Goal: Task Accomplishment & Management: Use online tool/utility

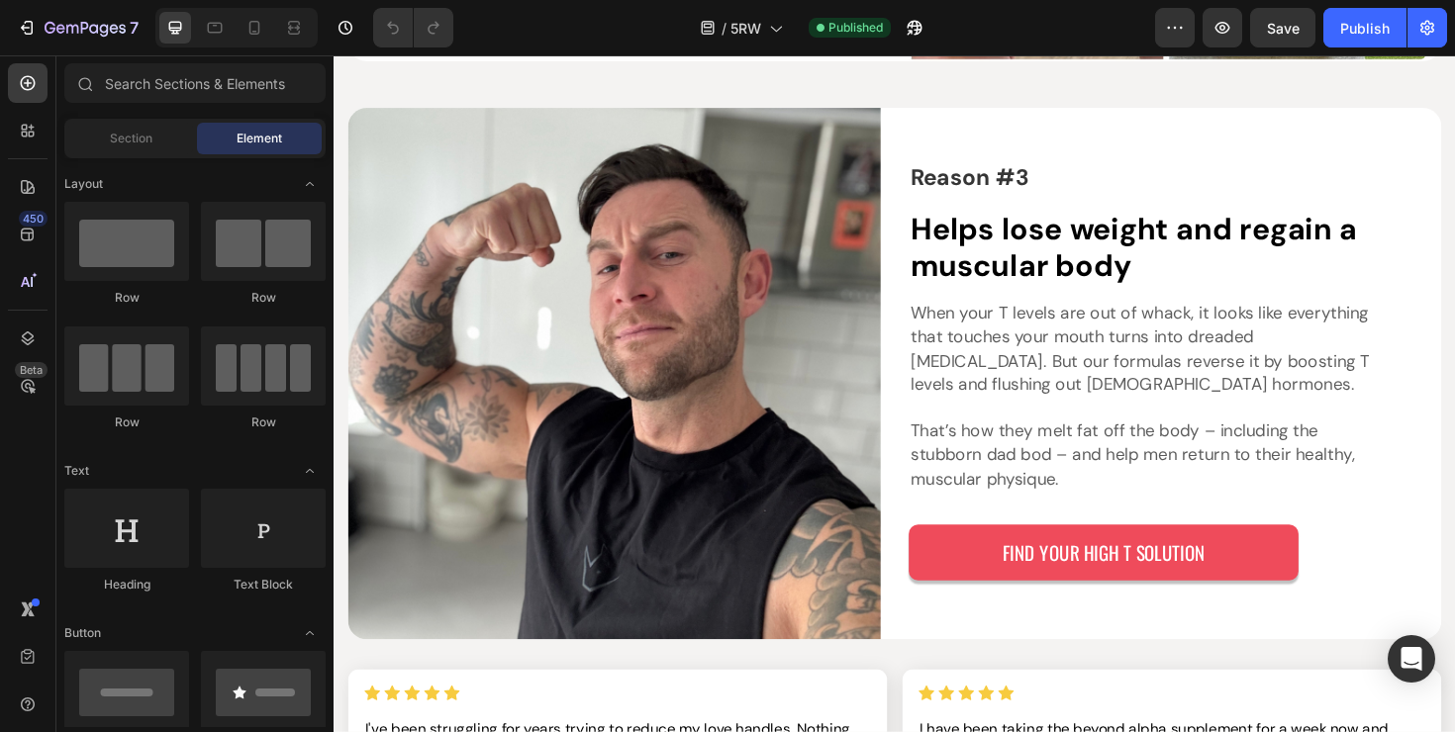
scroll to position [2519, 0]
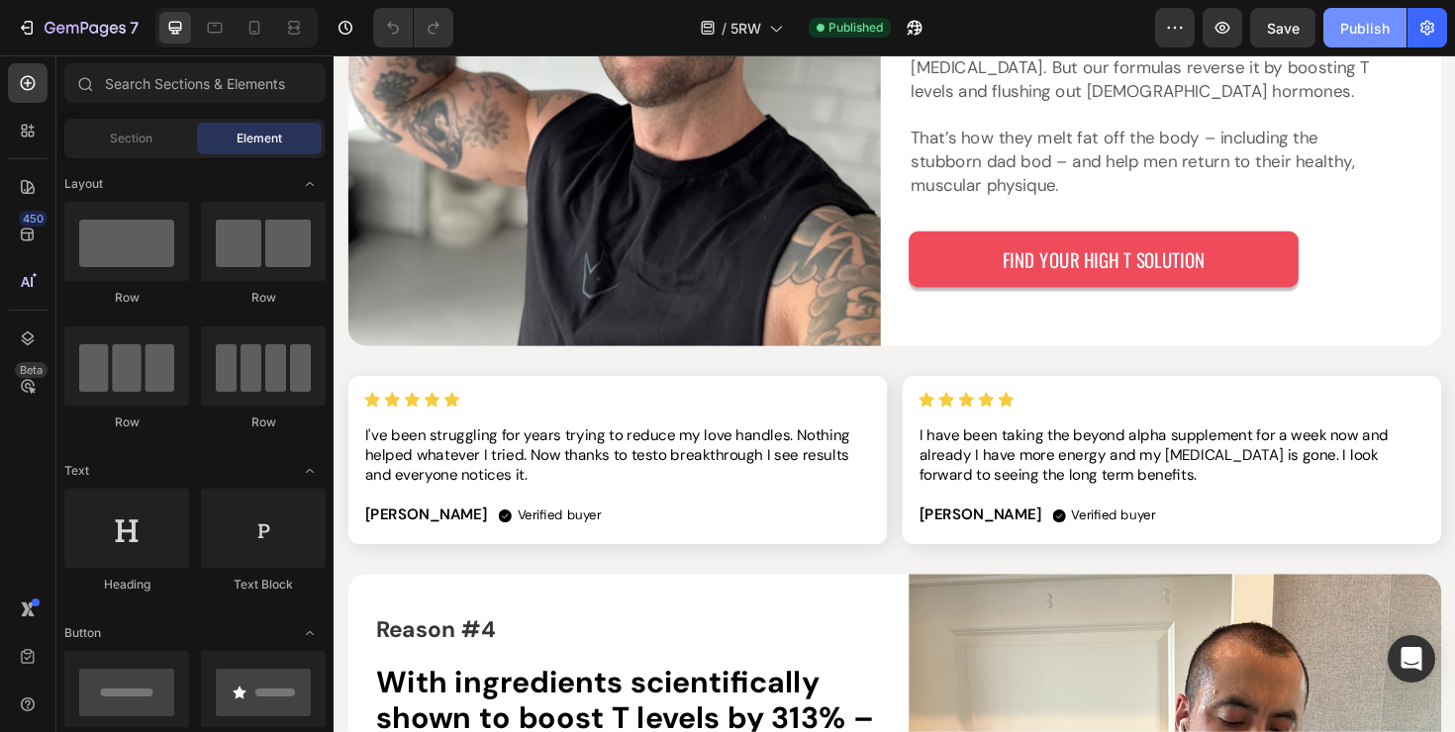
click at [1336, 45] on button "Publish" at bounding box center [1364, 28] width 83 height 40
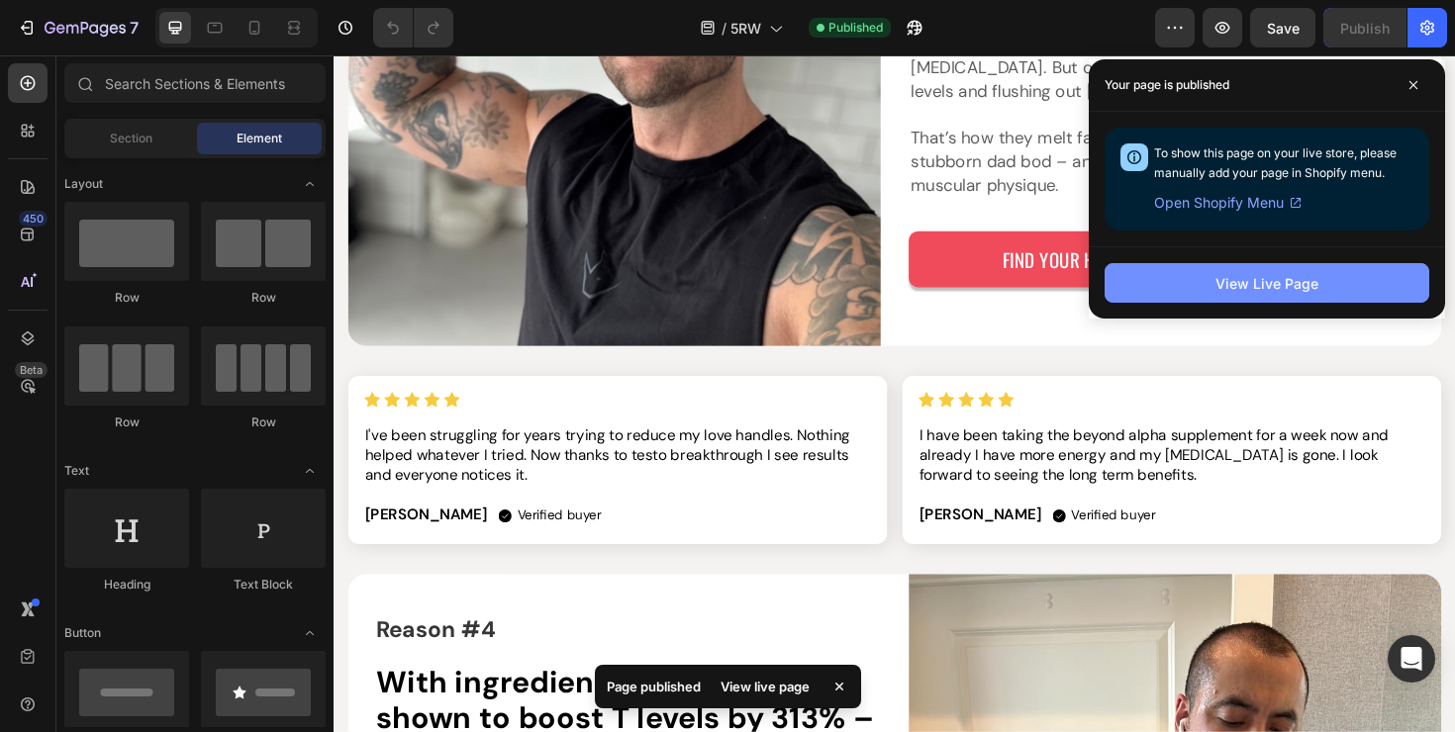
click at [1151, 281] on button "View Live Page" at bounding box center [1267, 283] width 325 height 40
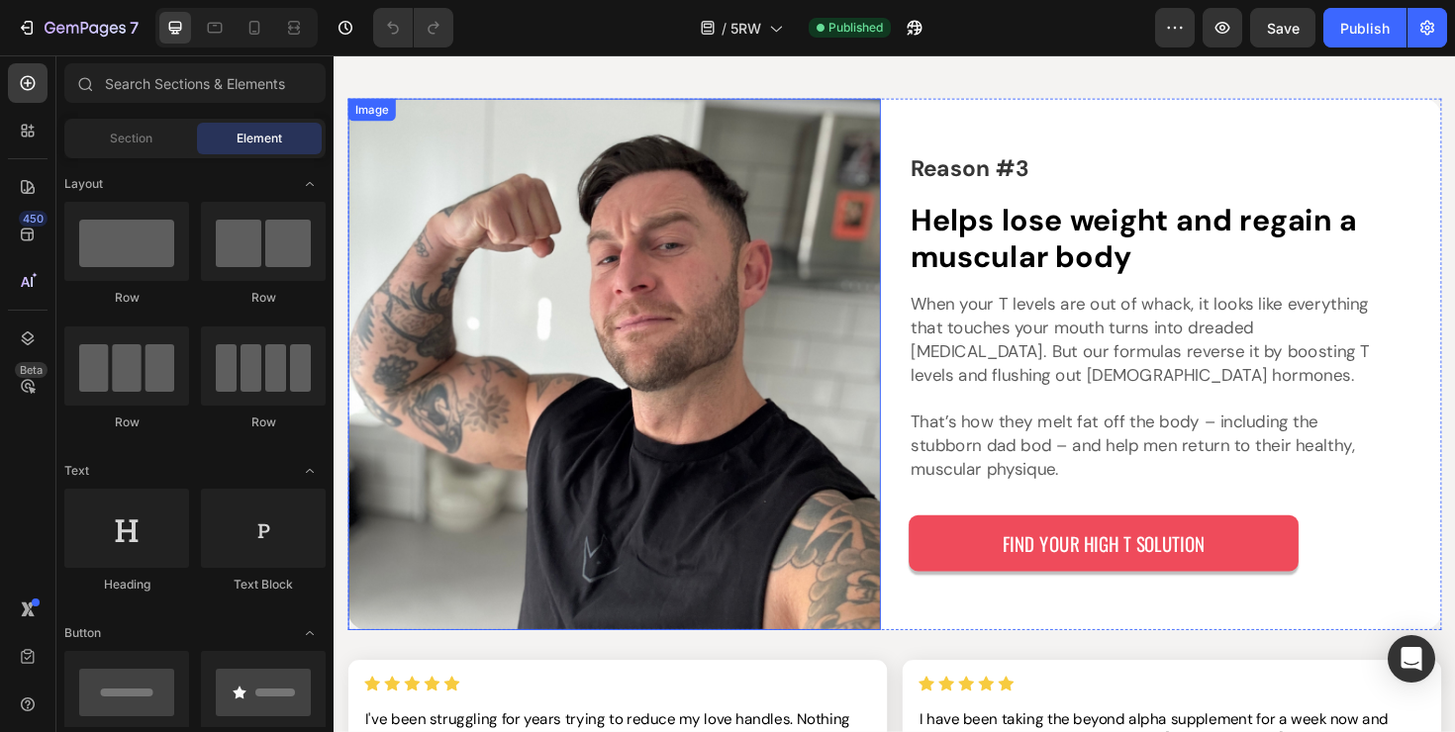
scroll to position [1655, 0]
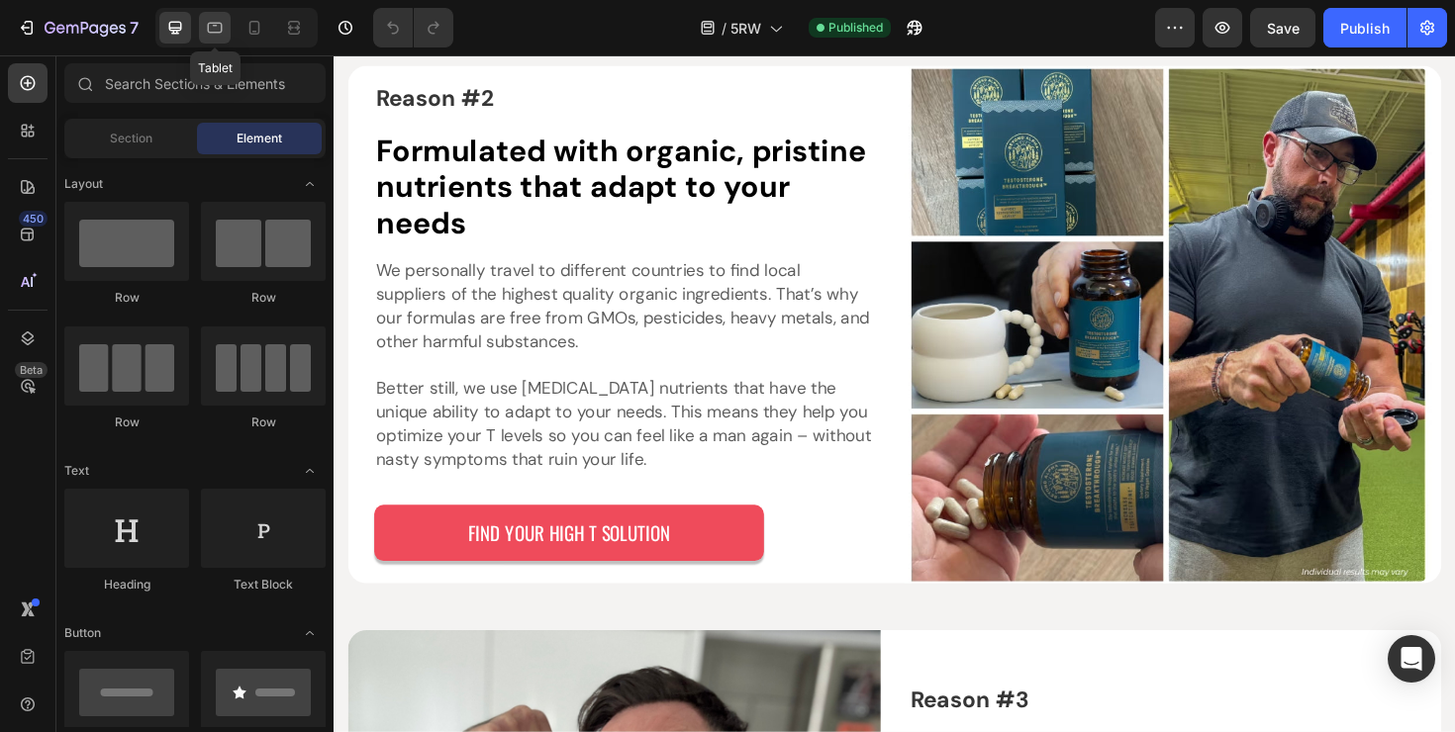
click at [224, 41] on div at bounding box center [215, 28] width 32 height 32
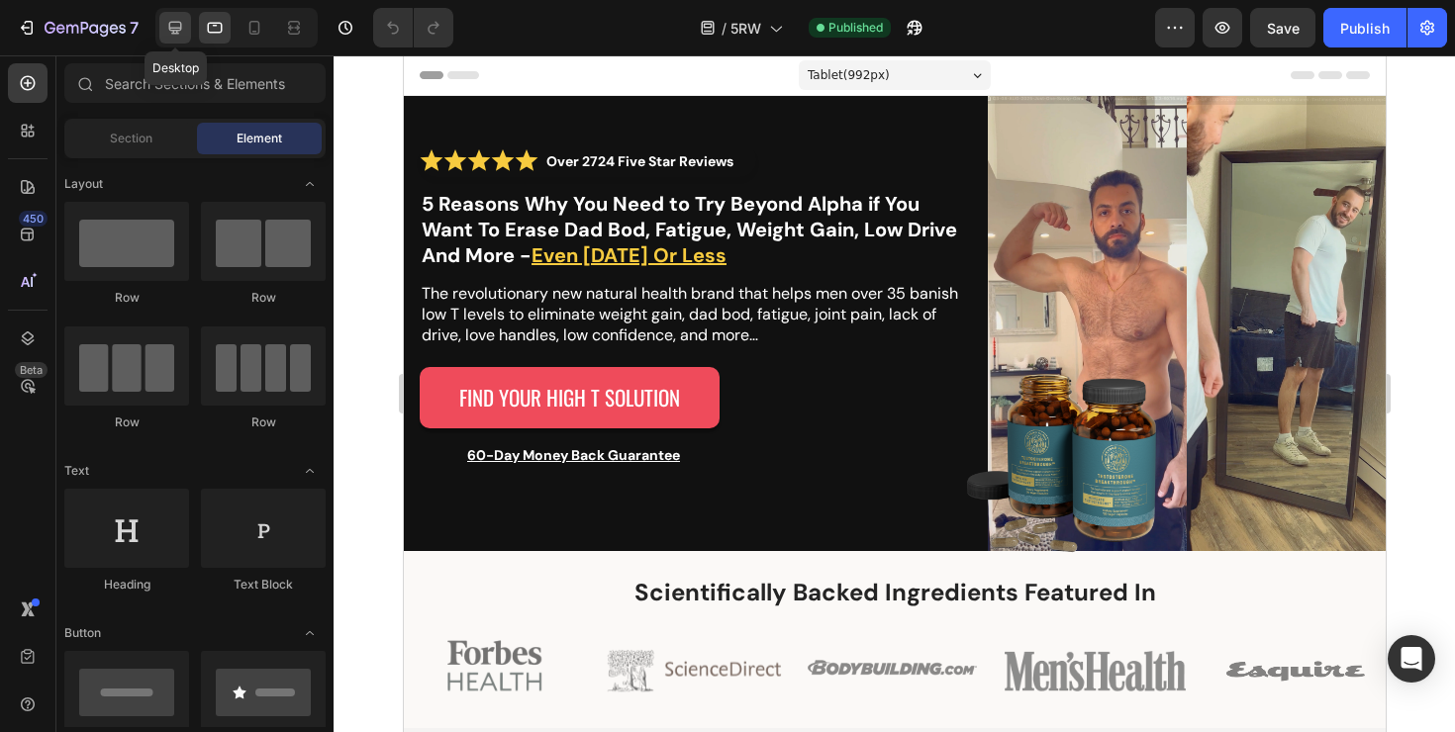
click at [184, 34] on icon at bounding box center [175, 28] width 20 height 20
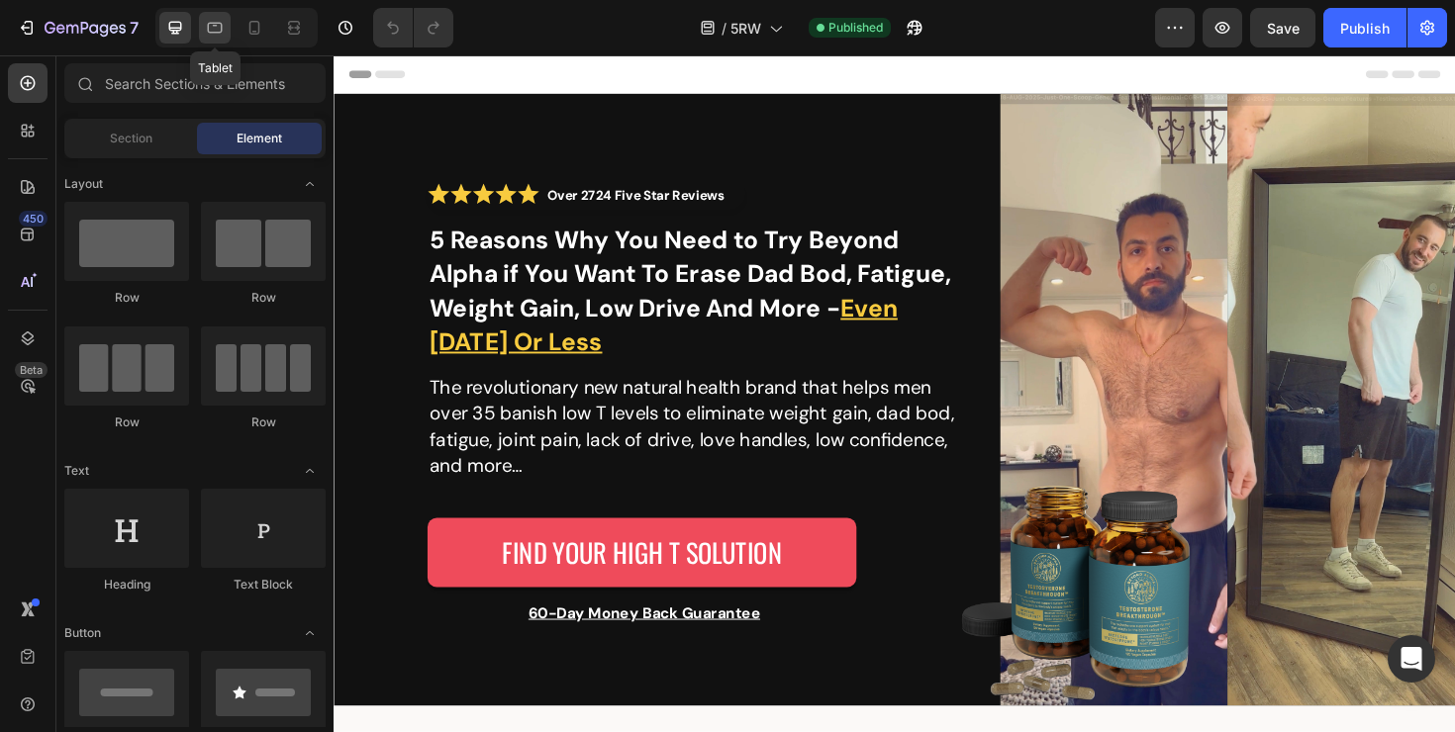
click at [211, 29] on icon at bounding box center [215, 28] width 20 height 20
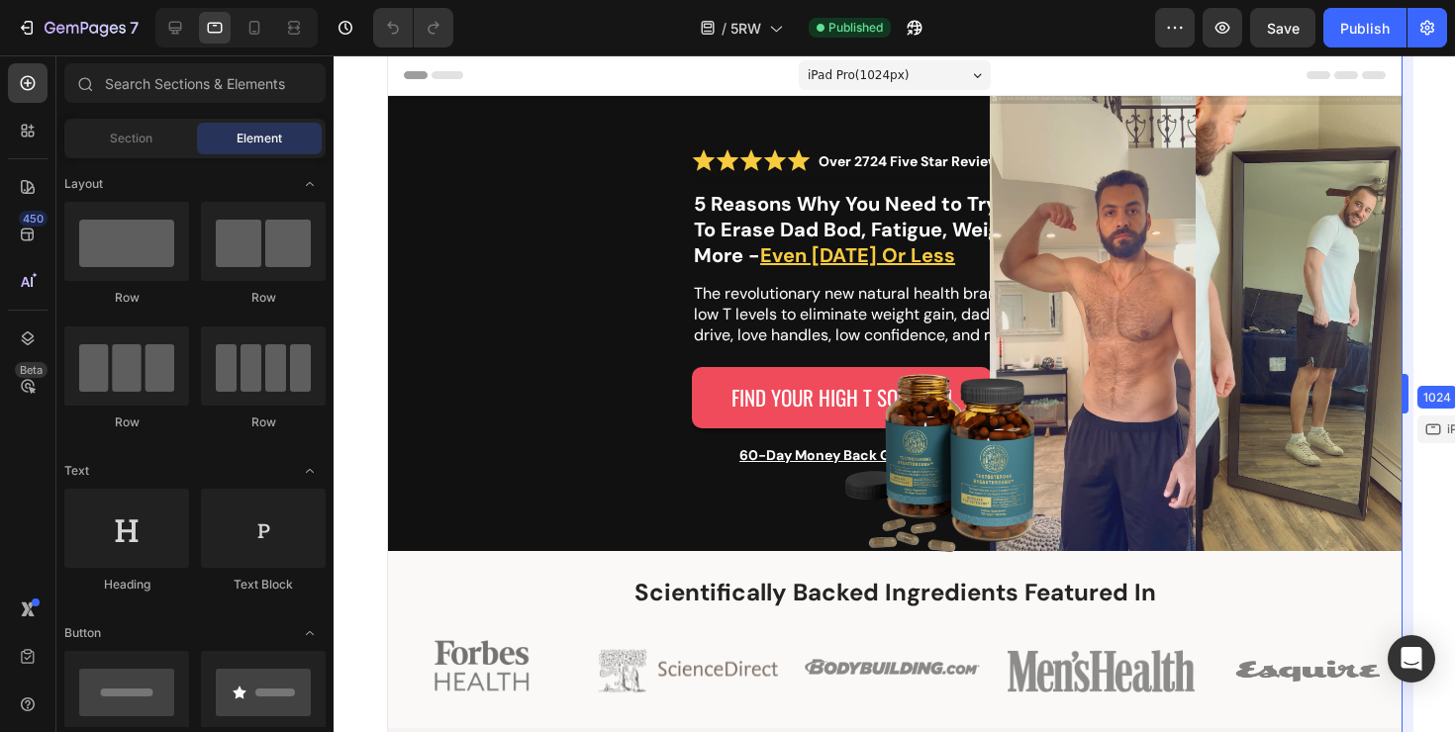
drag, startPoint x: 1386, startPoint y: 191, endPoint x: 1434, endPoint y: 194, distance: 48.6
drag, startPoint x: 1402, startPoint y: 206, endPoint x: 1450, endPoint y: 206, distance: 47.5
drag, startPoint x: 1411, startPoint y: 383, endPoint x: 1390, endPoint y: 374, distance: 23.5
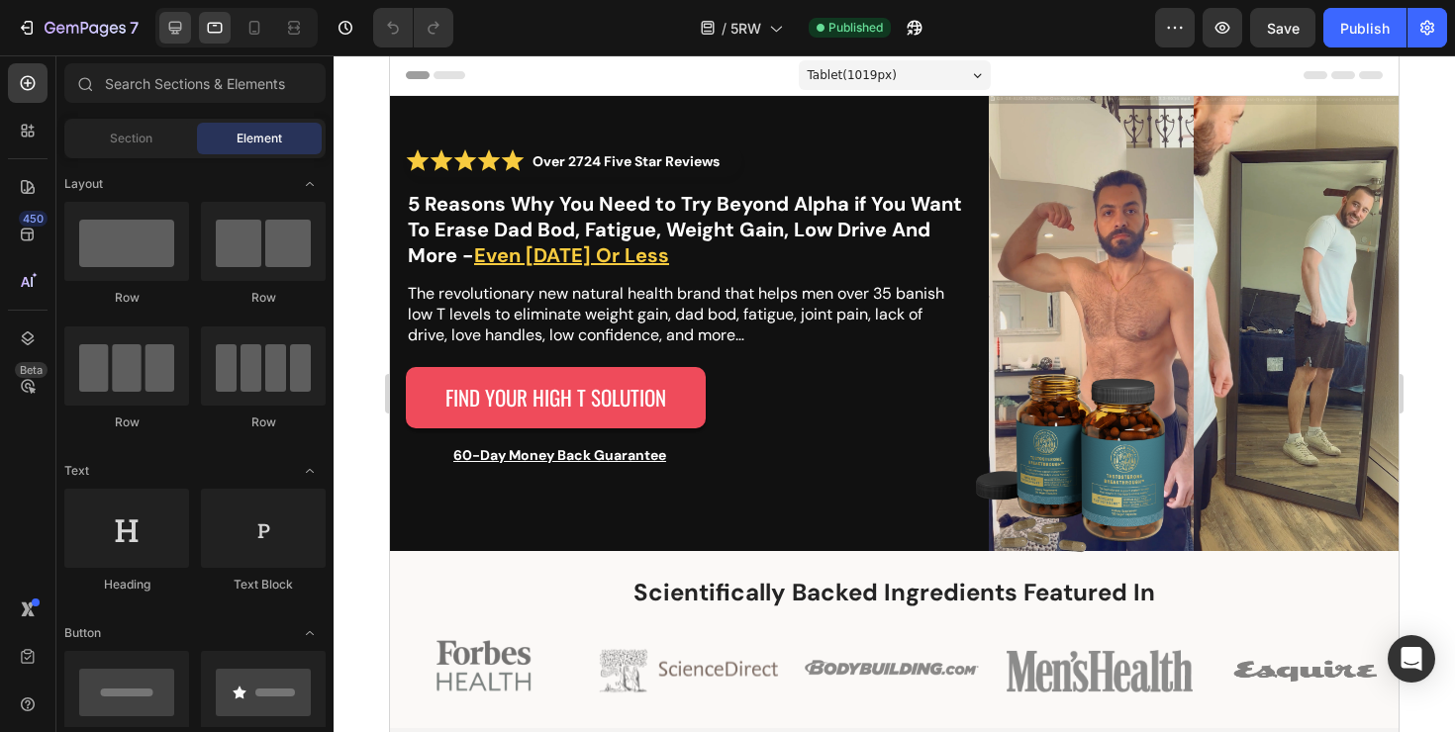
click at [181, 40] on div at bounding box center [175, 28] width 32 height 32
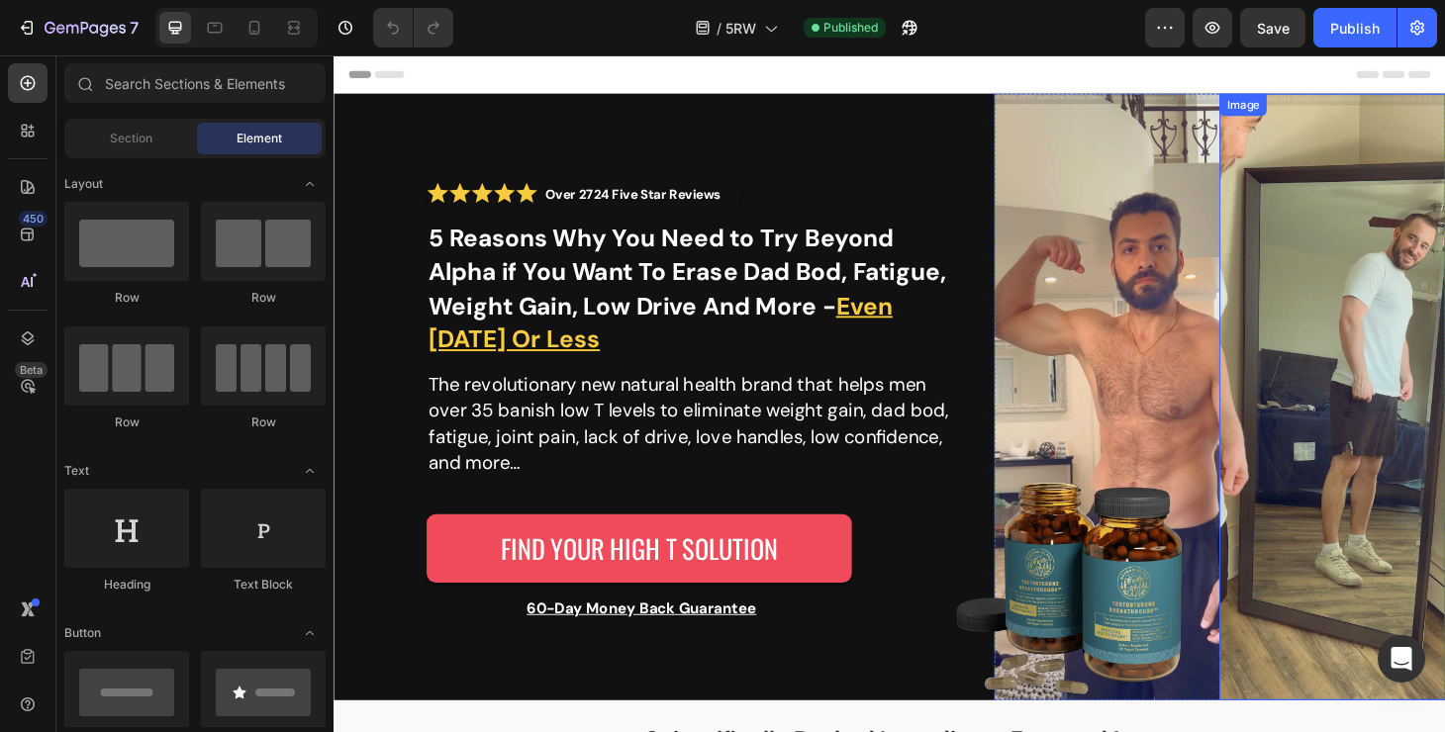
click at [1417, 309] on img at bounding box center [1400, 420] width 241 height 648
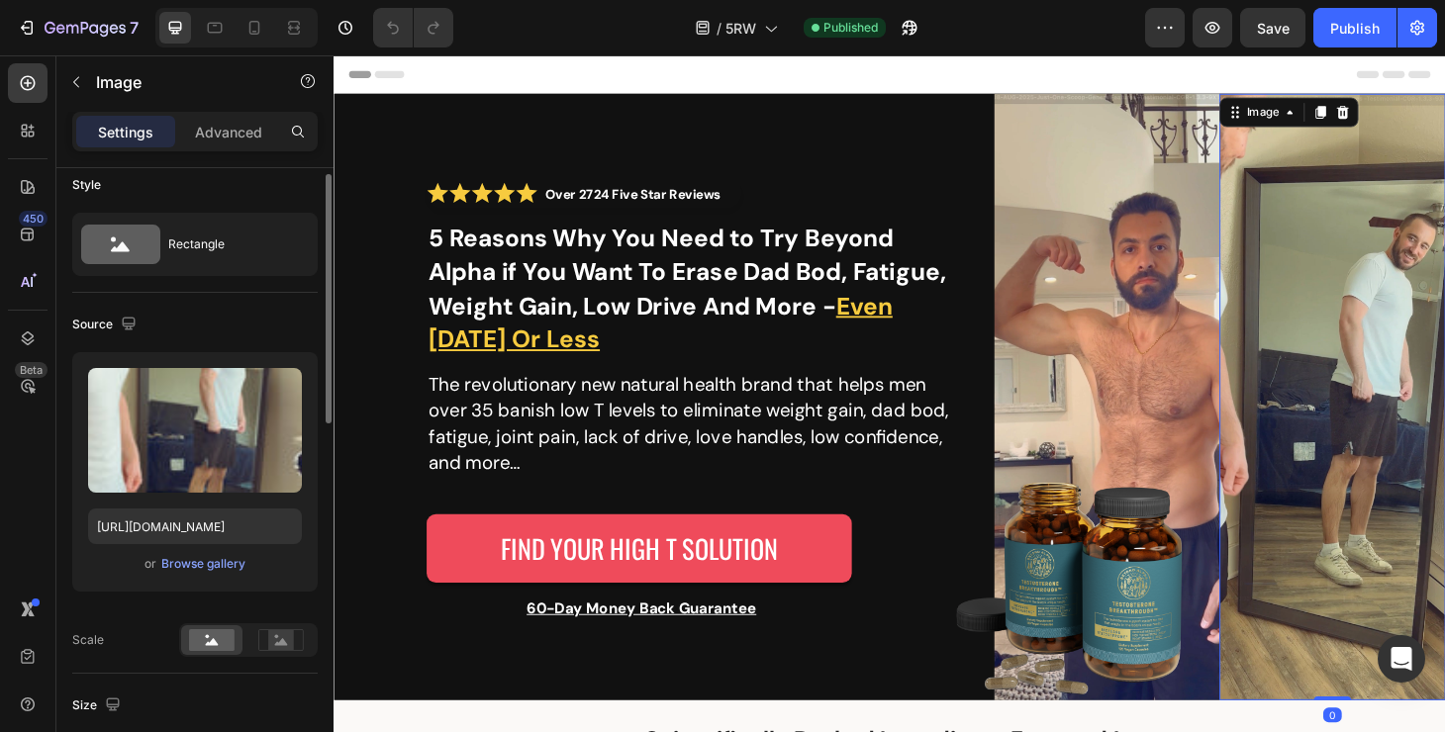
scroll to position [16, 0]
click at [240, 138] on p "Advanced" at bounding box center [228, 132] width 67 height 21
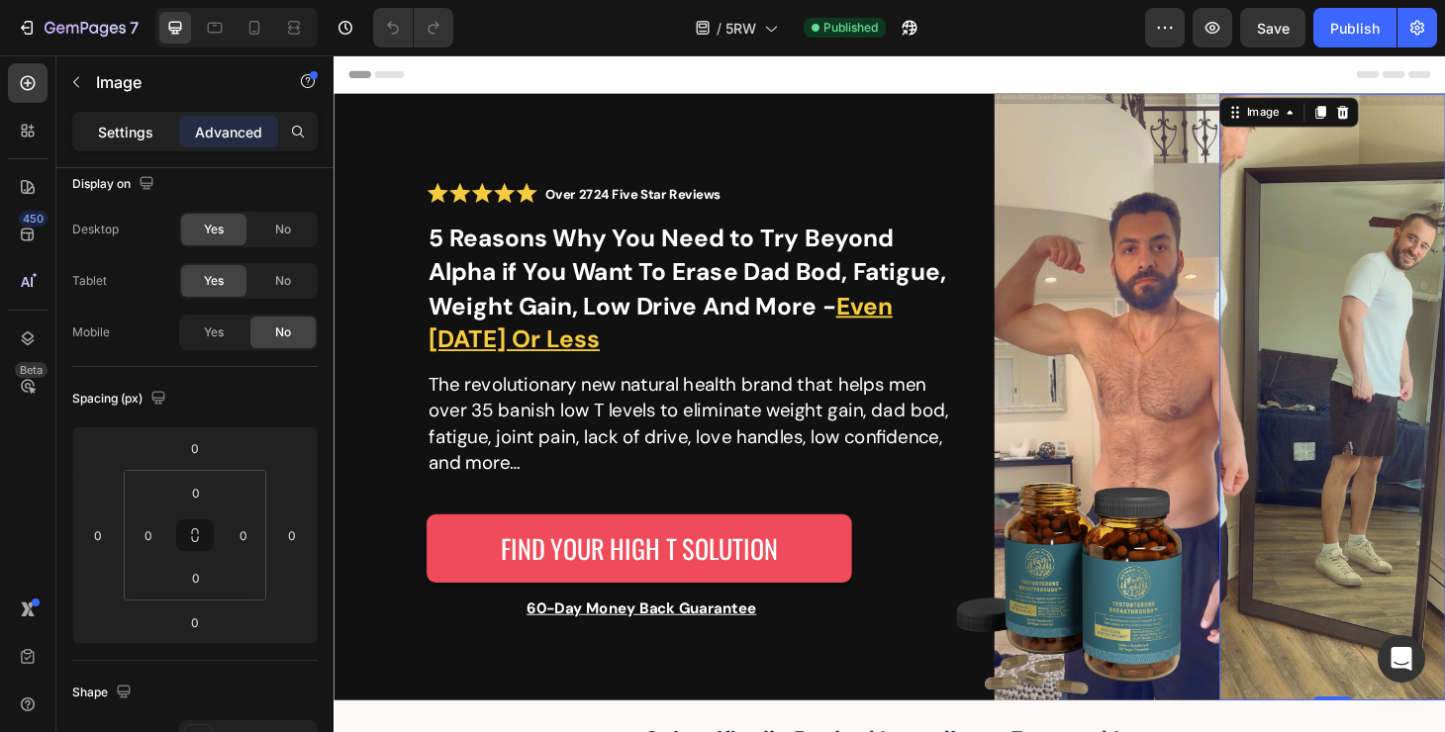
click at [149, 131] on p "Settings" at bounding box center [125, 132] width 55 height 21
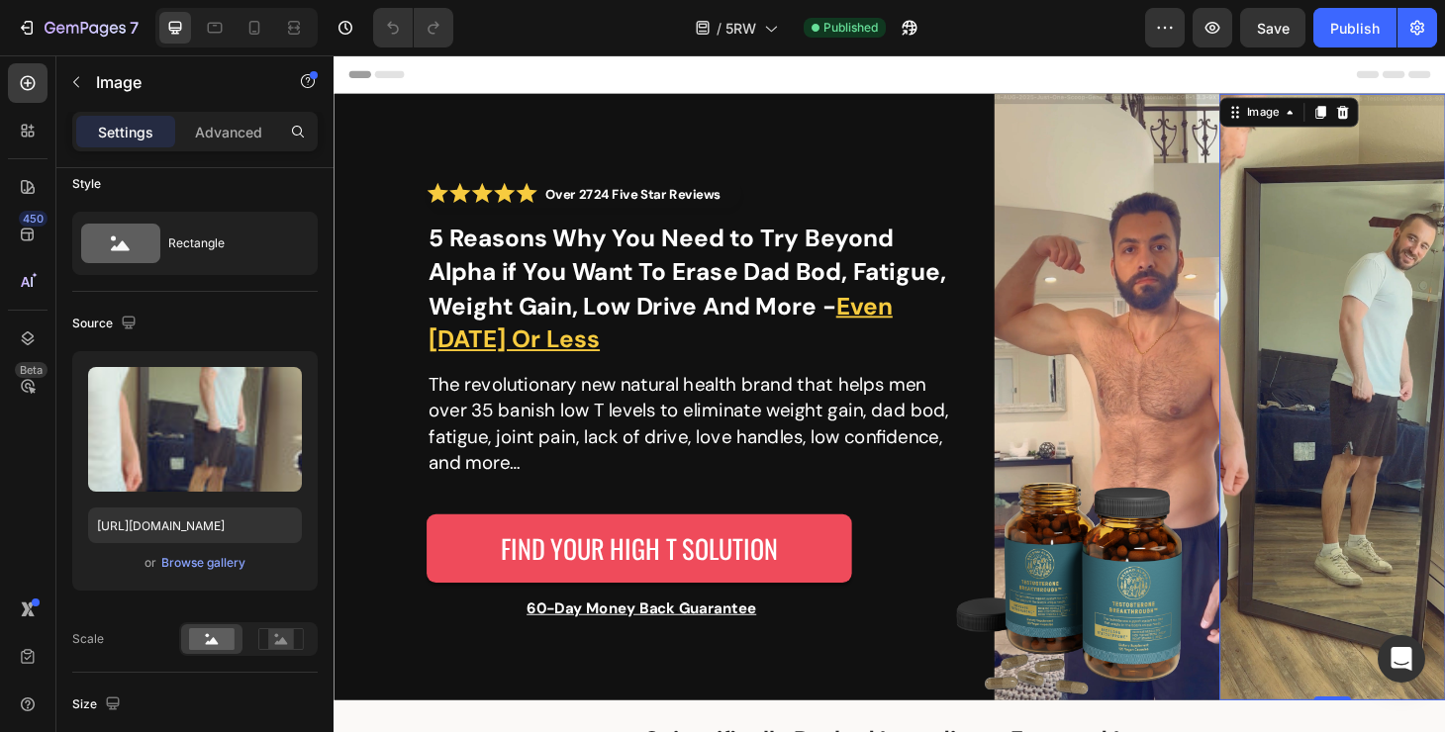
click at [1300, 280] on img at bounding box center [1400, 420] width 241 height 648
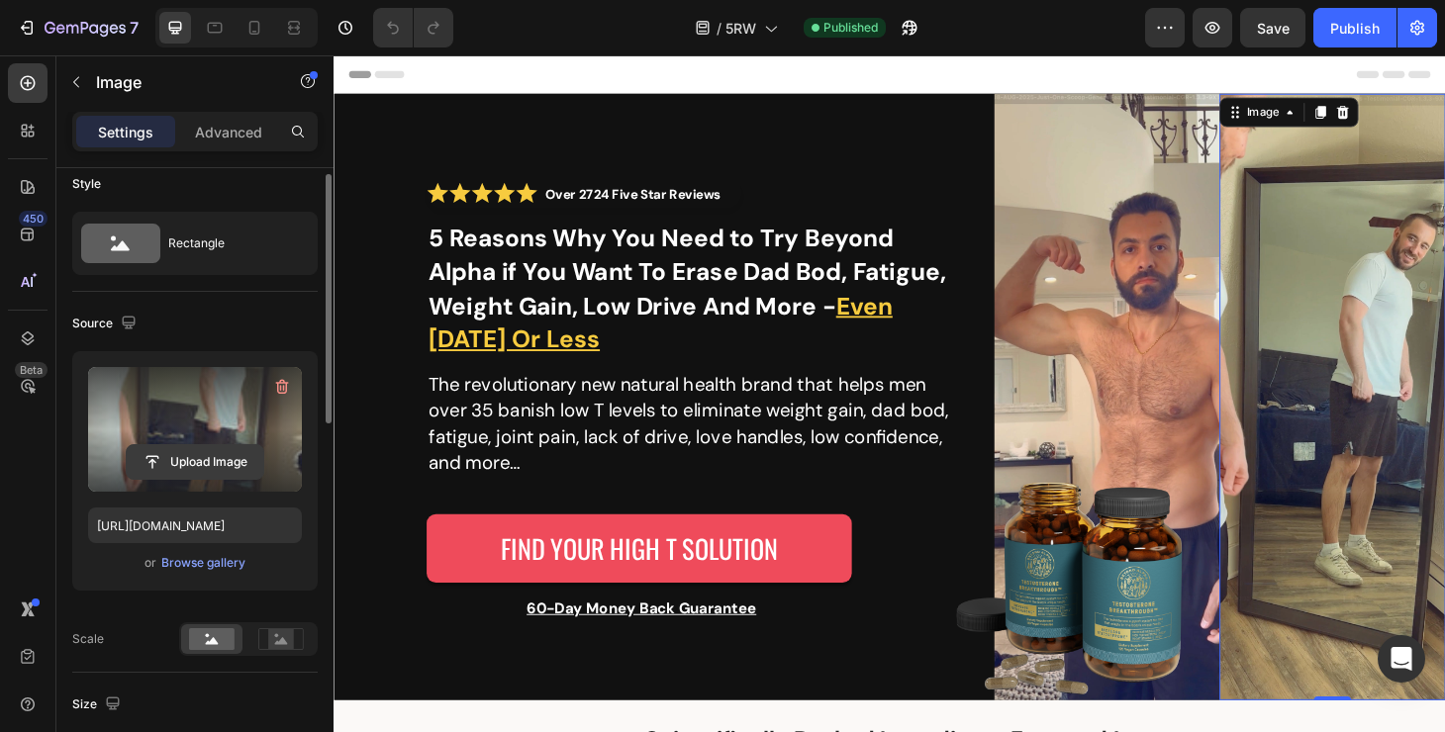
click at [225, 471] on input "file" at bounding box center [195, 462] width 137 height 34
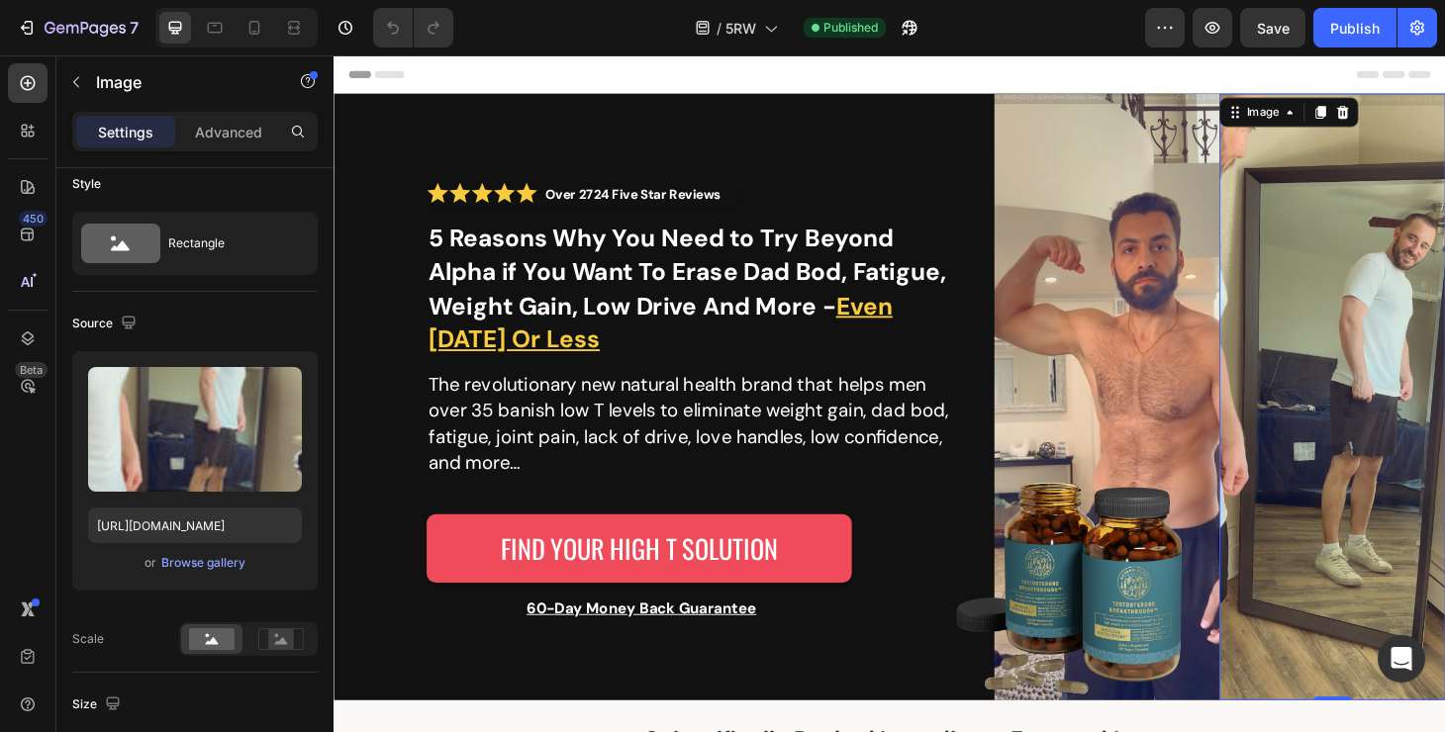
click at [1370, 328] on img at bounding box center [1400, 420] width 241 height 648
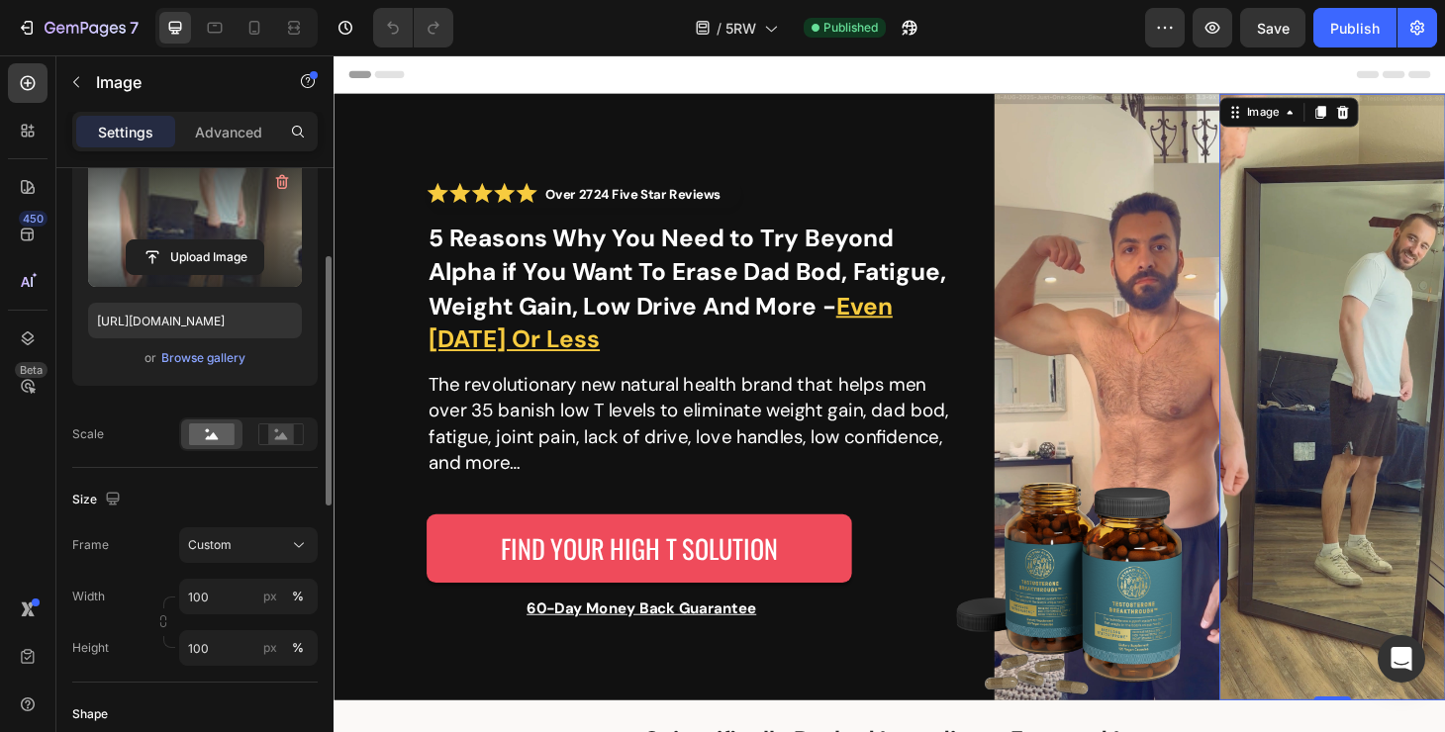
scroll to position [0, 0]
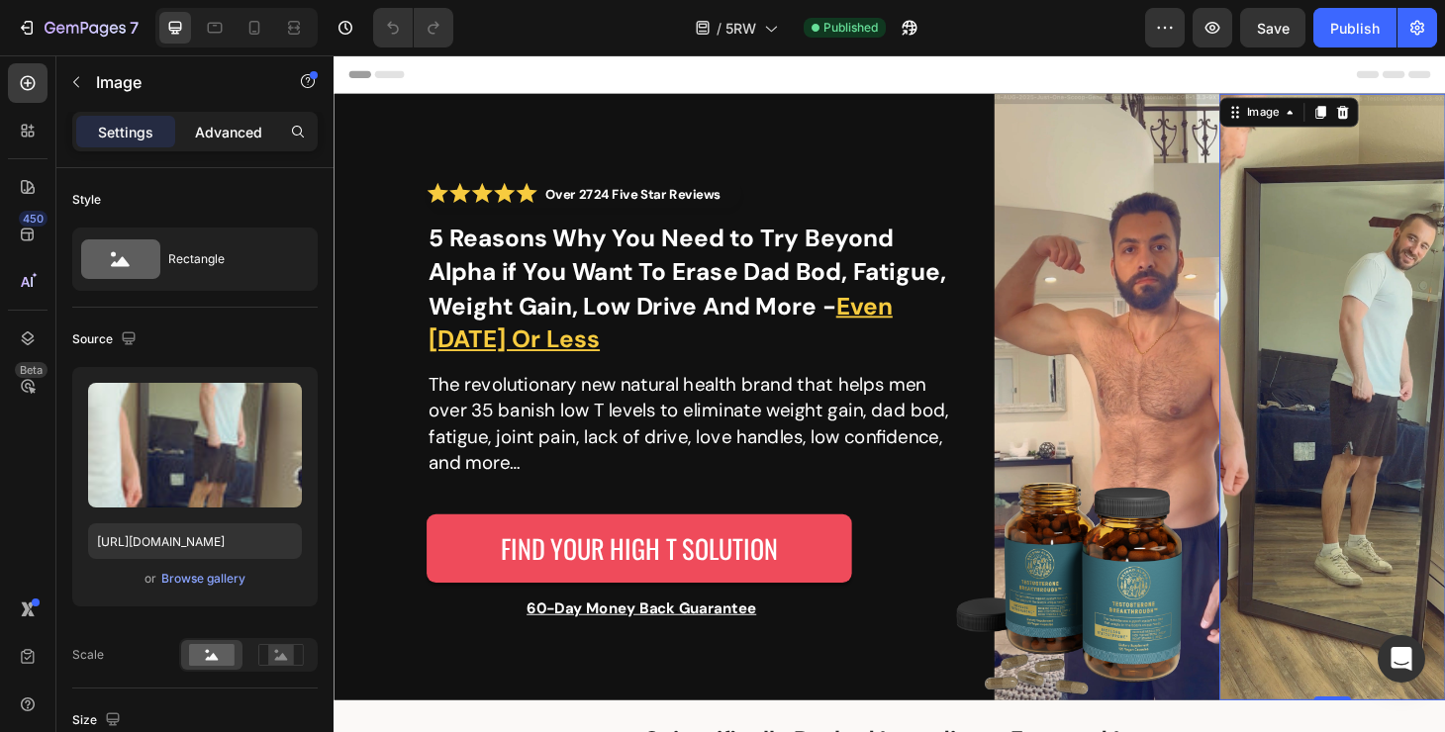
click at [236, 129] on p "Advanced" at bounding box center [228, 132] width 67 height 21
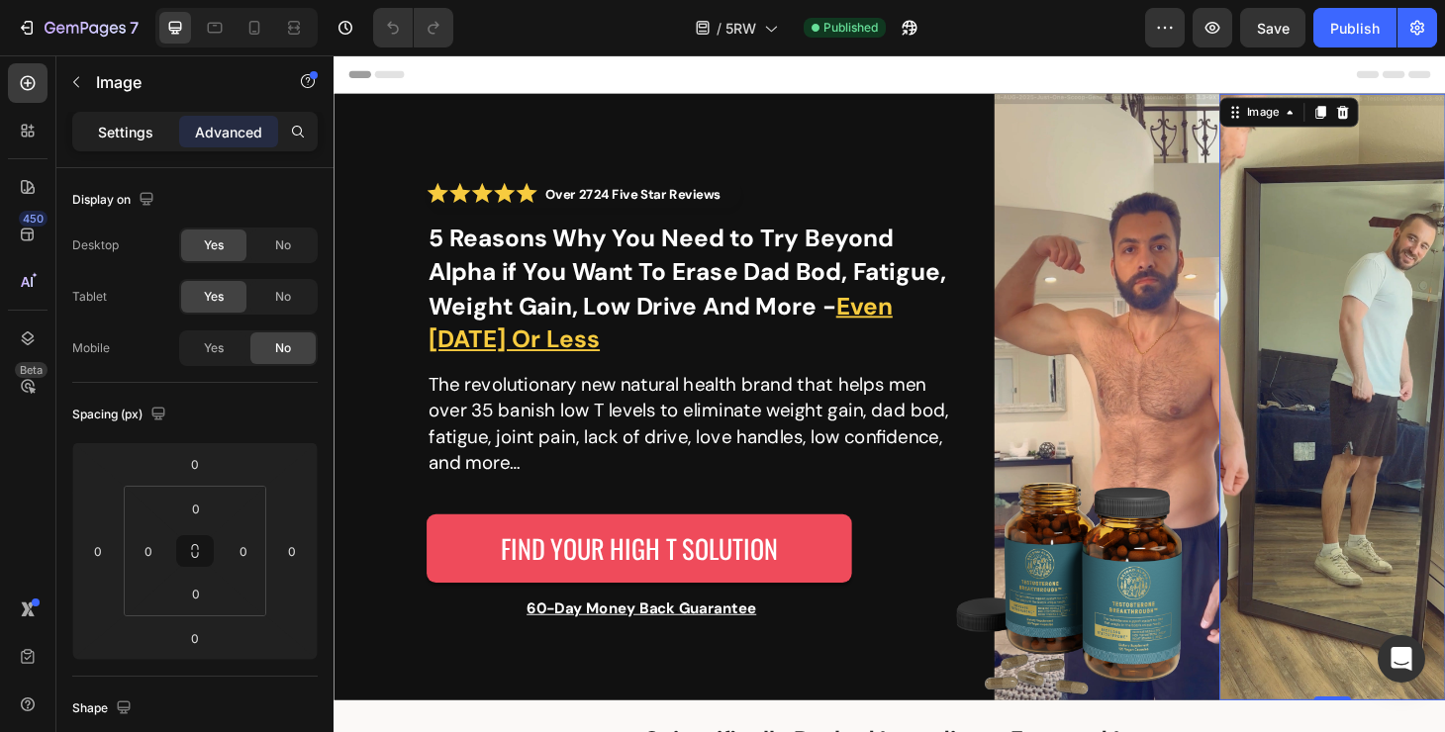
click at [155, 143] on div "Settings" at bounding box center [125, 132] width 99 height 32
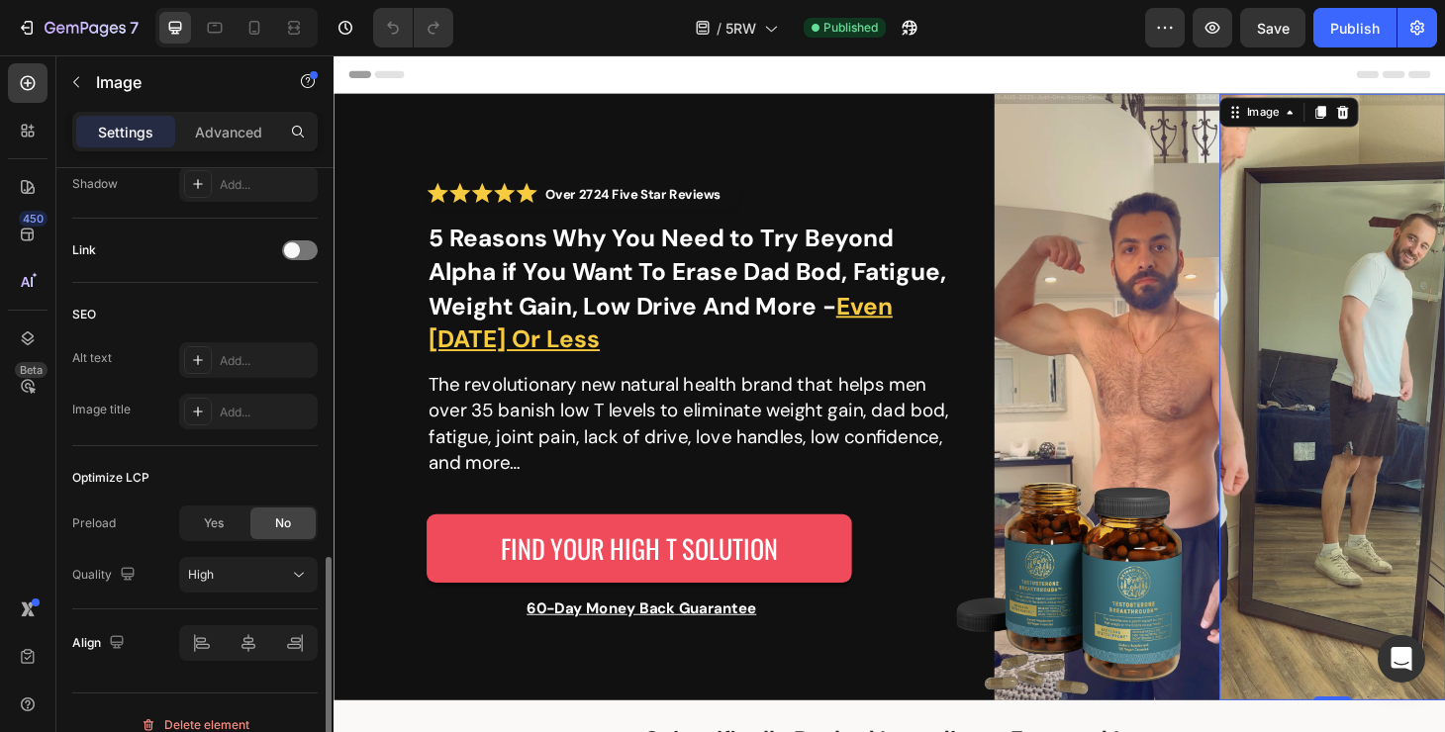
scroll to position [923, 0]
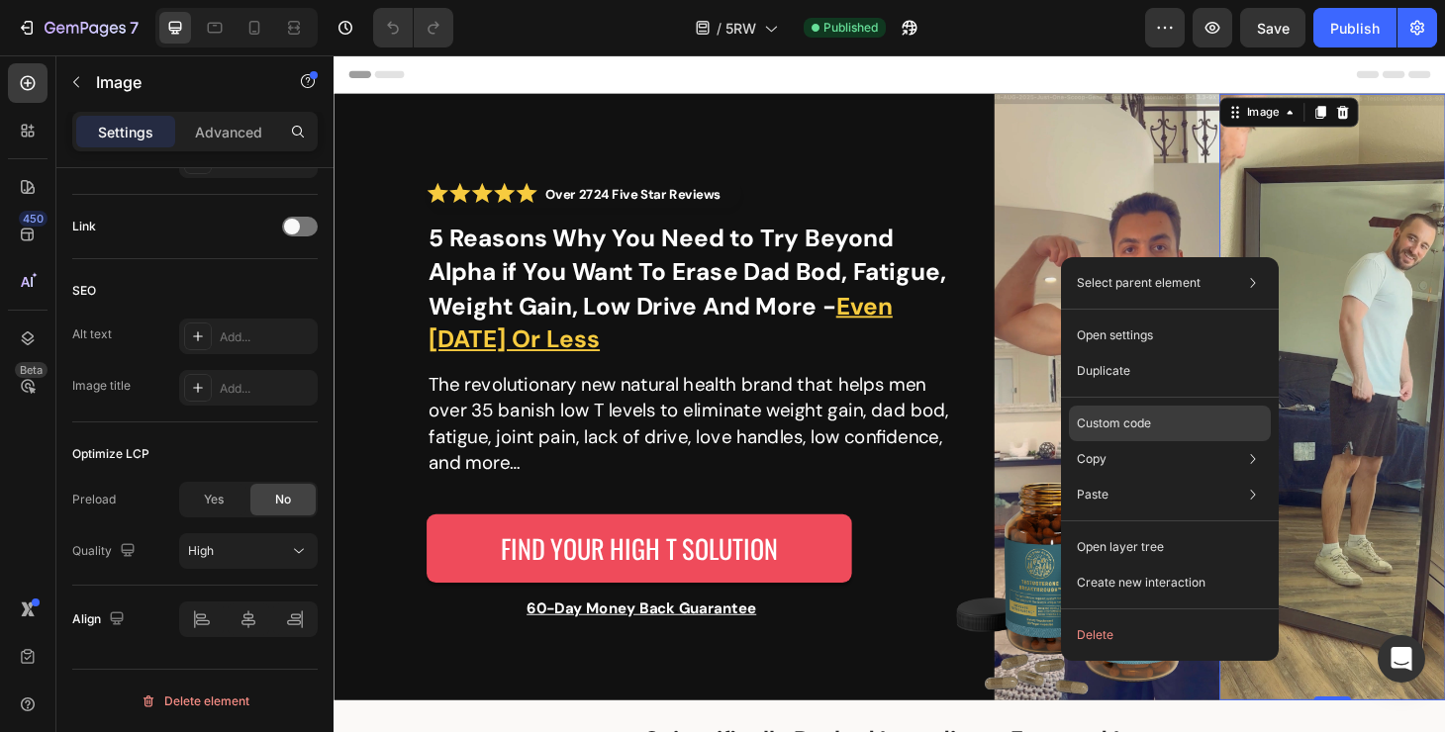
click at [1208, 477] on div "Custom code" at bounding box center [1170, 495] width 202 height 36
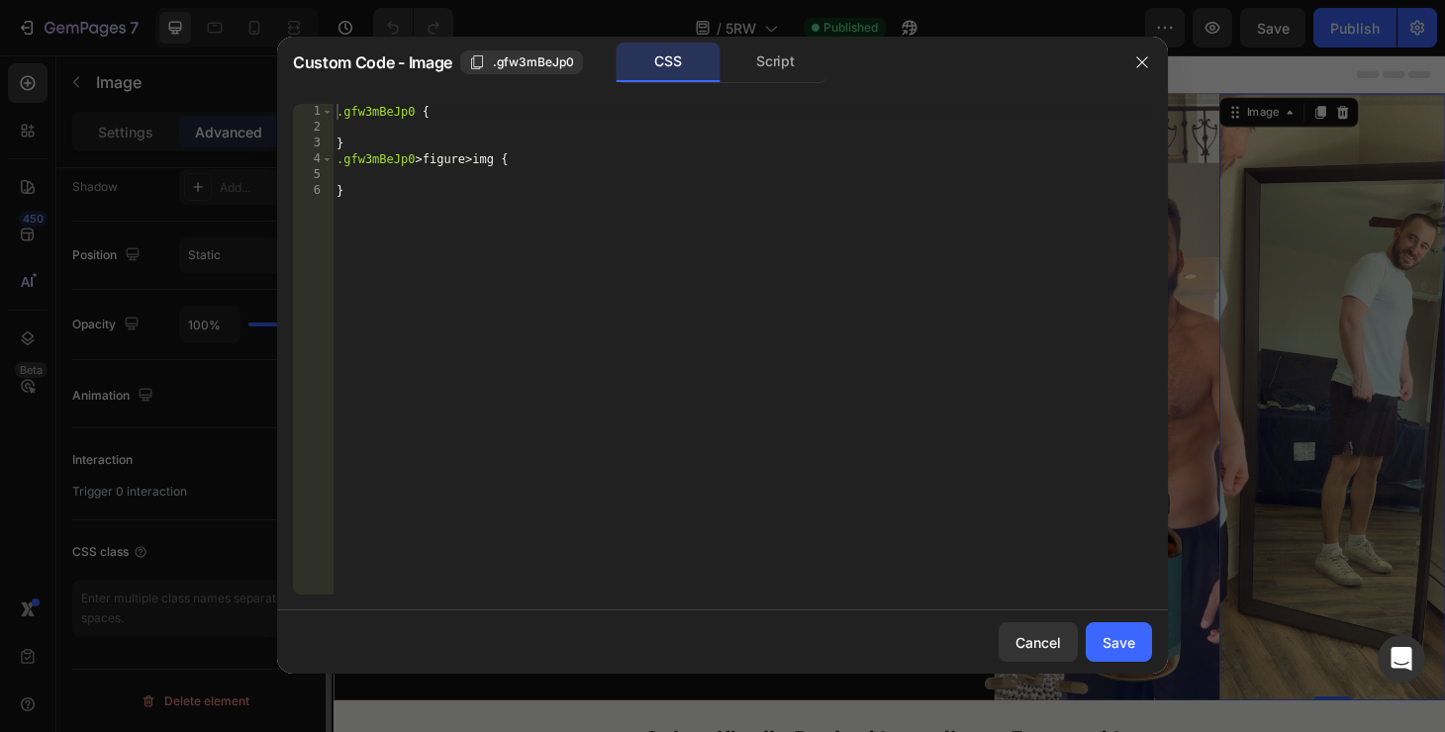
scroll to position [670, 0]
click at [462, 130] on div ".gfw3mBeJp0 { } .gfw3mBeJp0 > figure > img { }" at bounding box center [743, 365] width 820 height 523
click at [462, 174] on div ".gfw3mBeJp0 { } .gfw3mBeJp0 > figure > img { }" at bounding box center [743, 365] width 820 height 523
paste textarea "transform: scaleX(-1);"
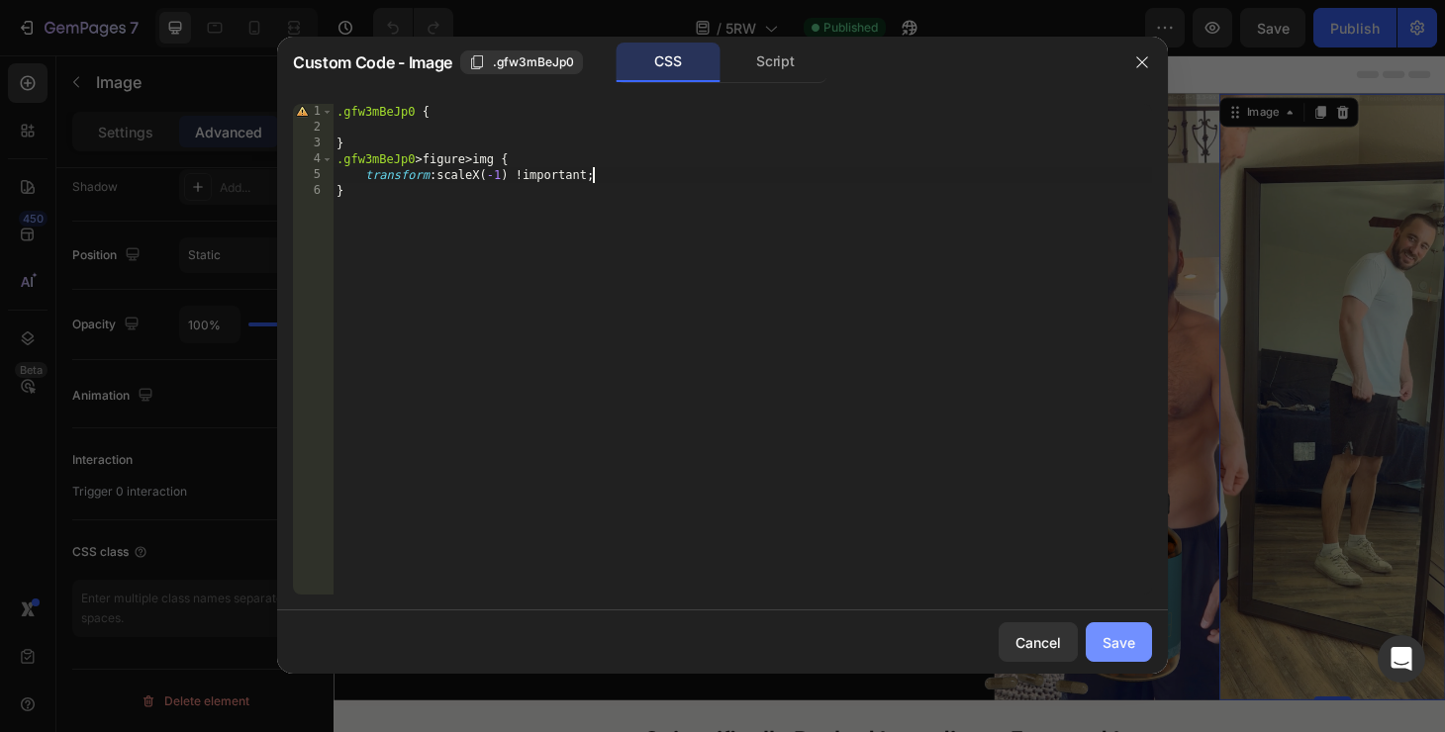
type textarea "transform: scaleX(-1) !;"
click at [1126, 651] on div "Save" at bounding box center [1119, 642] width 33 height 21
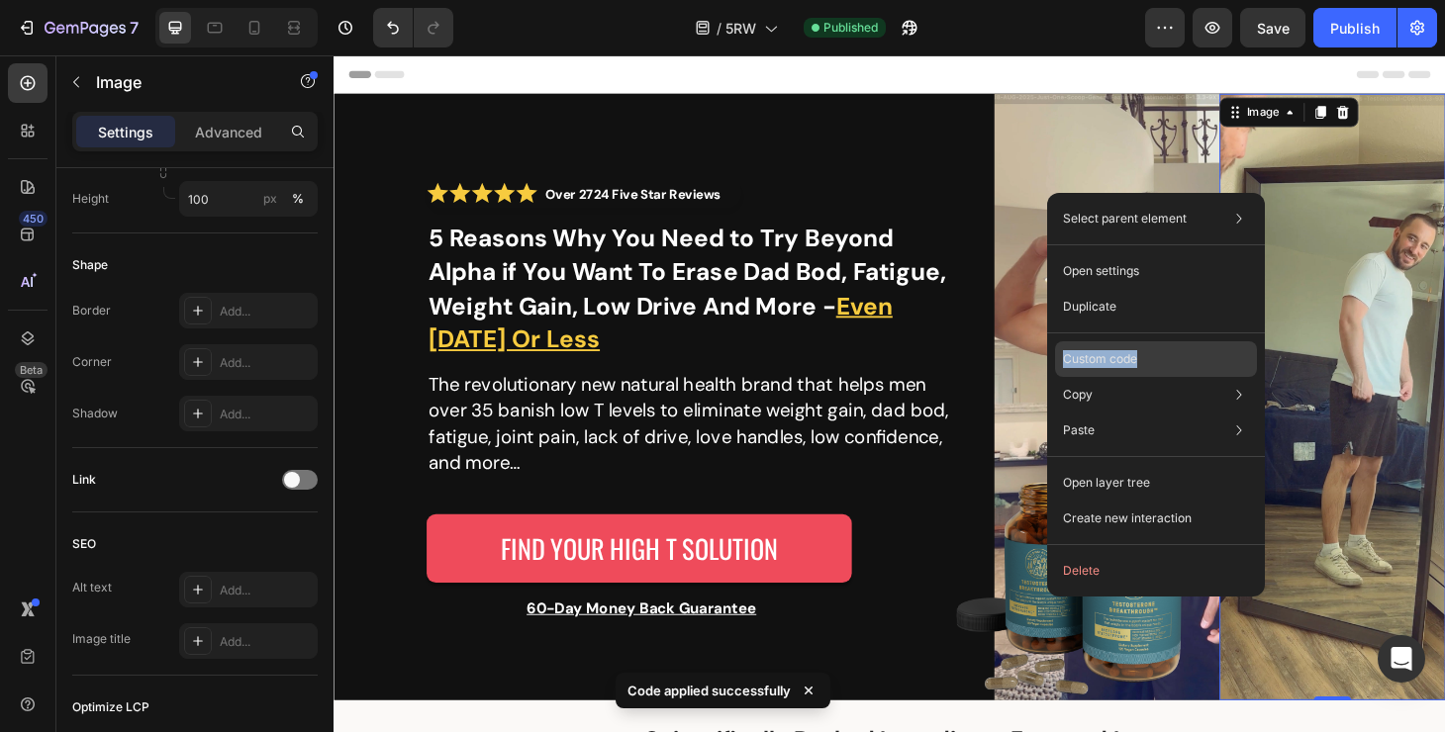
click at [1190, 413] on div "Custom code" at bounding box center [1156, 431] width 202 height 36
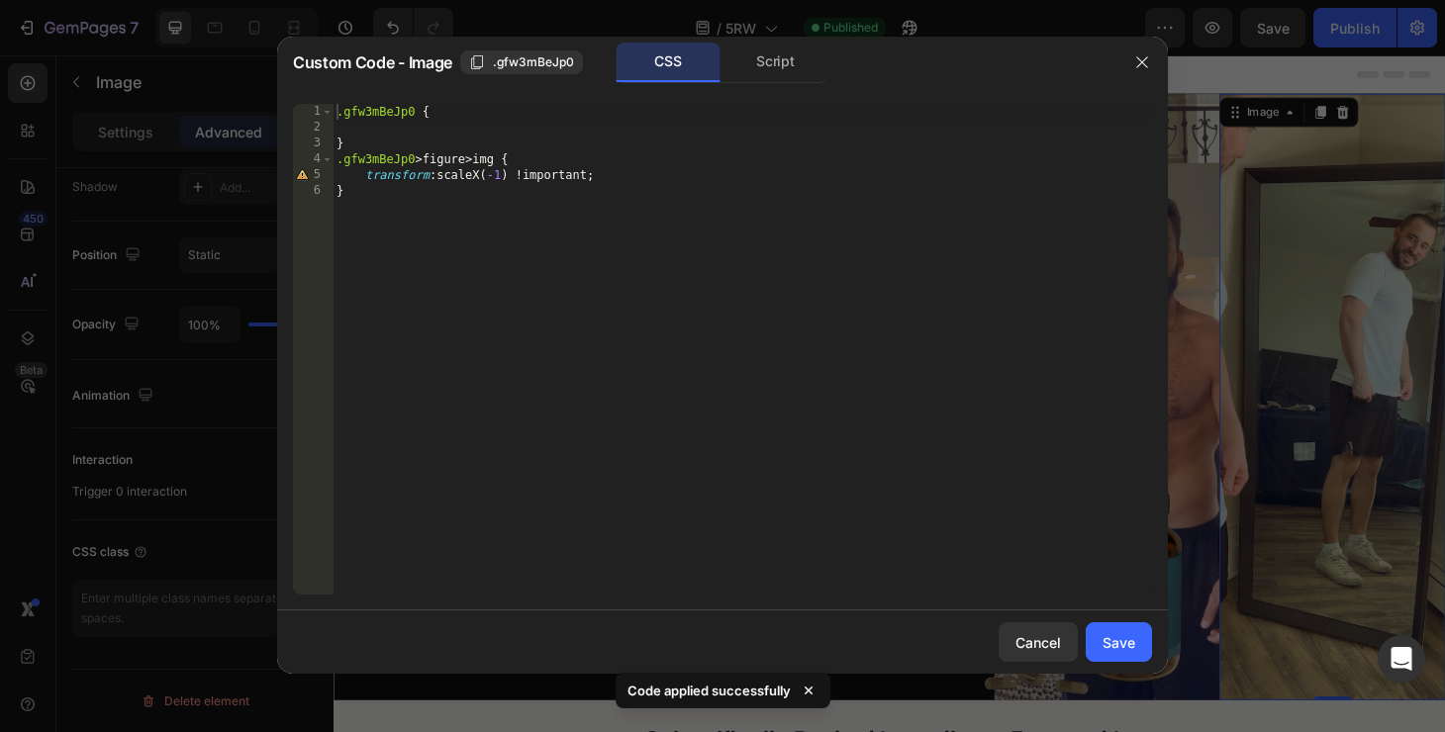
type textarea "}"
click at [615, 143] on div ".gfw3mBeJp0 { } .gfw3mBeJp0 > figure > img { transform : scaleX( -1 ) !importan…" at bounding box center [743, 365] width 820 height 523
click at [616, 127] on div ".gfw3mBeJp0 { } .gfw3mBeJp0 > figure > img { transform : scaleX( -1 ) !importan…" at bounding box center [743, 365] width 820 height 523
paste textarea "transform: scaleX(-1);"
type textarea "transform: scaleX(-1);"
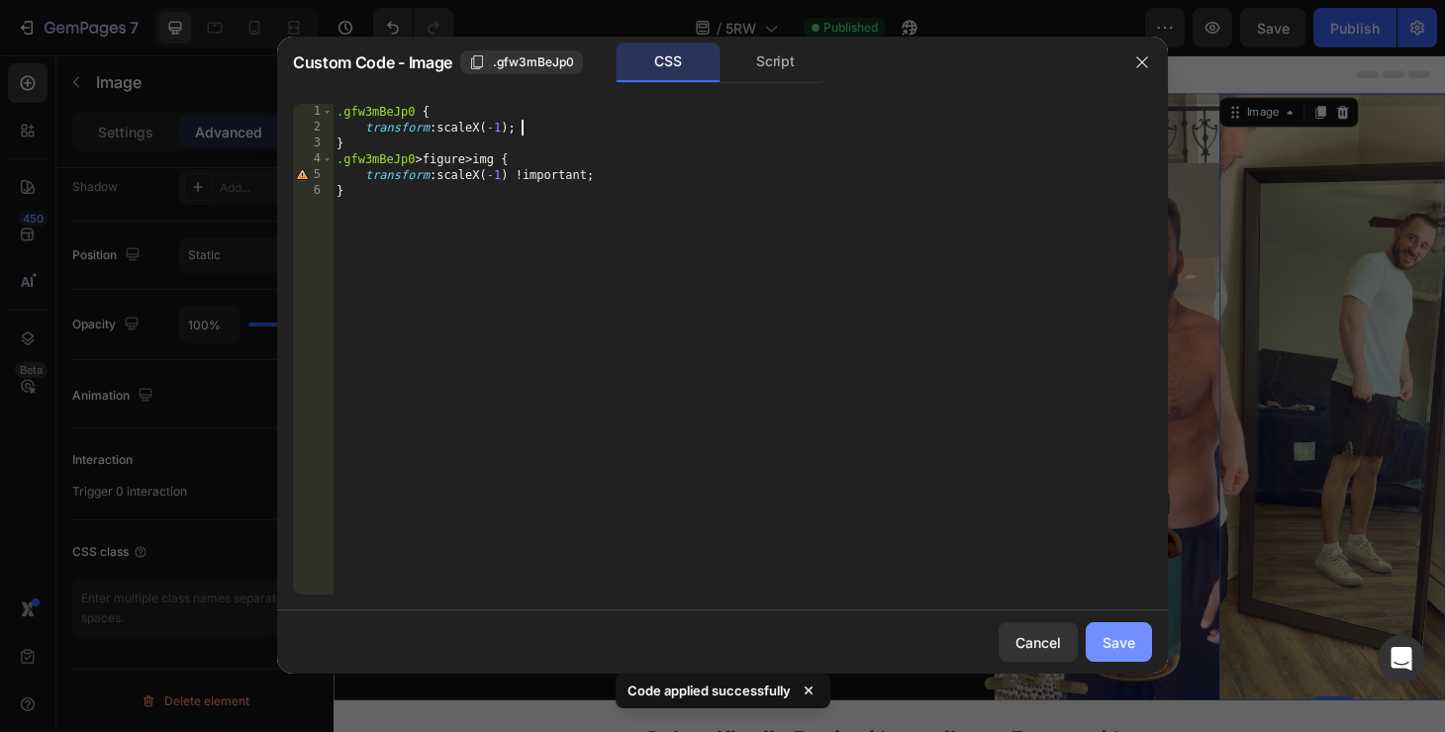
click at [1104, 637] on div "Save" at bounding box center [1119, 642] width 33 height 21
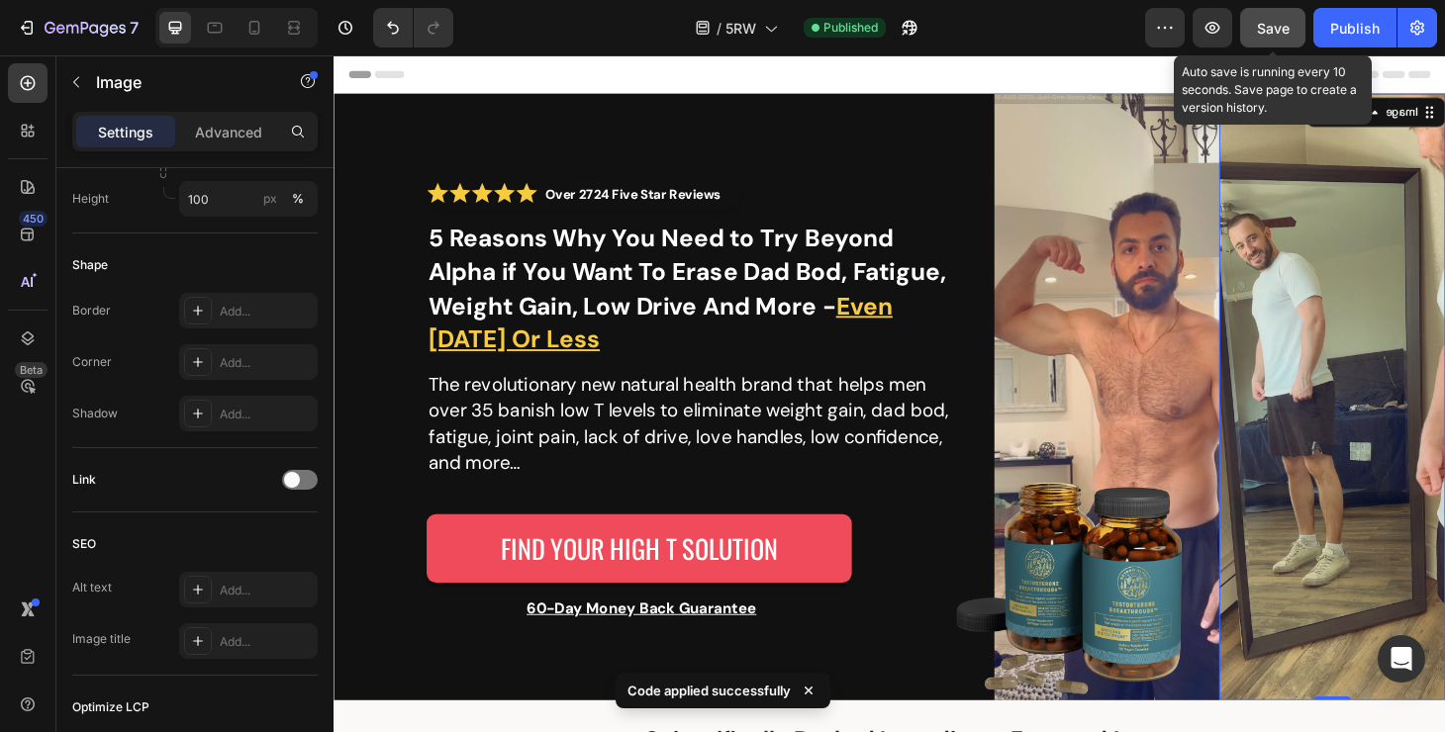
click at [1278, 29] on span "Save" at bounding box center [1273, 28] width 33 height 17
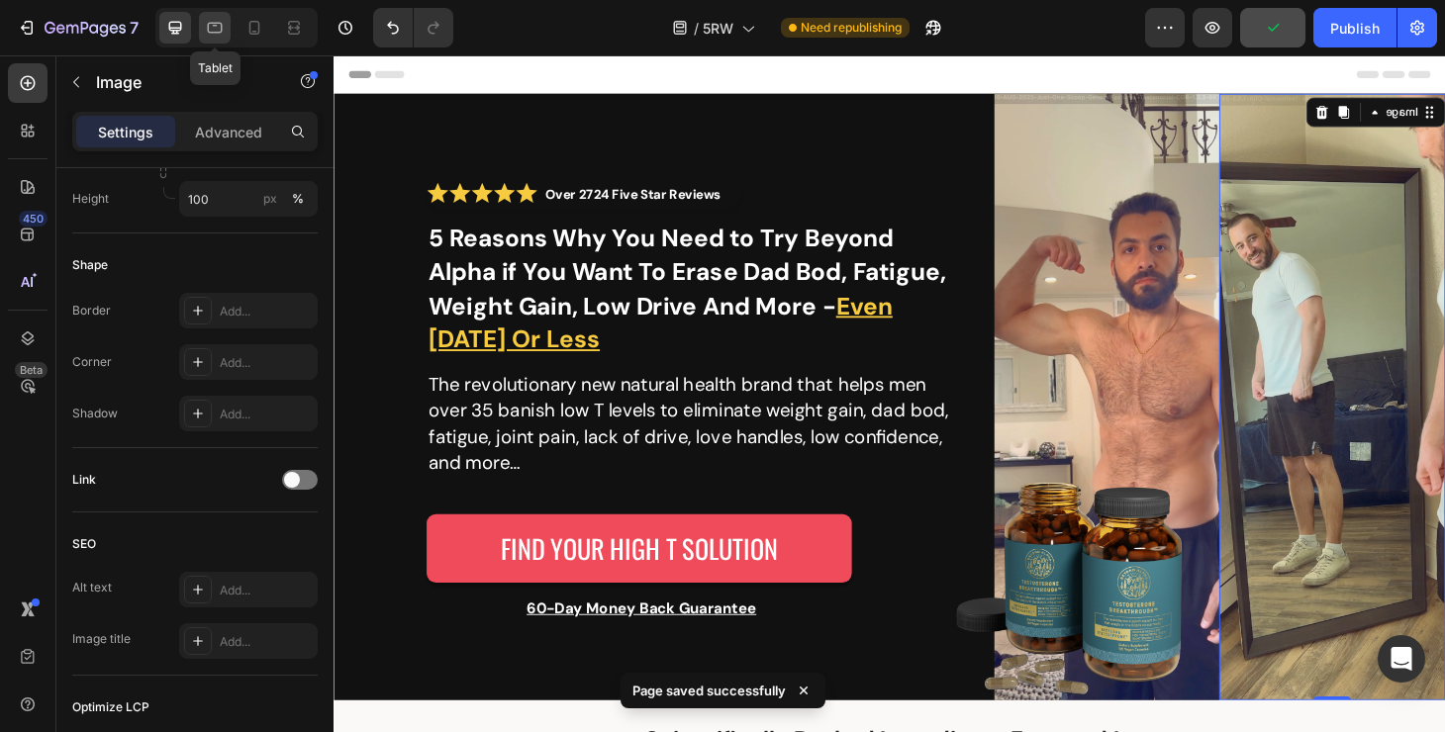
click at [206, 32] on icon at bounding box center [215, 28] width 20 height 20
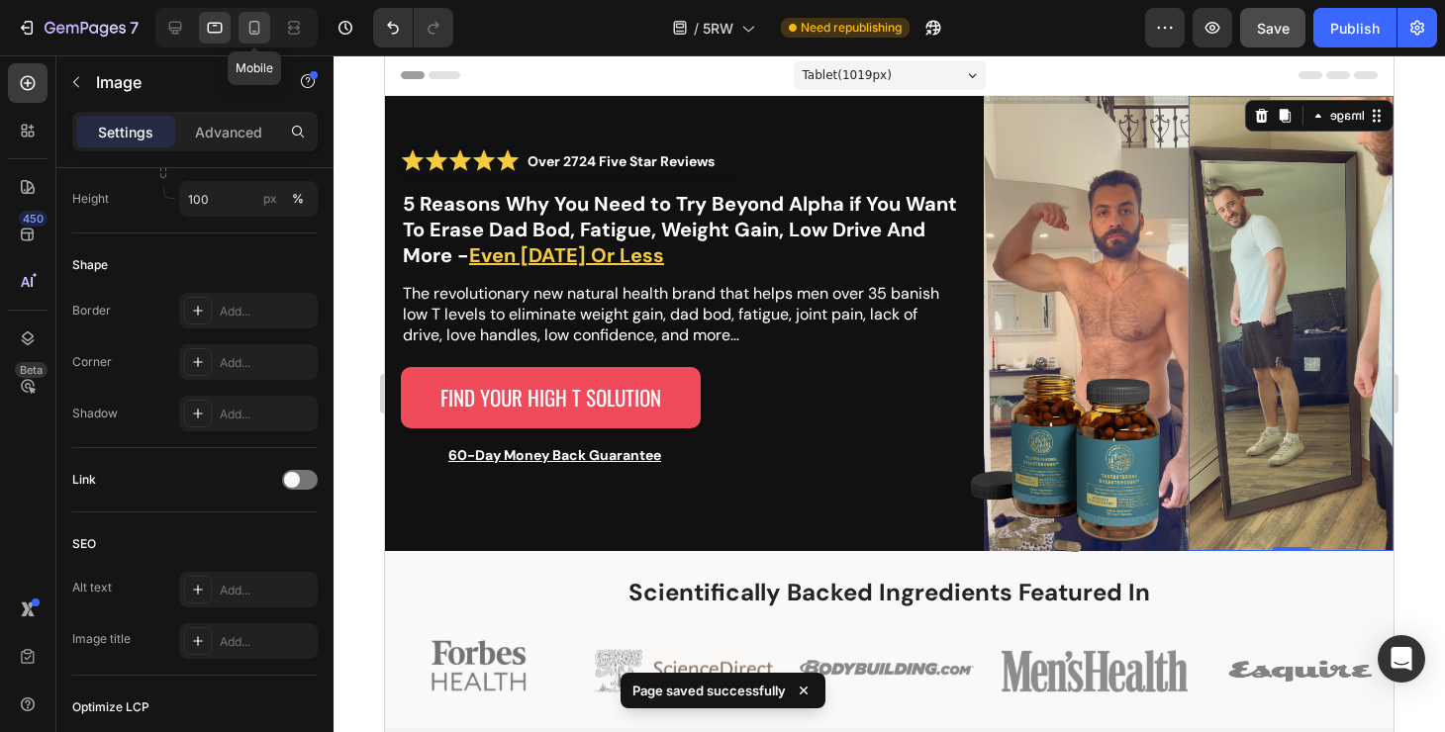
click at [252, 33] on icon at bounding box center [254, 28] width 20 height 20
type input "125"
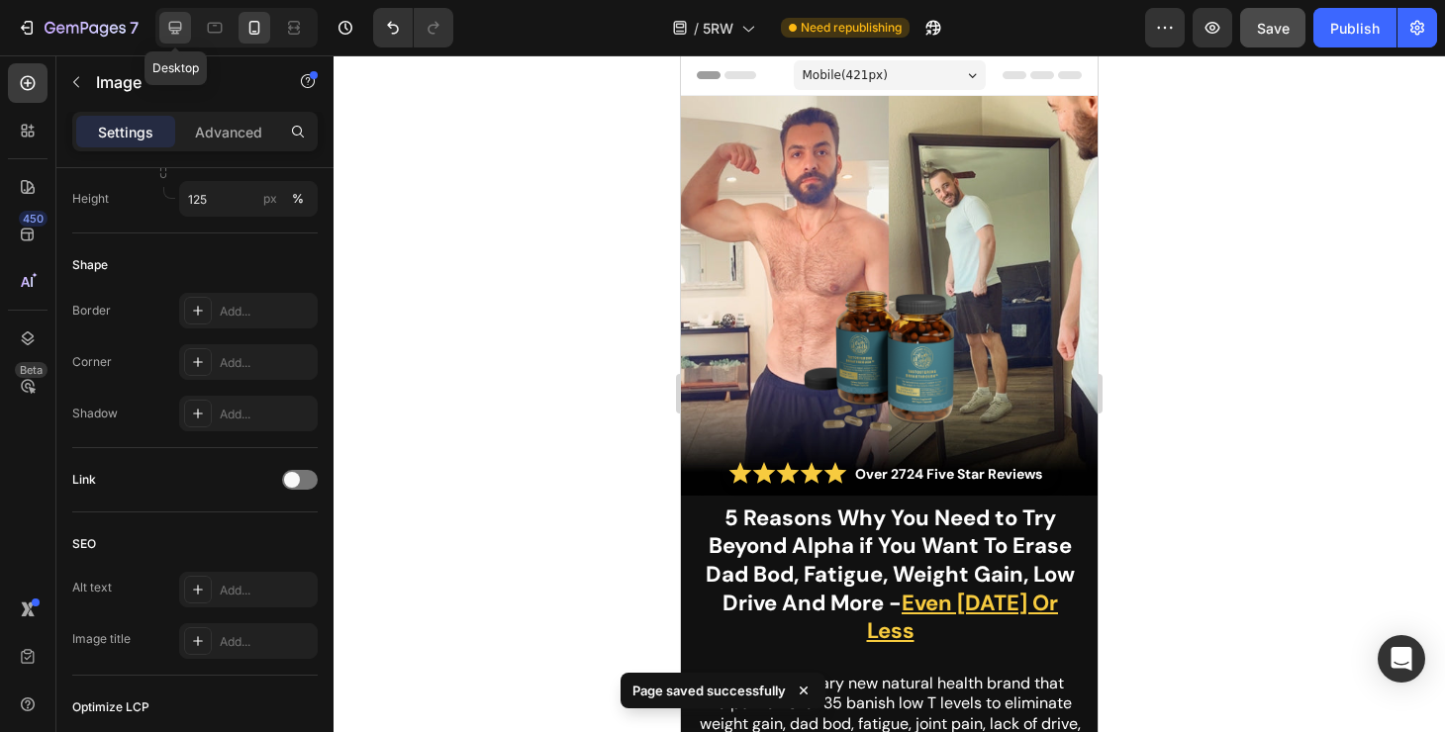
click at [177, 34] on icon at bounding box center [175, 28] width 13 height 13
type input "100"
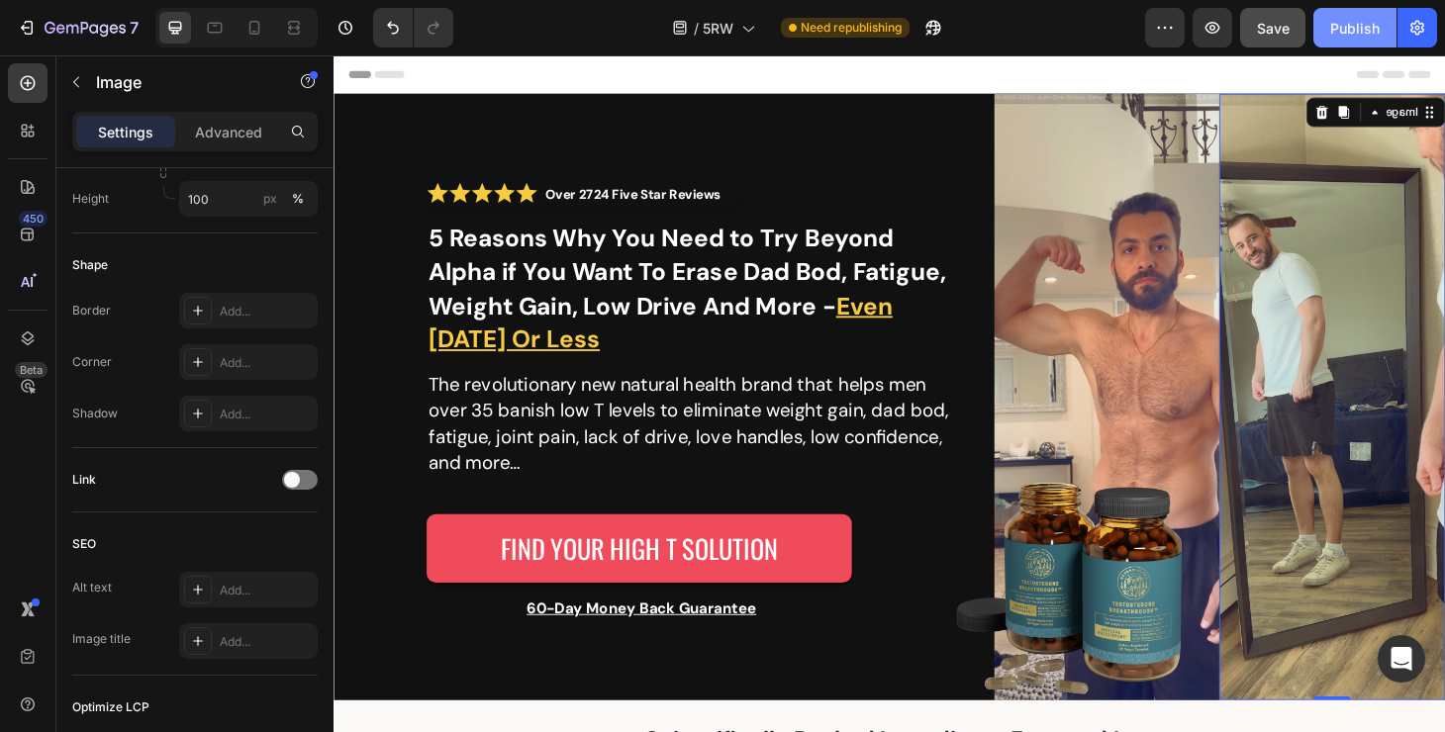
click at [1370, 41] on button "Publish" at bounding box center [1354, 28] width 83 height 40
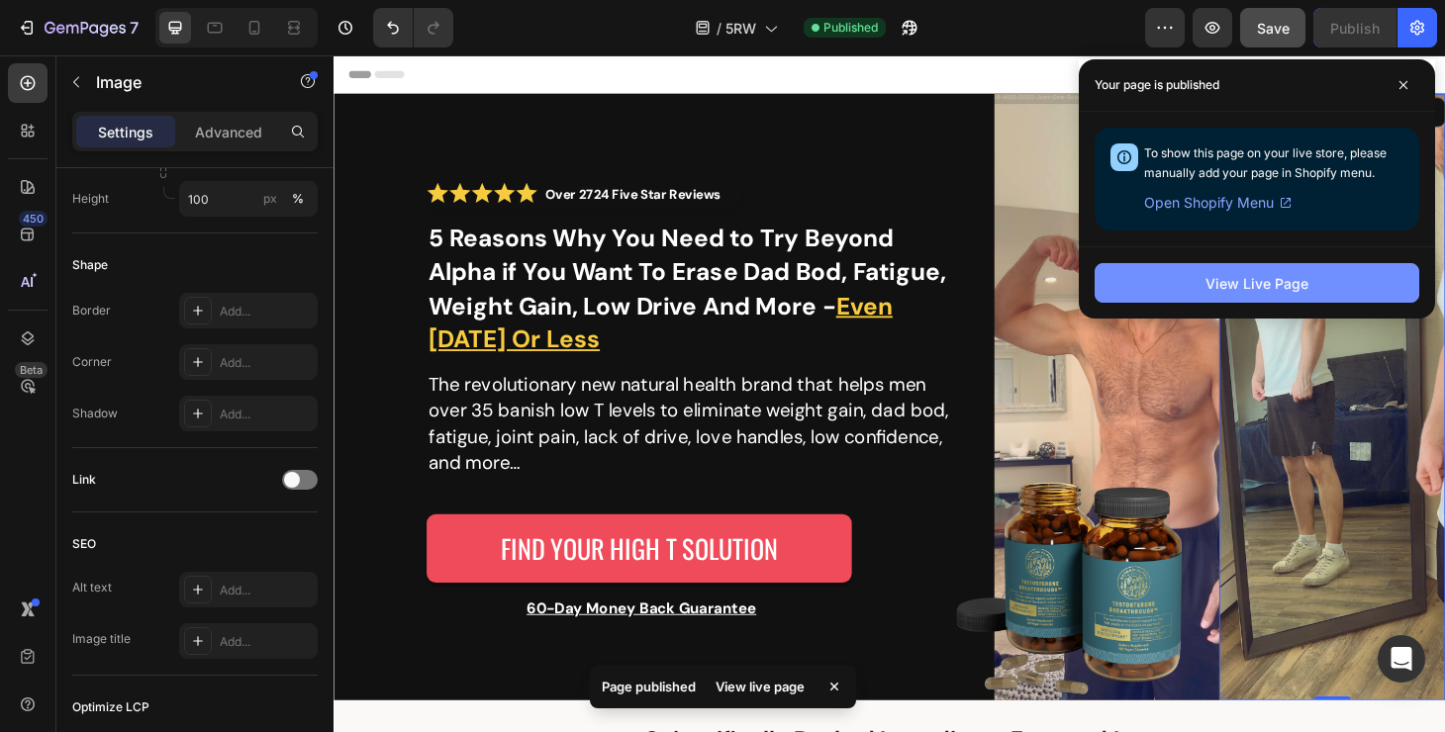
click at [1272, 288] on div "View Live Page" at bounding box center [1257, 283] width 103 height 21
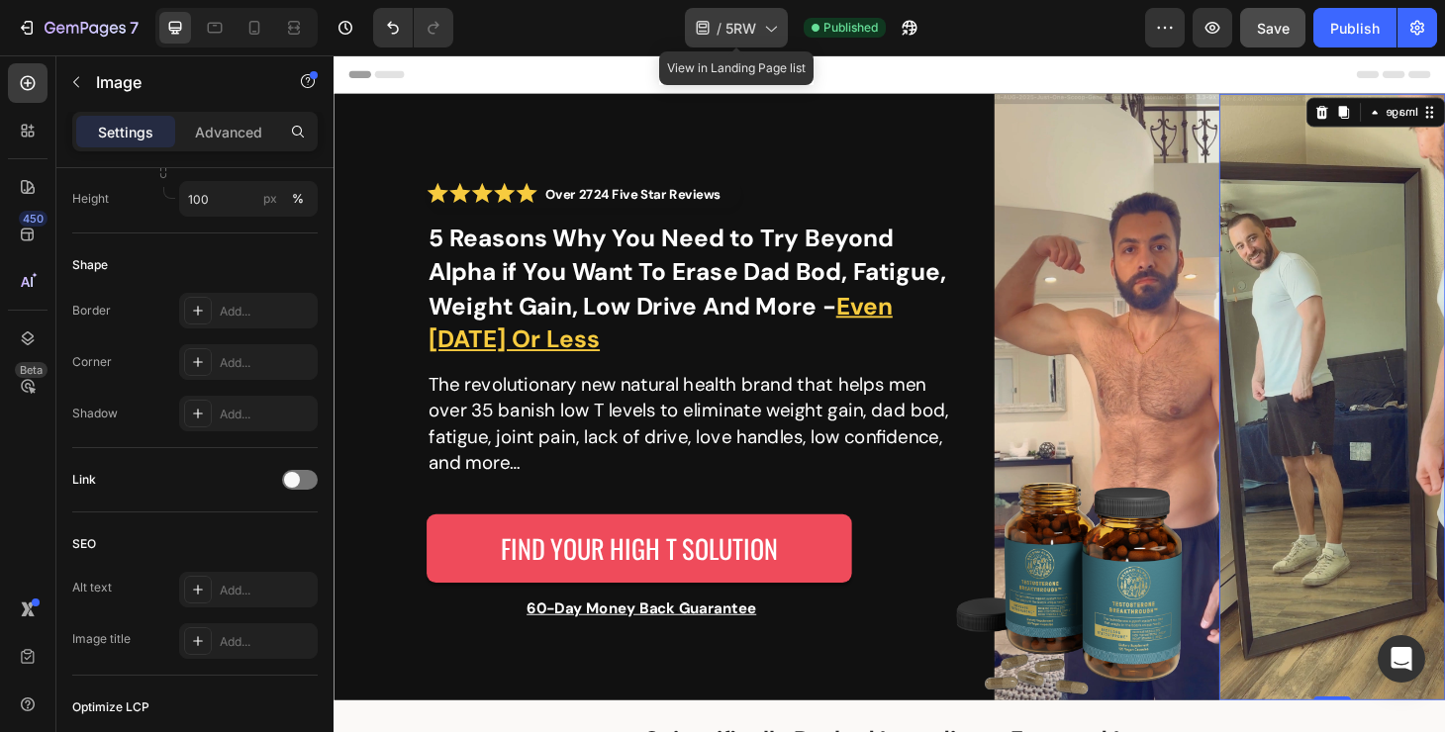
click at [771, 28] on icon at bounding box center [770, 28] width 20 height 20
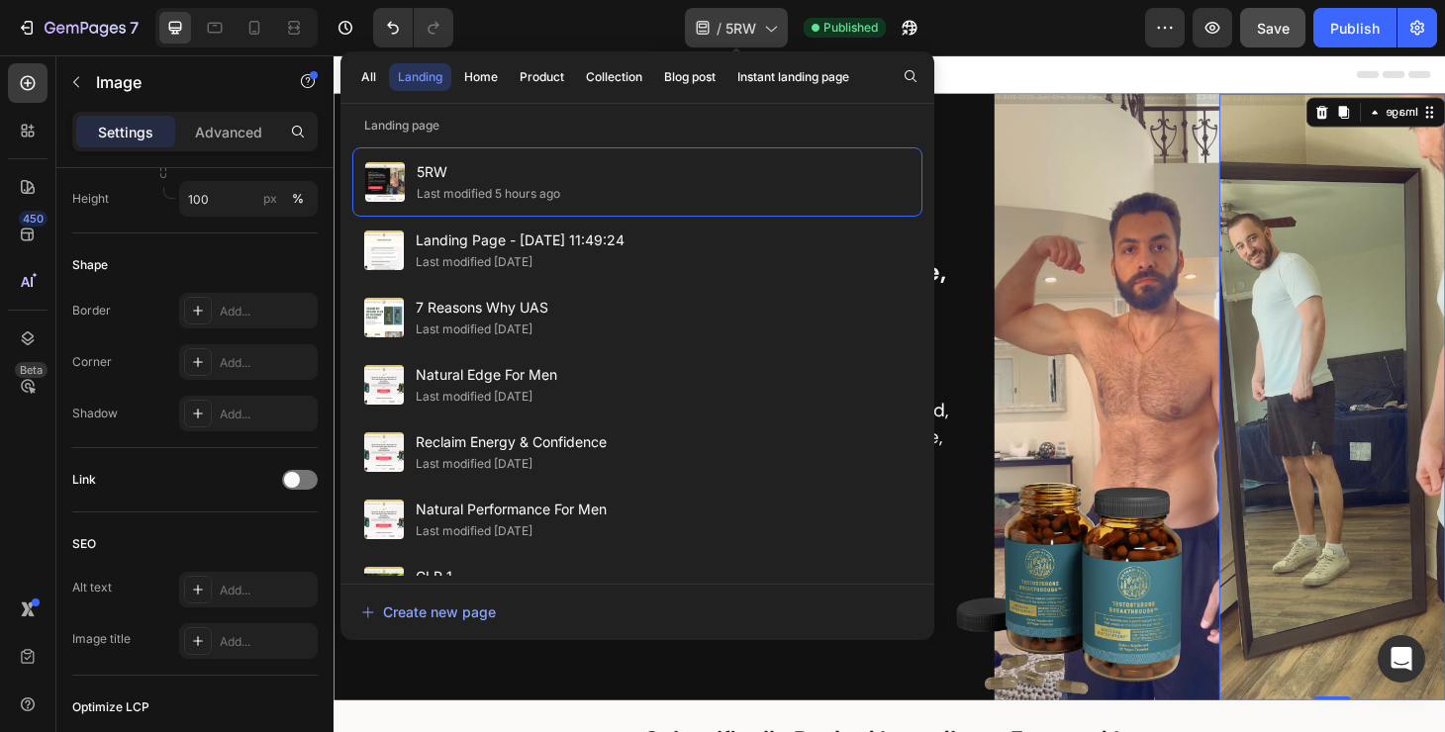
click at [771, 28] on icon at bounding box center [770, 28] width 20 height 20
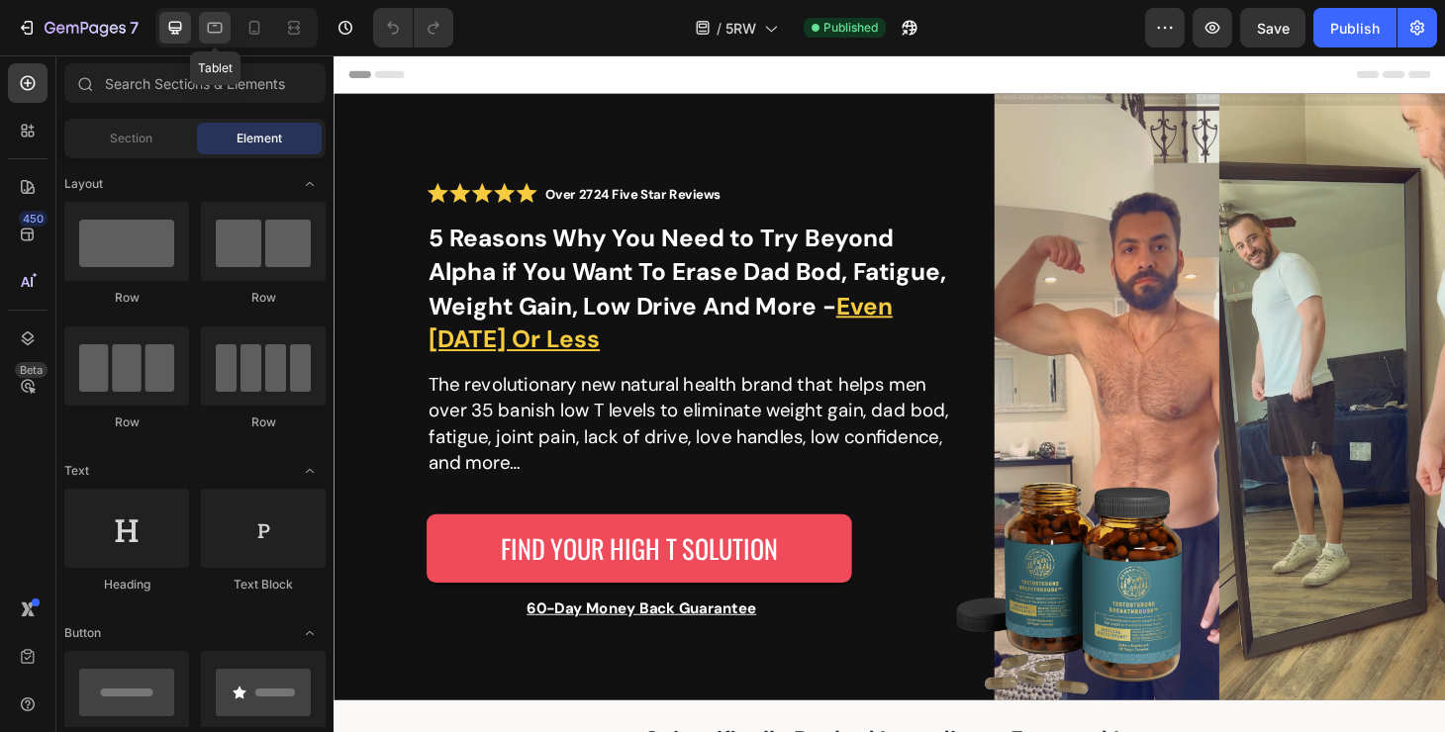
click at [222, 41] on div at bounding box center [215, 28] width 32 height 32
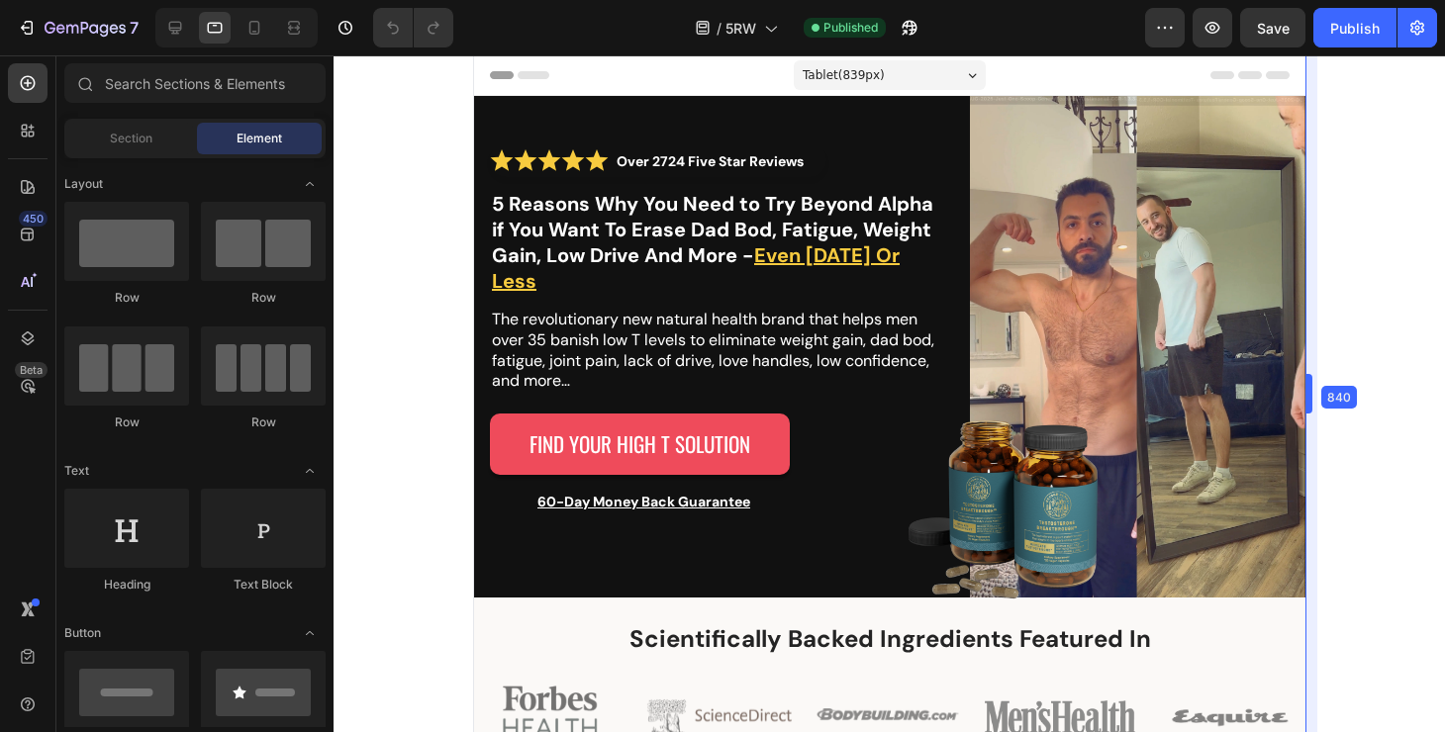
drag, startPoint x: 1388, startPoint y: 275, endPoint x: 1235, endPoint y: 284, distance: 152.7
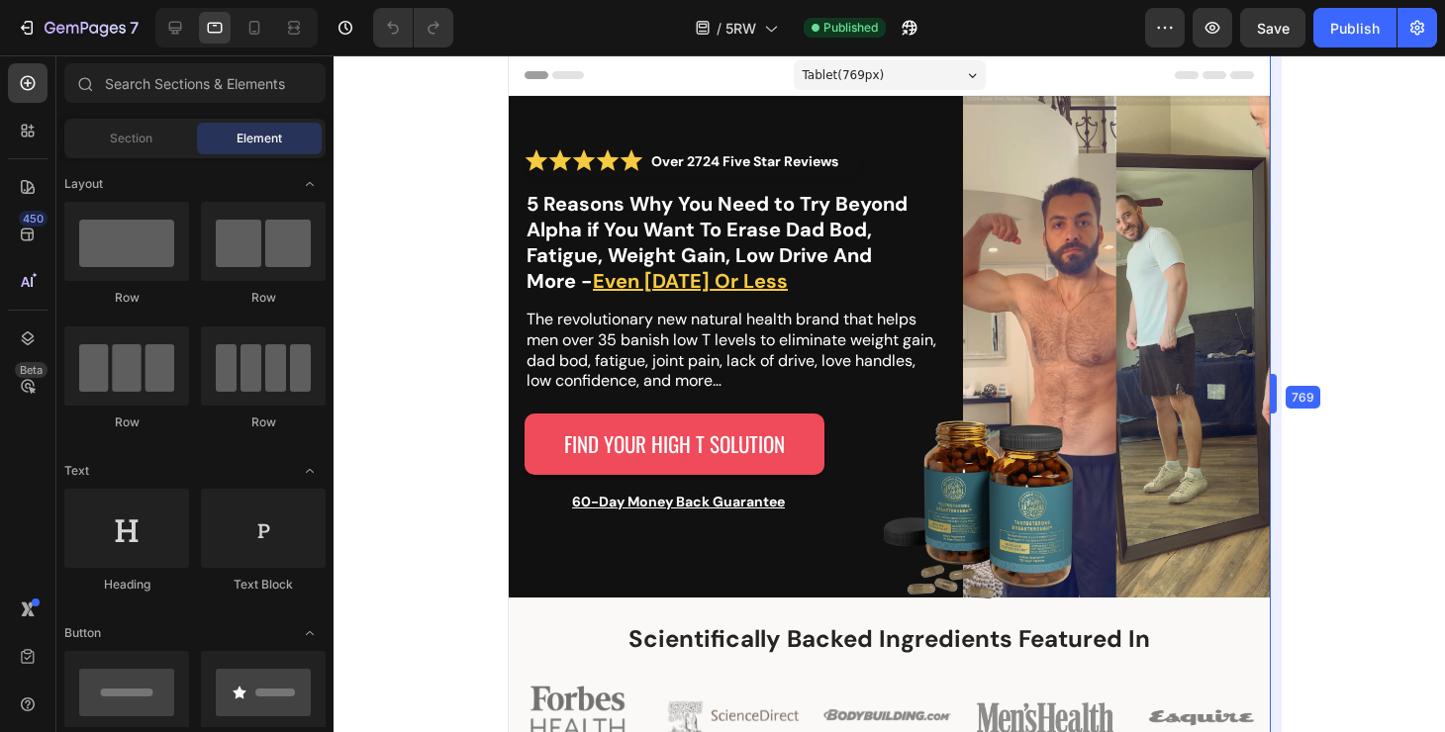
drag, startPoint x: 1305, startPoint y: 288, endPoint x: 1237, endPoint y: 282, distance: 68.5
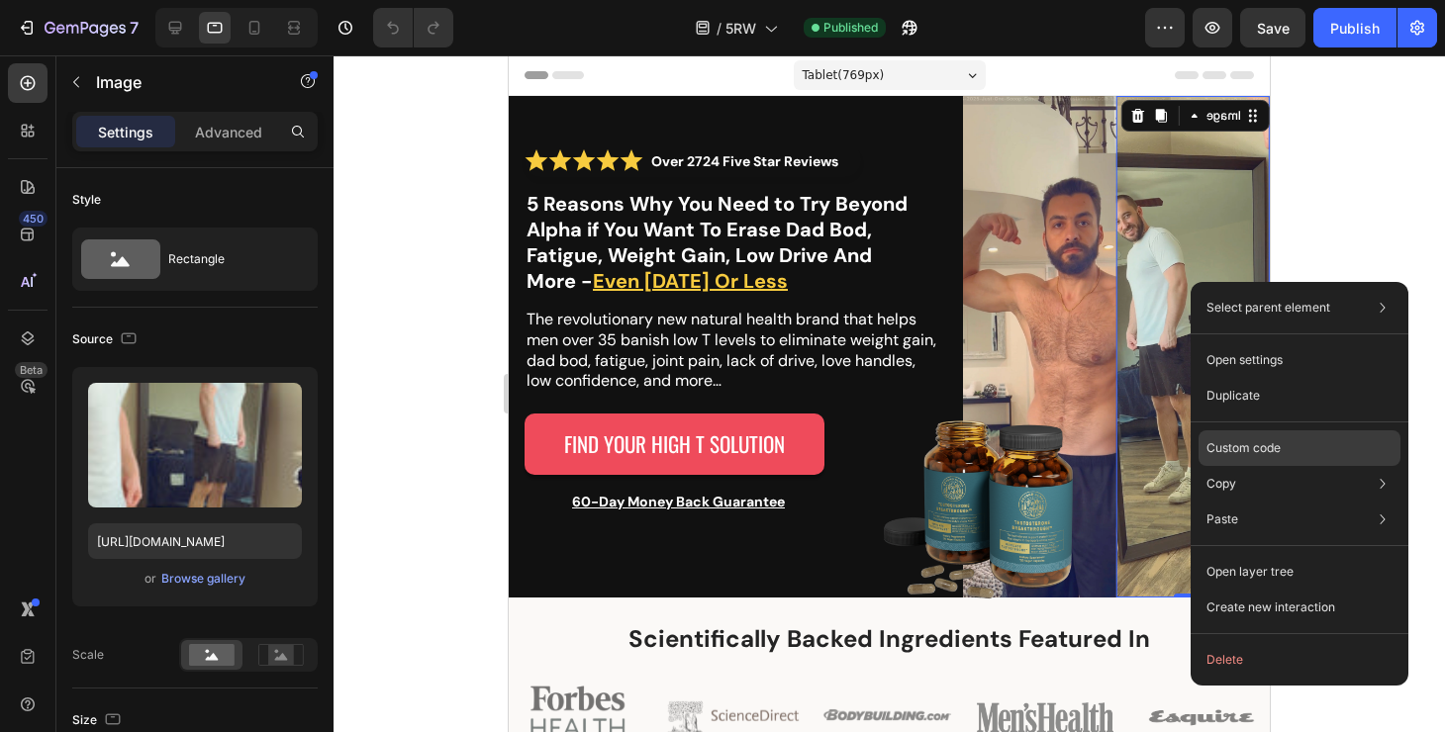
click at [1285, 502] on div "Custom code" at bounding box center [1300, 520] width 202 height 36
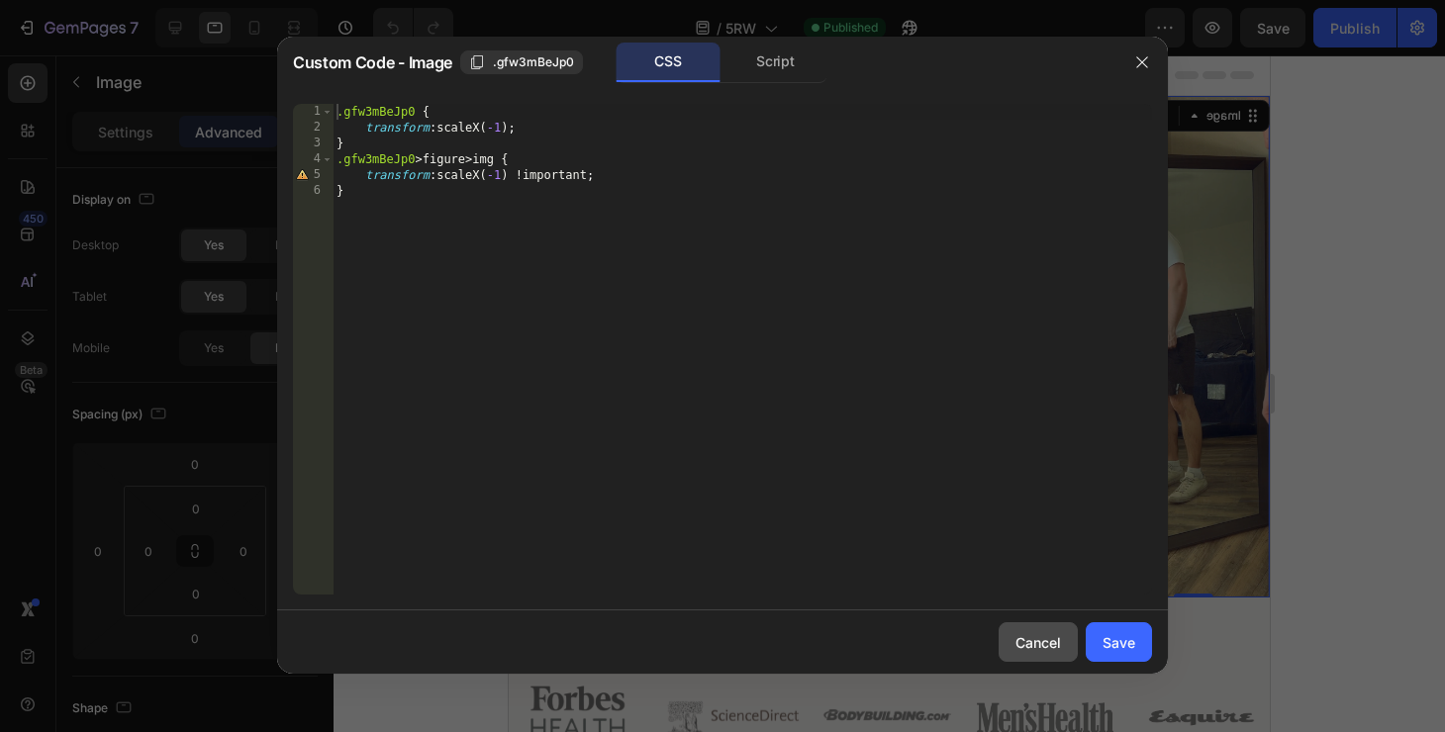
click at [1024, 645] on div "Cancel" at bounding box center [1038, 642] width 46 height 21
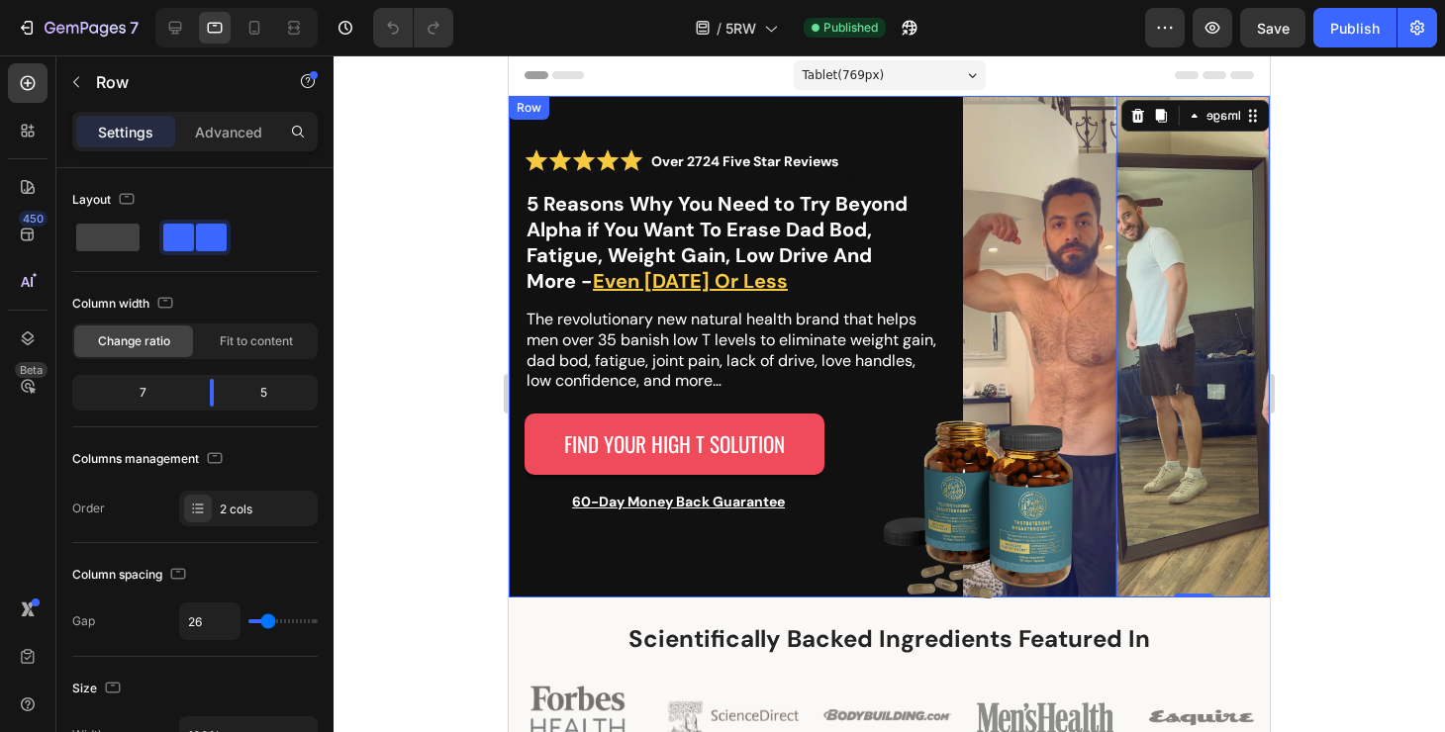
click at [946, 330] on div "Over 2724 Five Star Reviews Custom Code 5 Reasons Why You Need to Try Beyond Al…" at bounding box center [889, 347] width 761 height 502
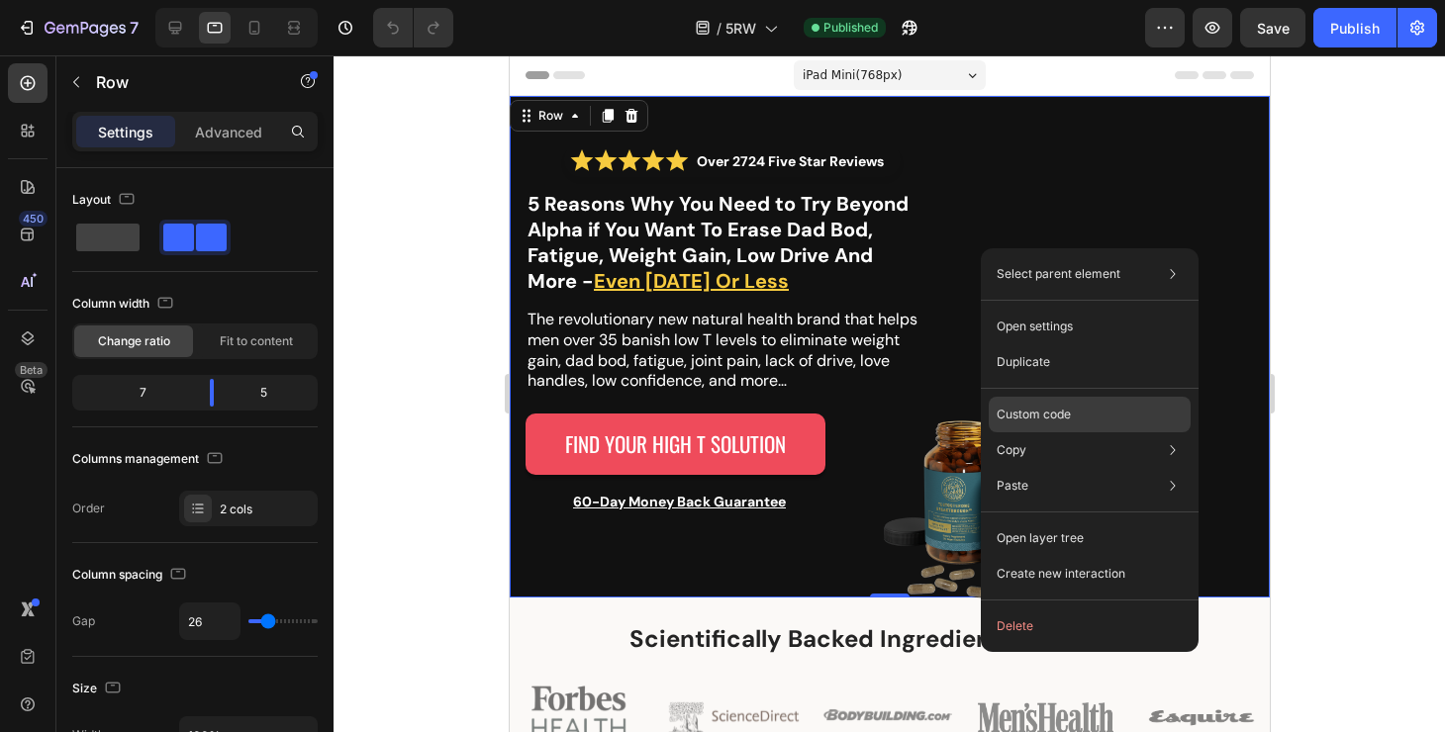
click at [1062, 468] on div "Custom code" at bounding box center [1090, 486] width 202 height 36
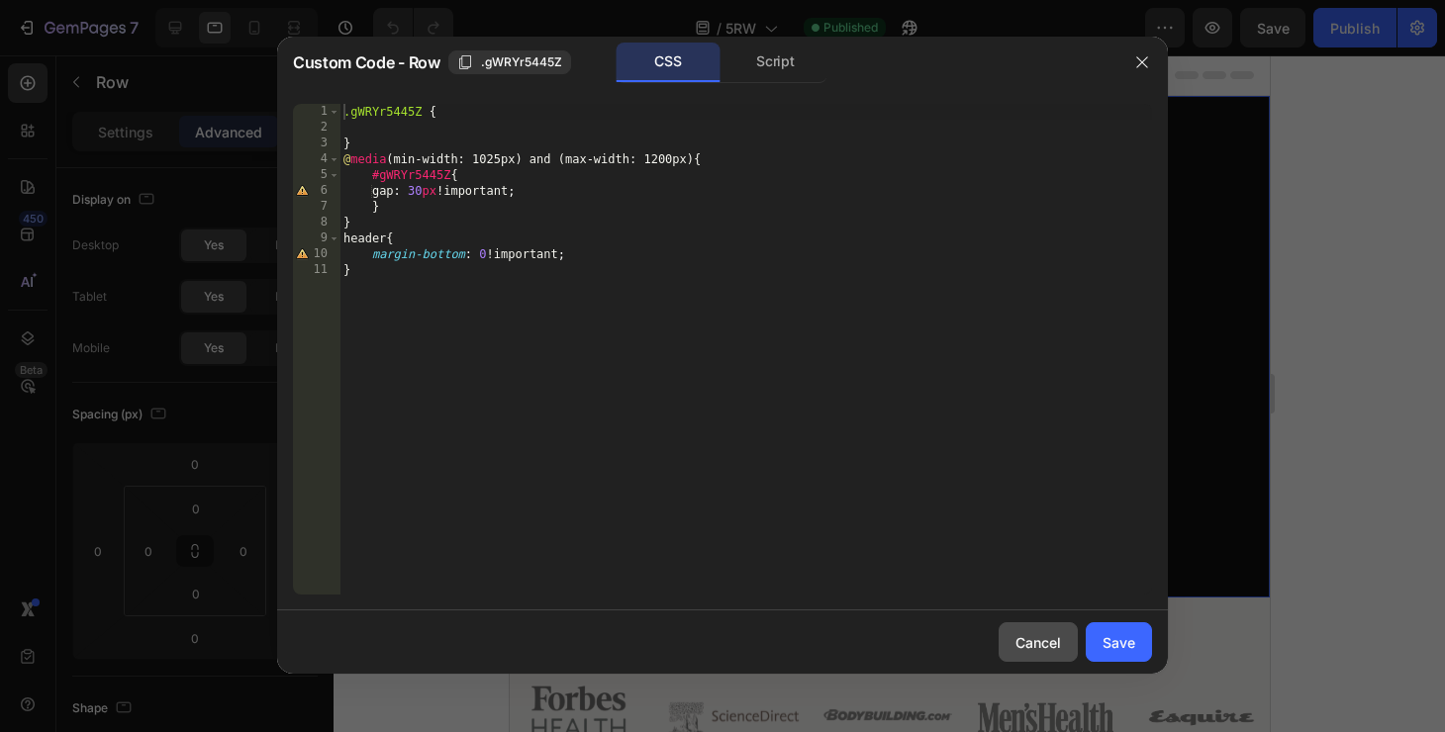
click at [1055, 629] on button "Cancel" at bounding box center [1038, 643] width 79 height 40
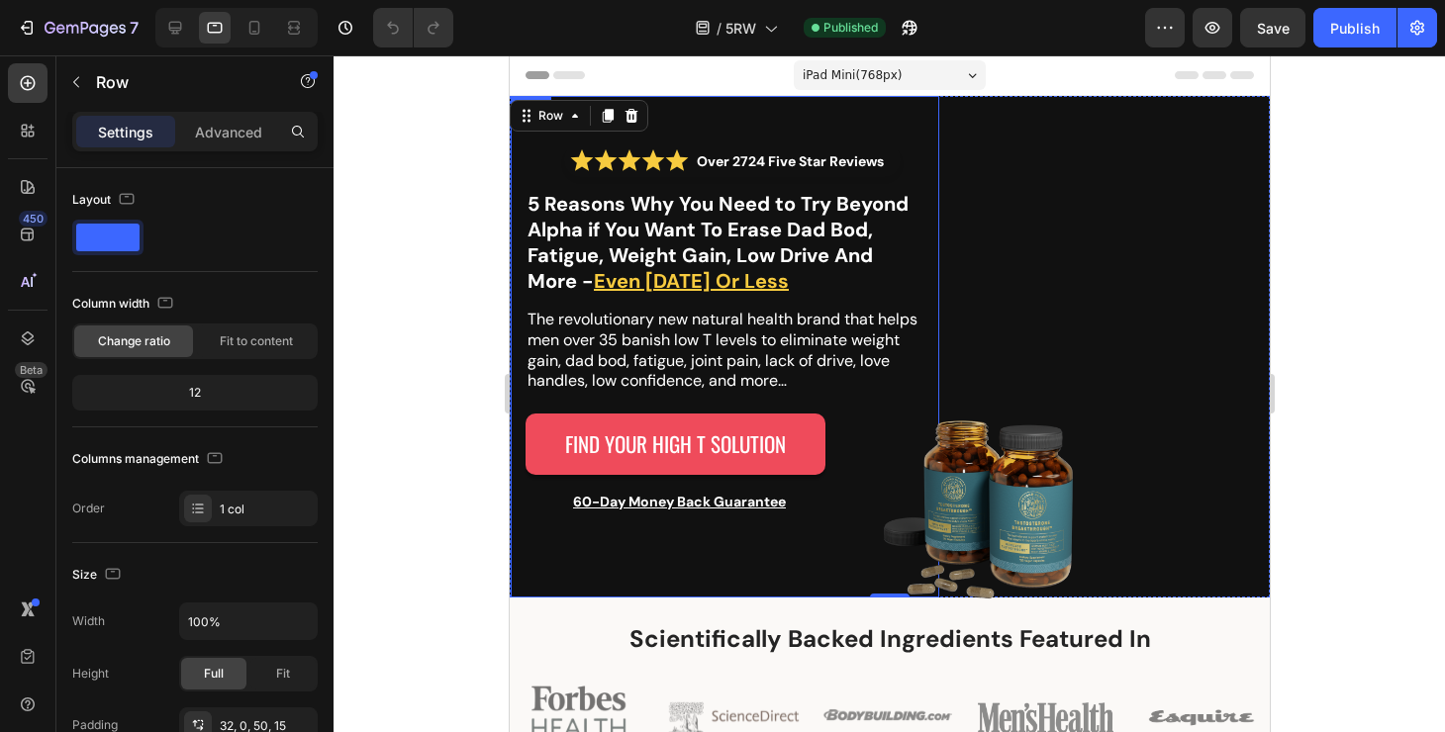
click at [710, 121] on div "Over 2724 Five Star Reviews Custom Code 5 Reasons Why You Need to Try Beyond Al…" at bounding box center [724, 347] width 429 height 502
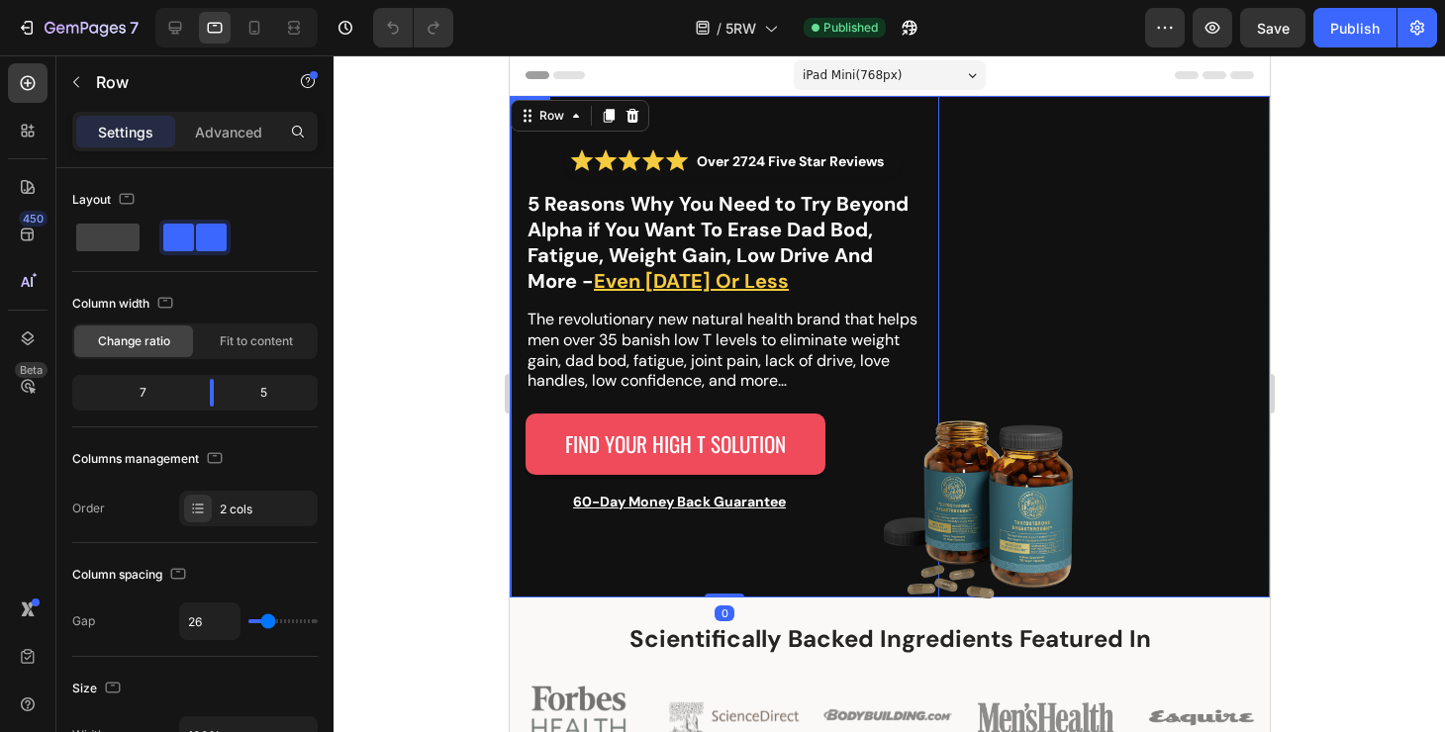
click at [948, 118] on div "Over 2724 Five Star Reviews Custom Code 5 Reasons Why You Need to Try Beyond Al…" at bounding box center [889, 347] width 760 height 502
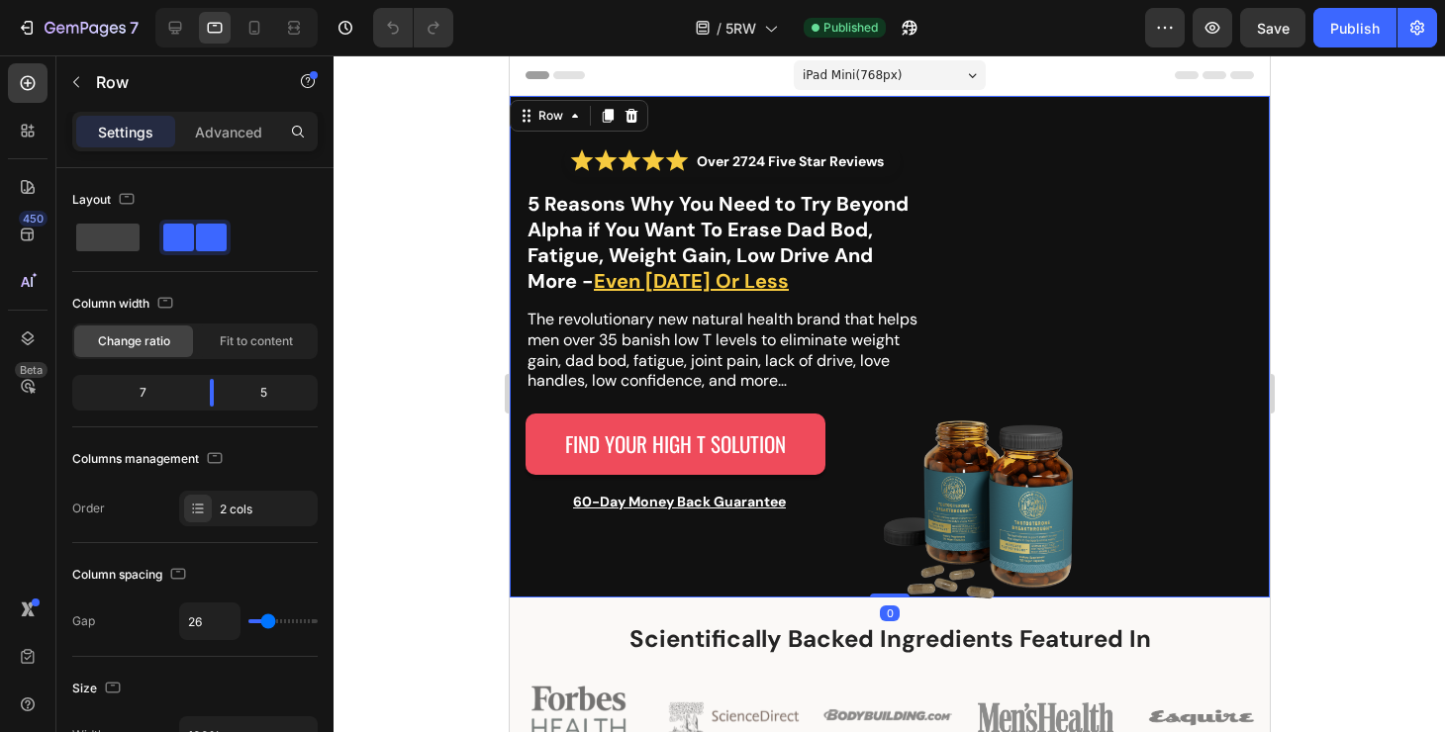
click at [1116, 275] on div "Image Image Row Image" at bounding box center [1116, 347] width 306 height 502
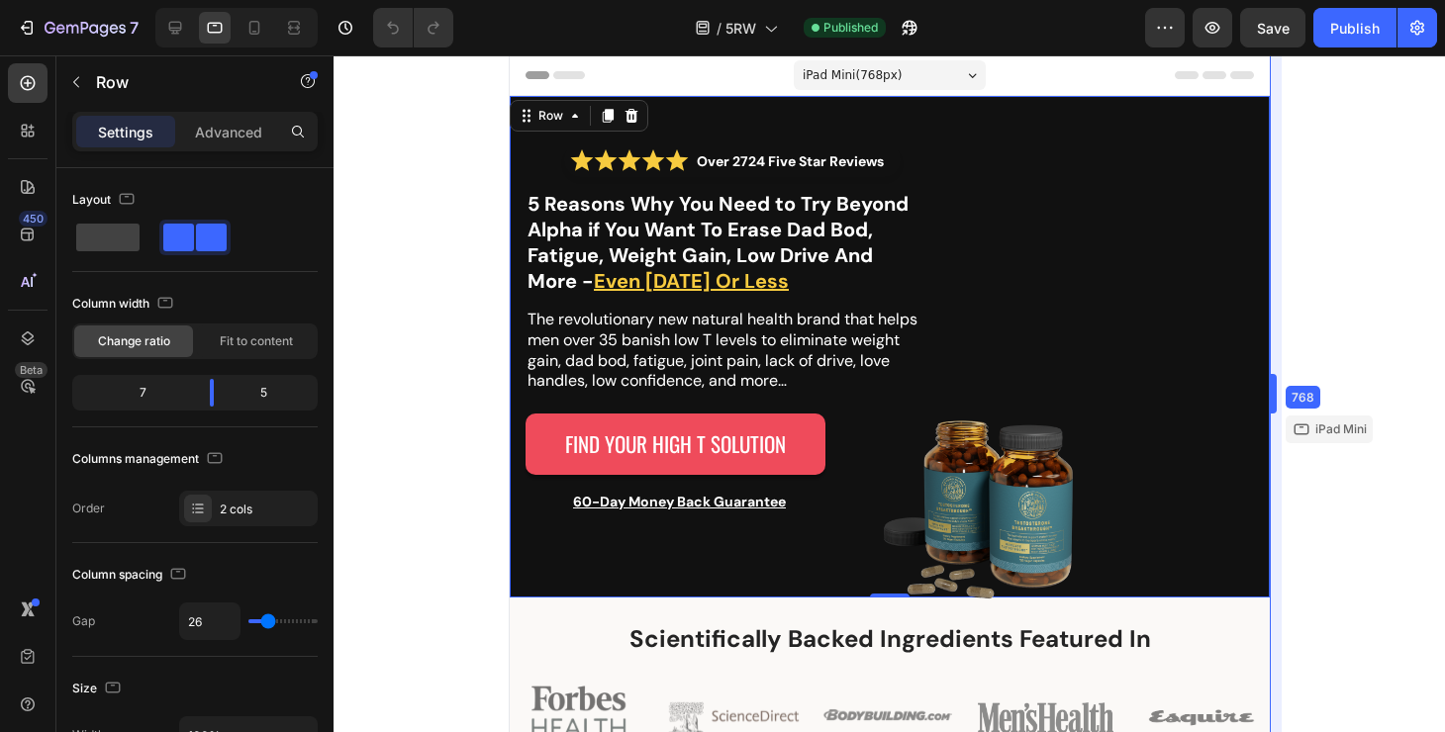
type input "16"
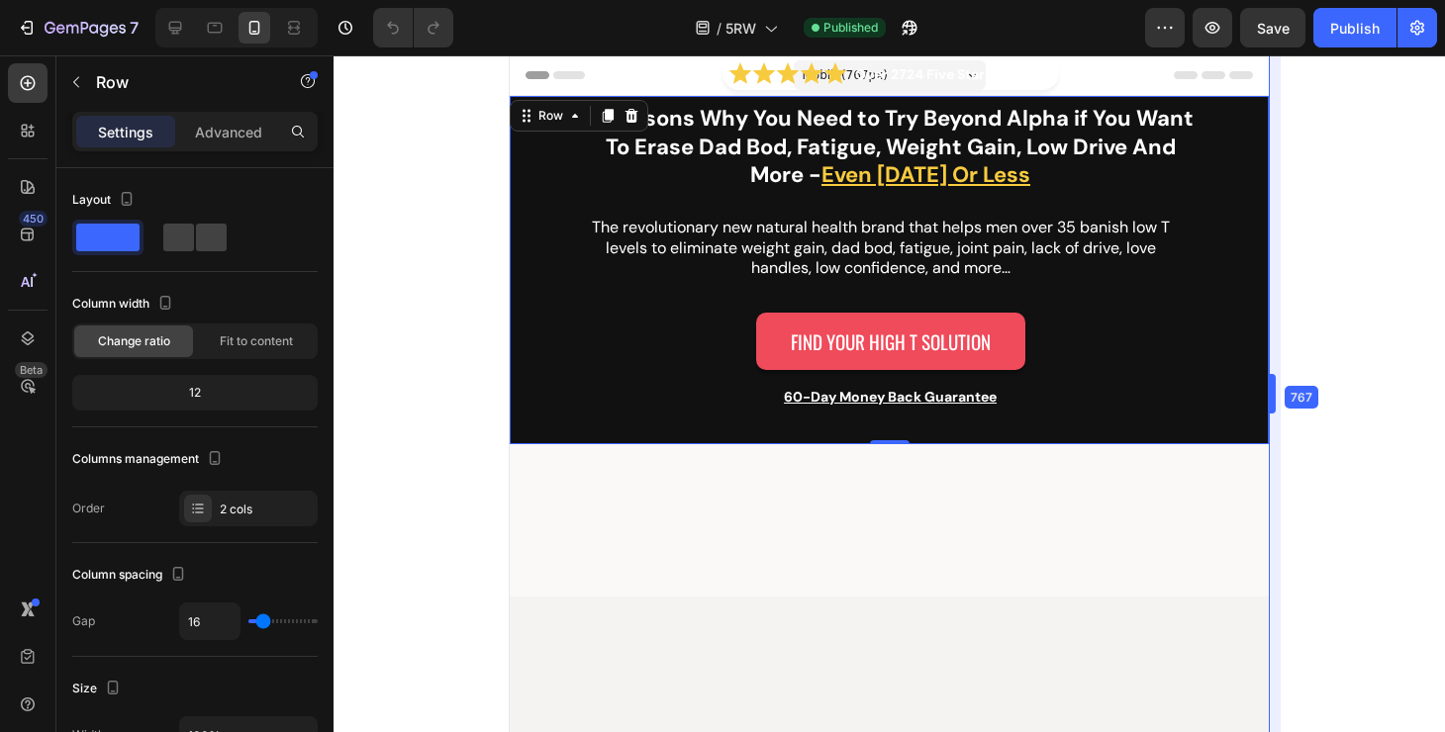
type input "26"
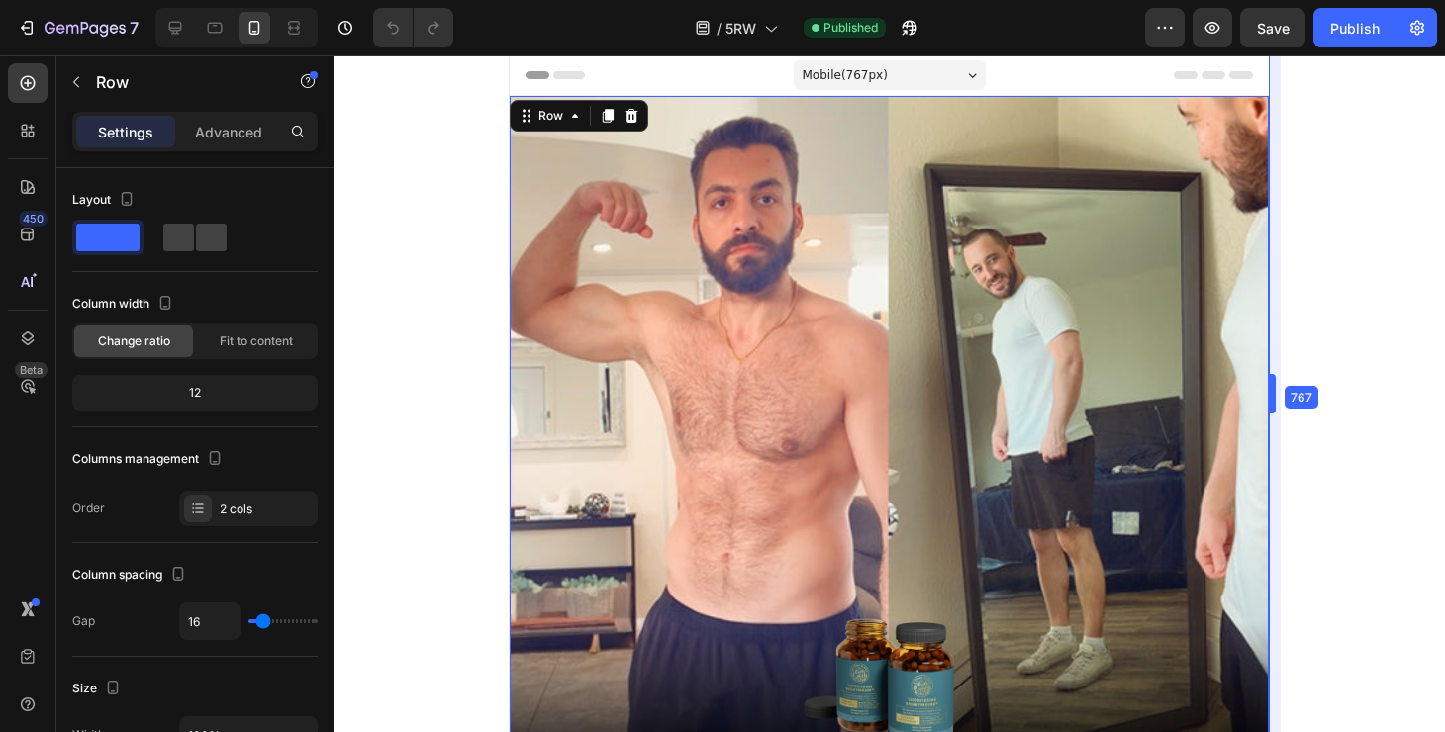
type input "26"
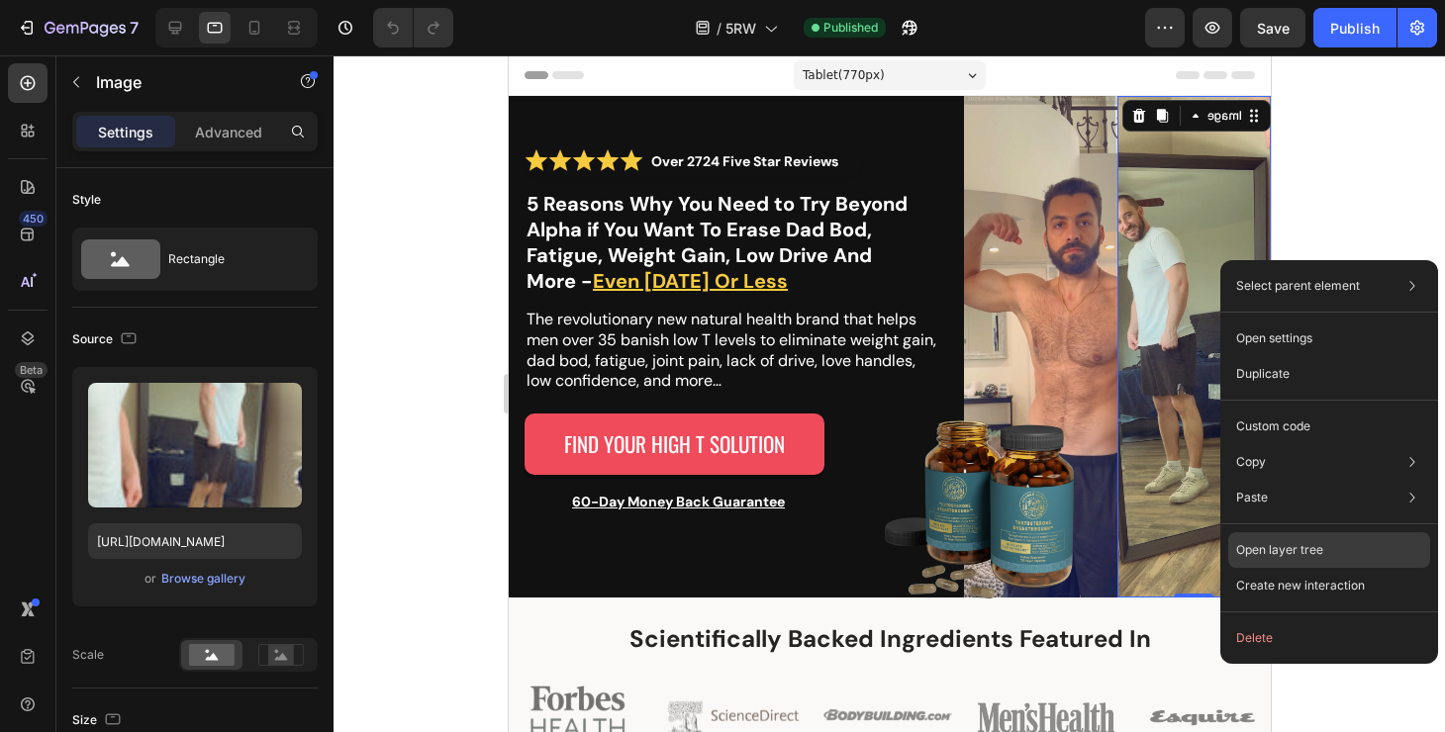
click at [1307, 533] on div "Open layer tree" at bounding box center [1329, 550] width 202 height 36
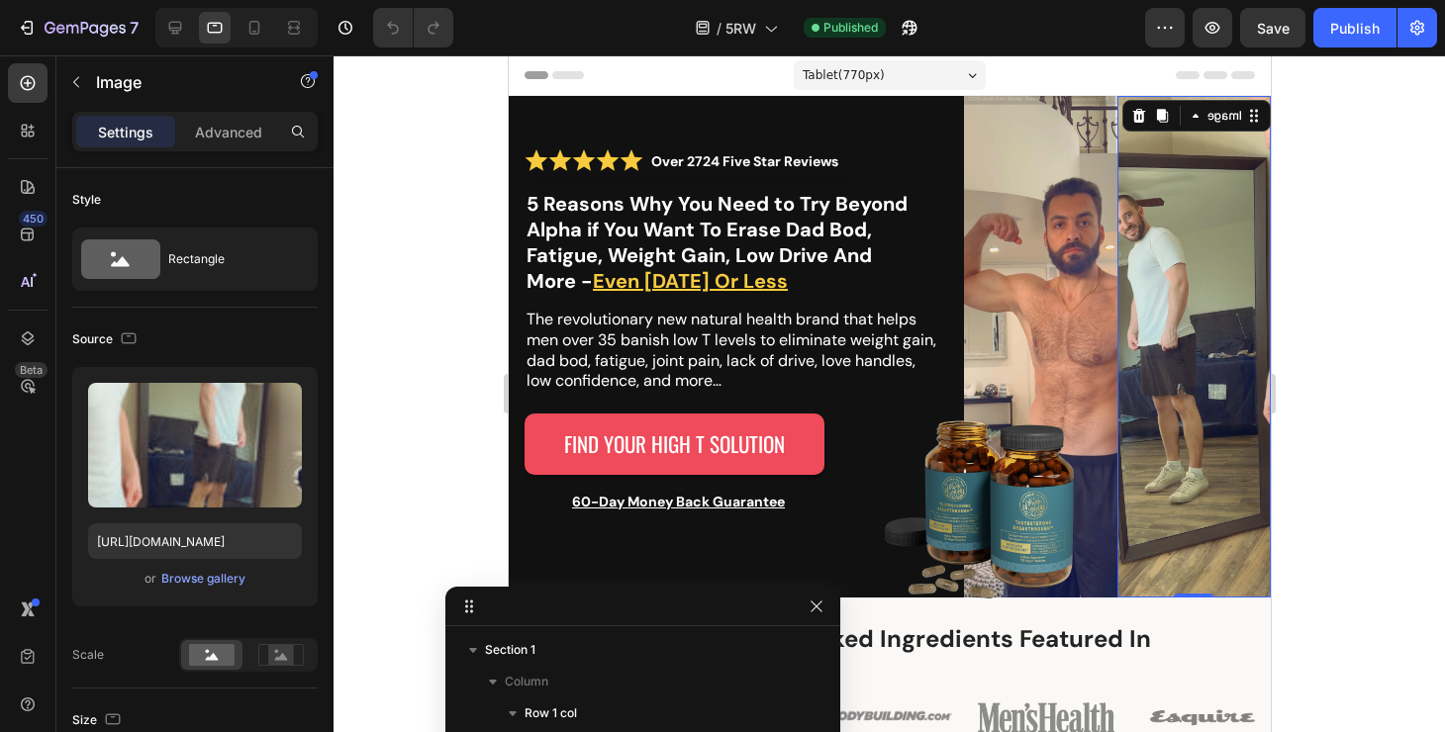
scroll to position [279, 0]
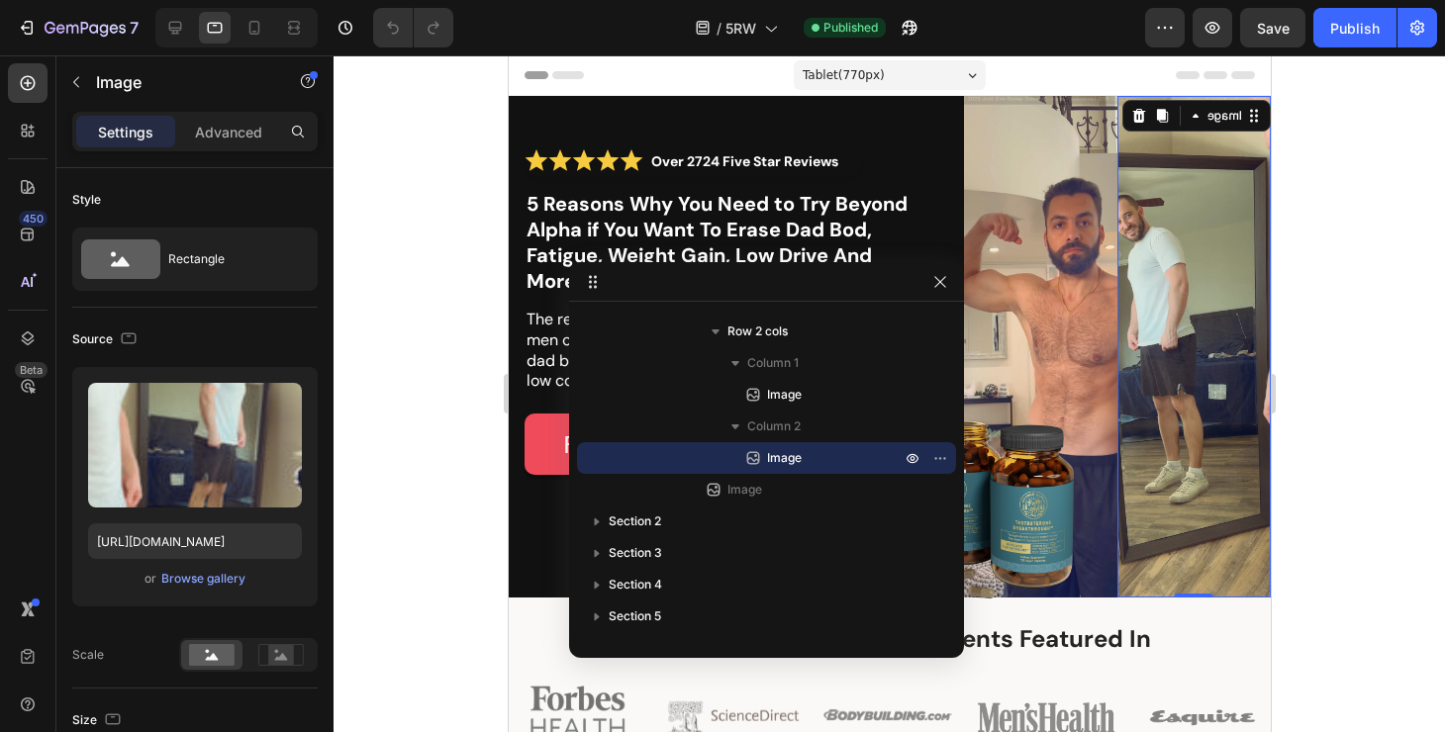
drag, startPoint x: 472, startPoint y: 614, endPoint x: 590, endPoint y: 273, distance: 360.3
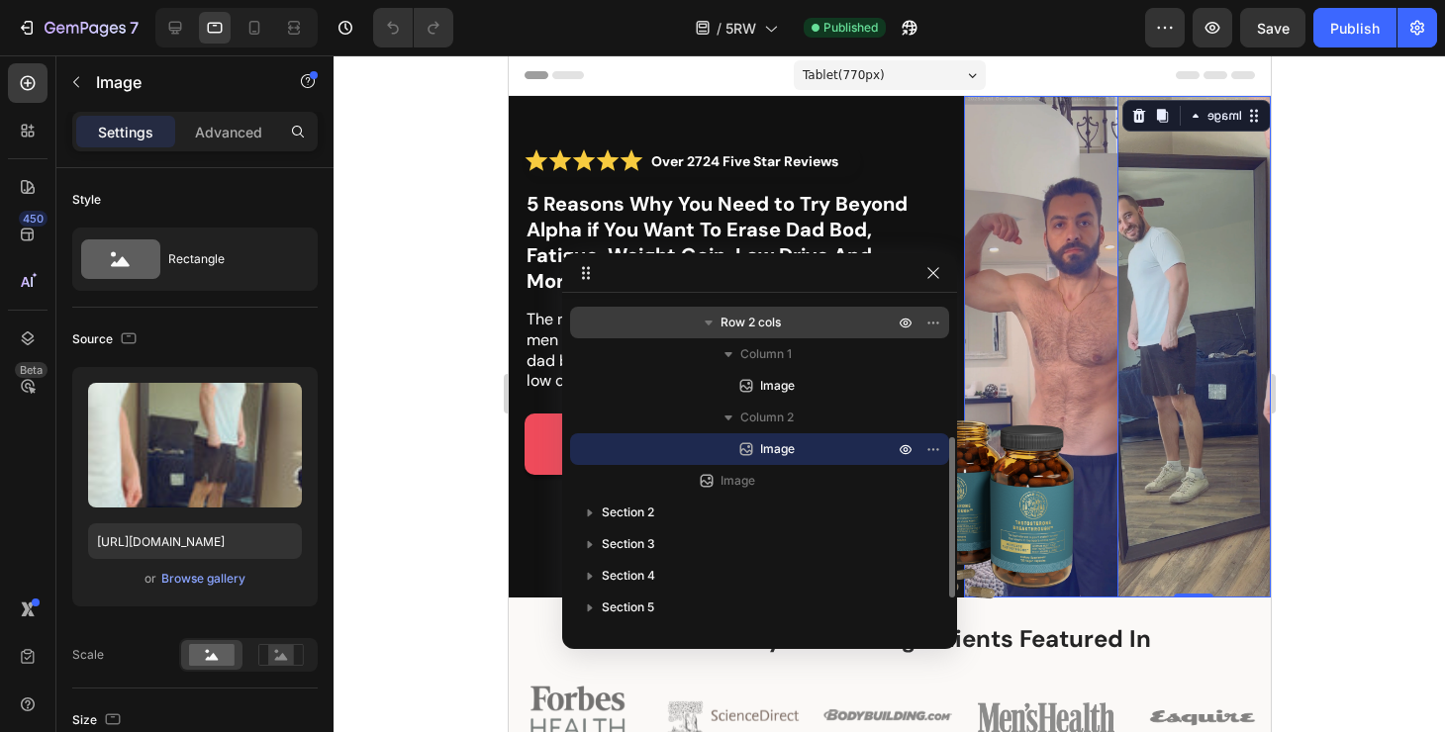
click at [761, 331] on span "Row 2 cols" at bounding box center [751, 323] width 60 height 20
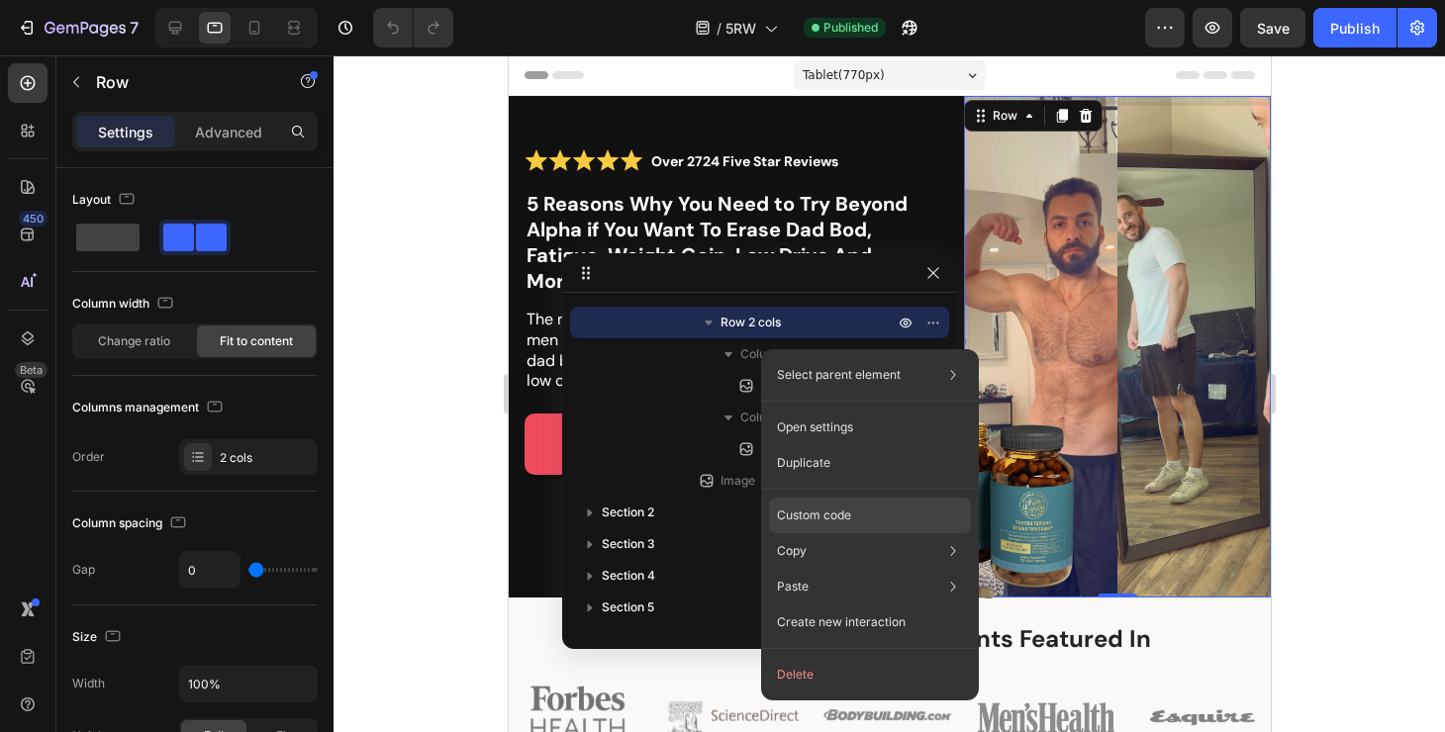
click at [883, 569] on div "Custom code" at bounding box center [870, 587] width 202 height 36
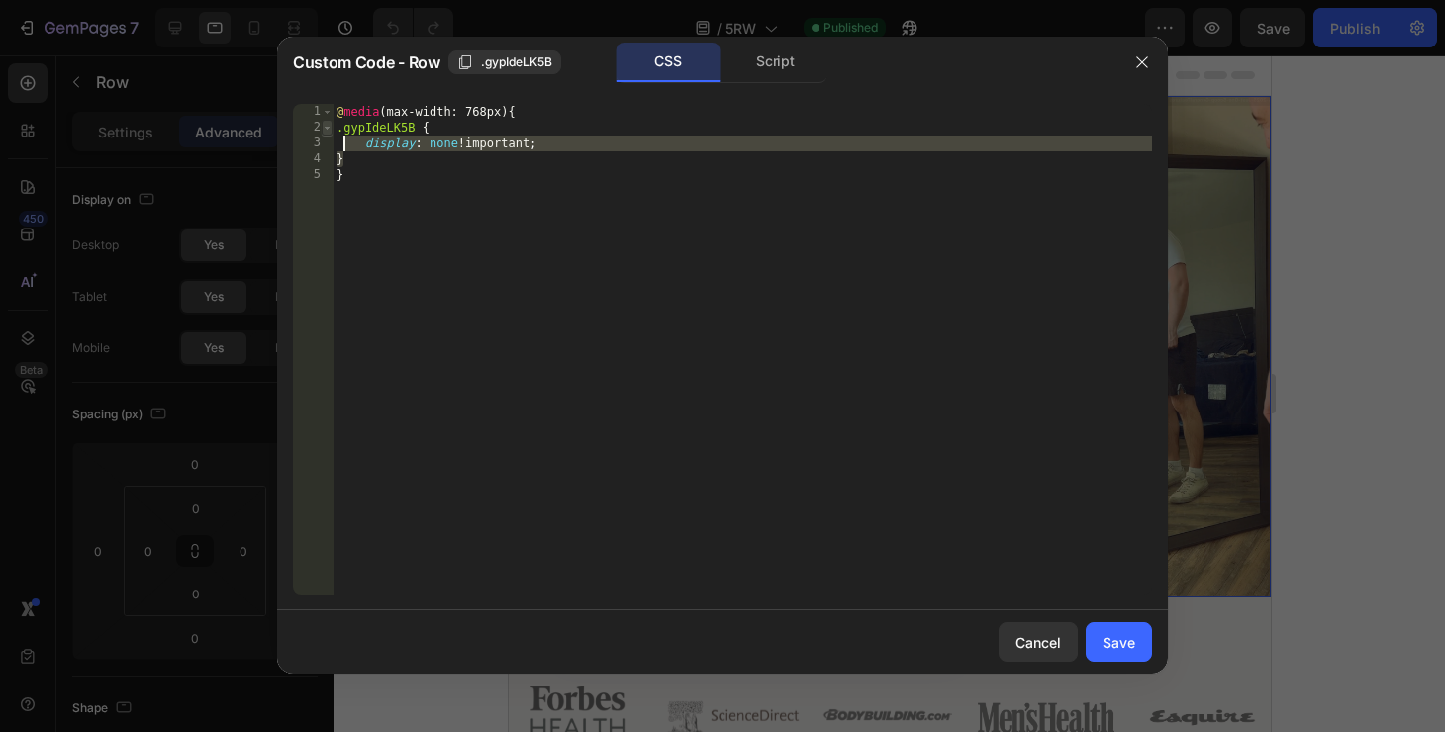
drag, startPoint x: 371, startPoint y: 161, endPoint x: 332, endPoint y: 128, distance: 52.0
click at [331, 128] on div "} 1 2 3 4 5 @ media (max-width: 768px) { .gypIdeLK5B { display : none !importan…" at bounding box center [722, 349] width 859 height 491
type textarea ".gypIdeLK5B { display: none !important;"
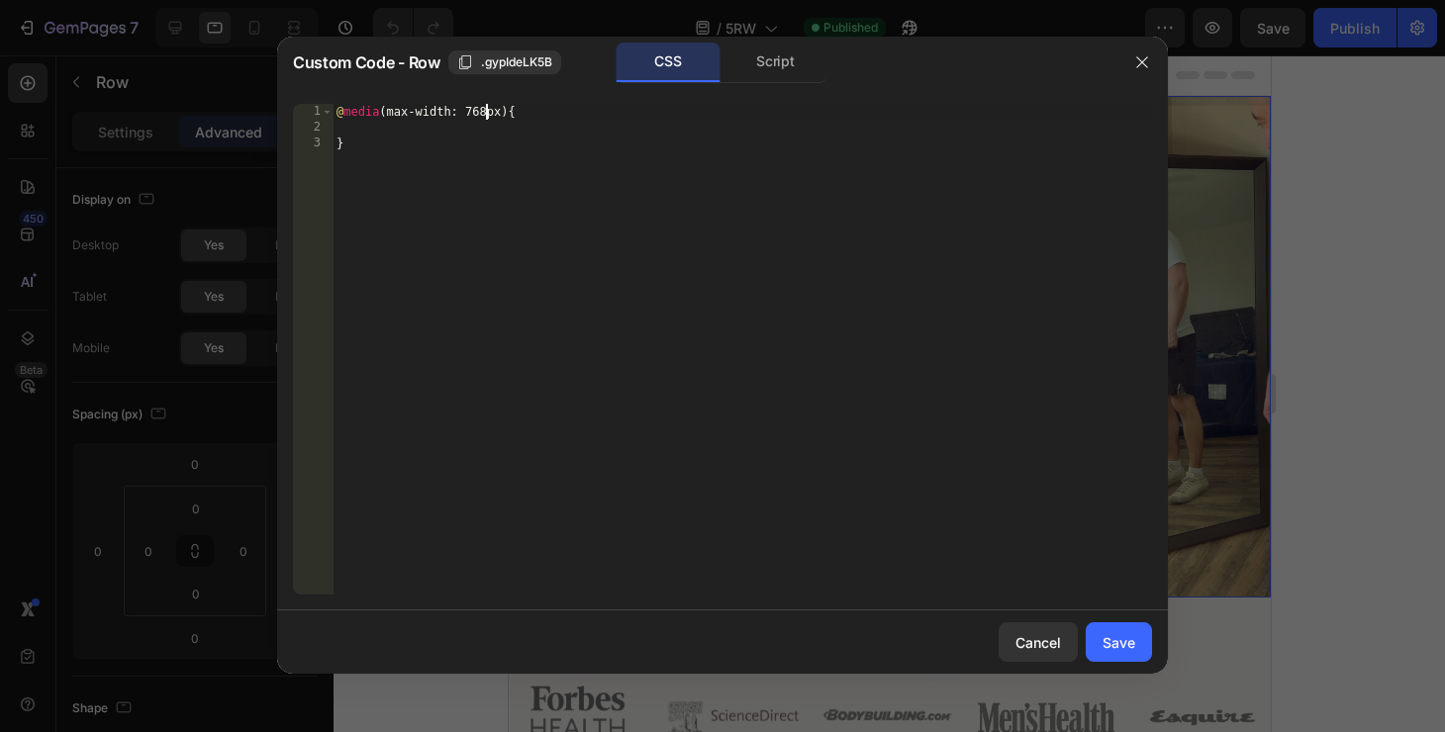
click at [486, 116] on div "@ media (max-width: 768px) { }" at bounding box center [743, 365] width 820 height 523
click at [485, 114] on div "@ media (max-width: 768px) { .gypIdeLK5B { display : none !important ; } }" at bounding box center [743, 365] width 820 height 523
type textarea "@media(max-width: 767px){"
click at [1112, 633] on div "Save" at bounding box center [1119, 642] width 33 height 21
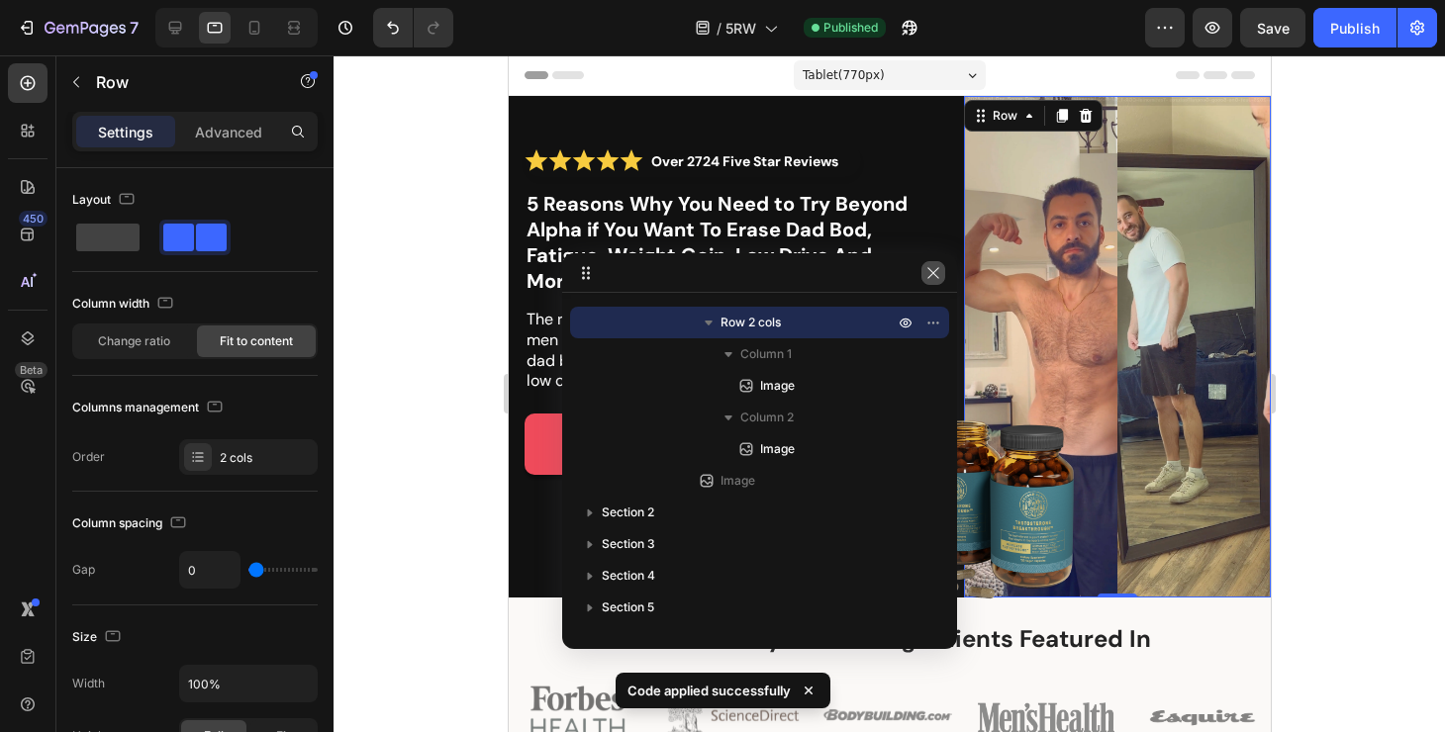
click at [940, 277] on icon "button" at bounding box center [933, 273] width 16 height 16
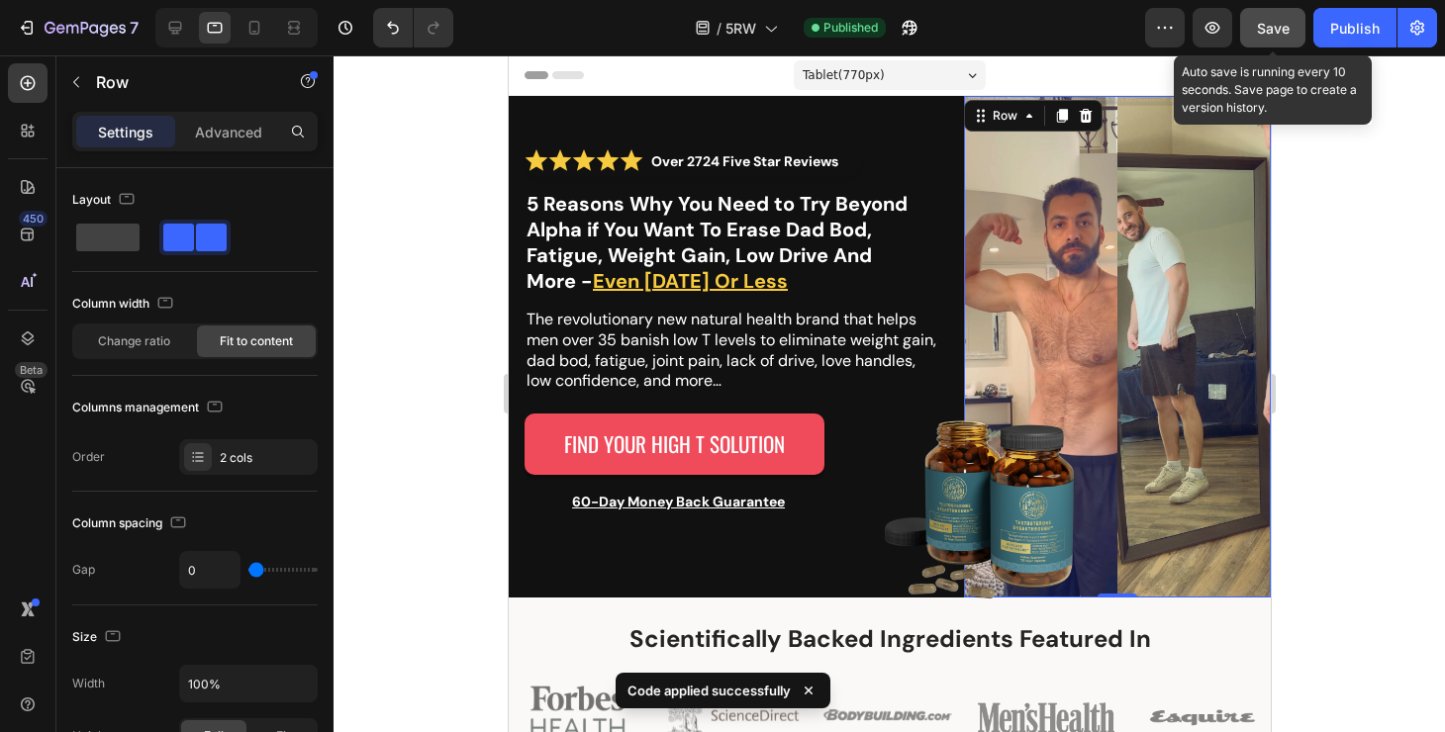
click at [1273, 14] on button "Save" at bounding box center [1272, 28] width 65 height 40
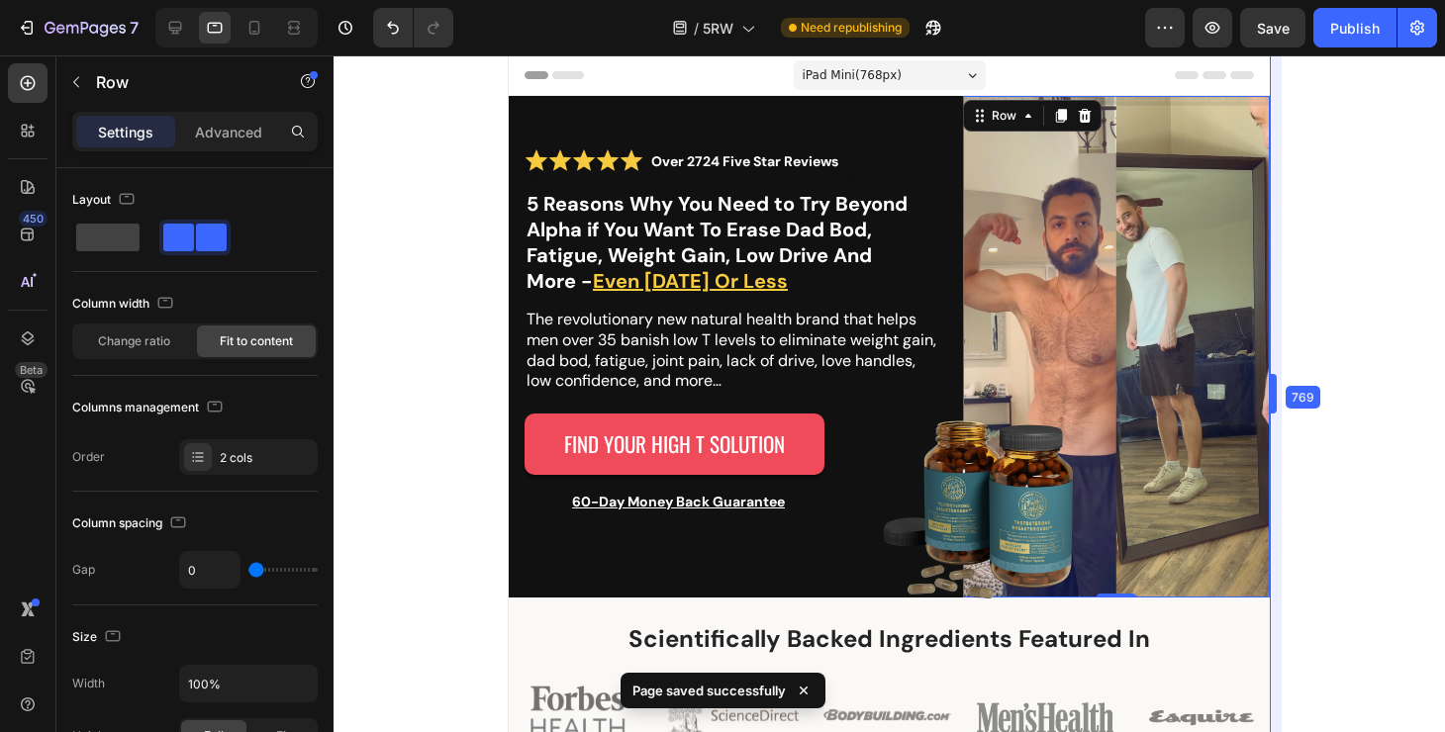
type input "16"
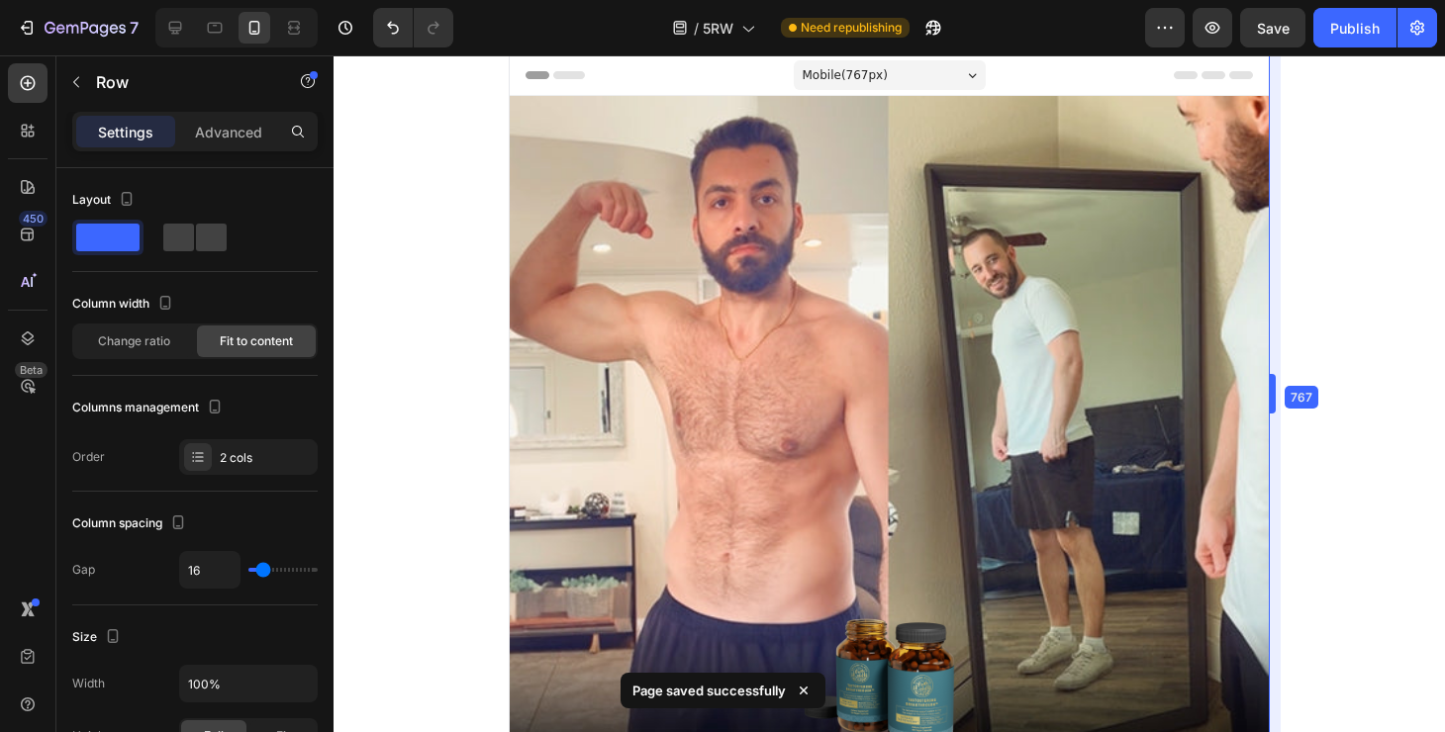
type input "0"
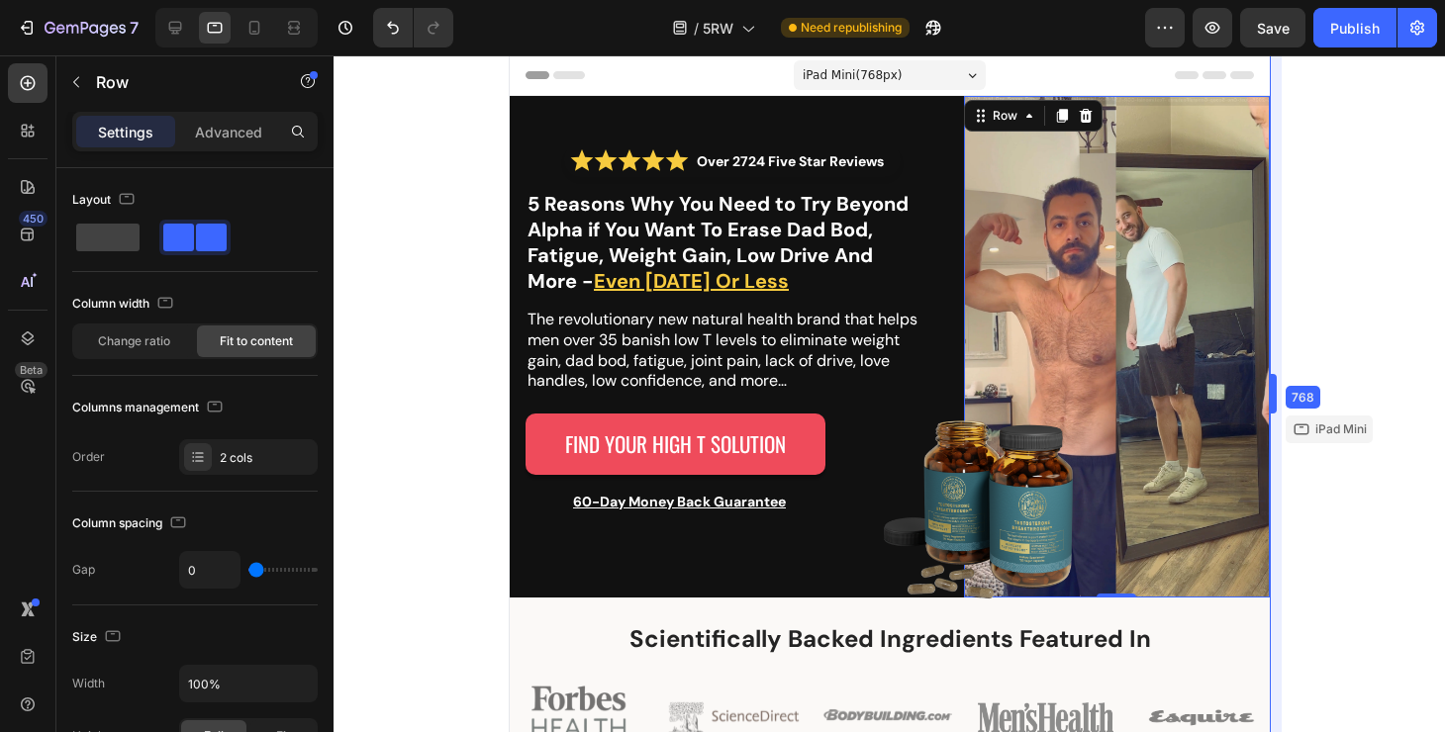
type input "16"
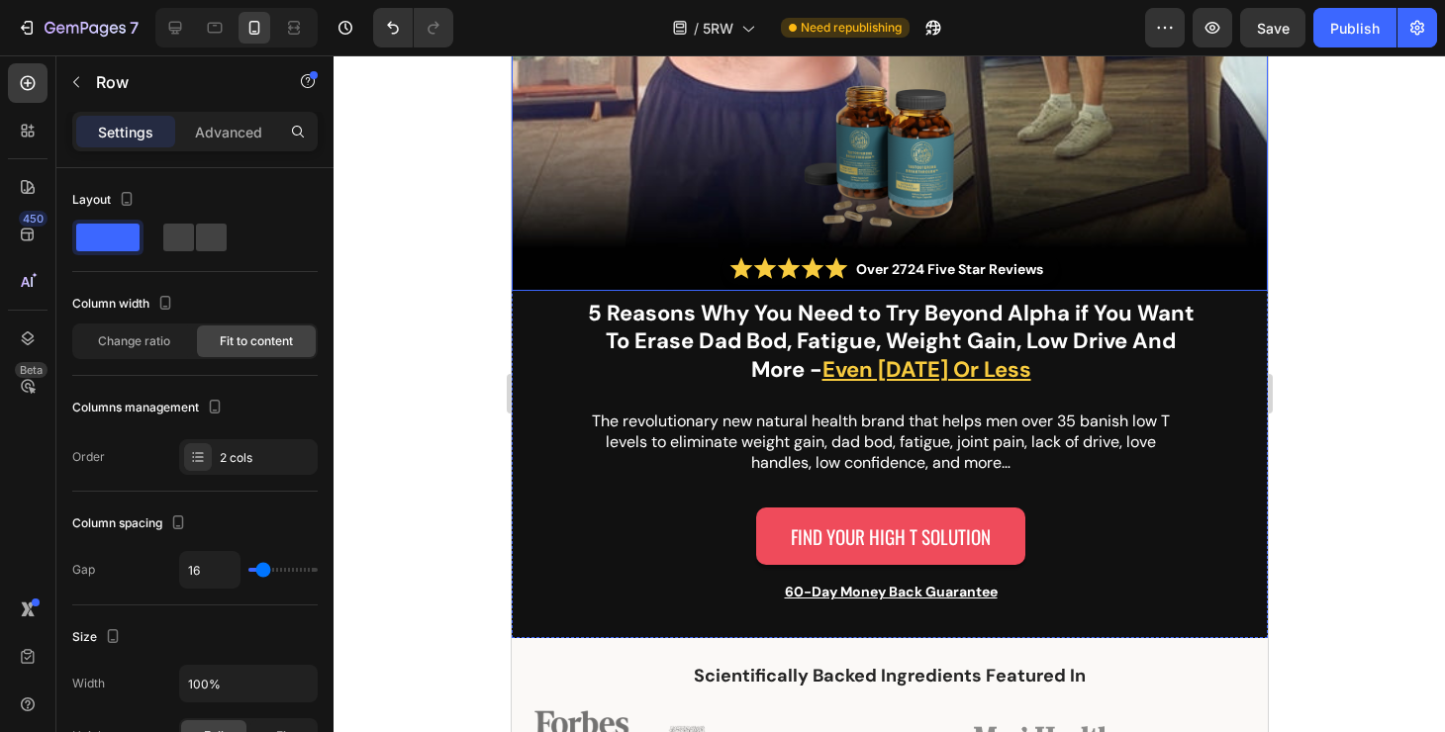
scroll to position [529, 0]
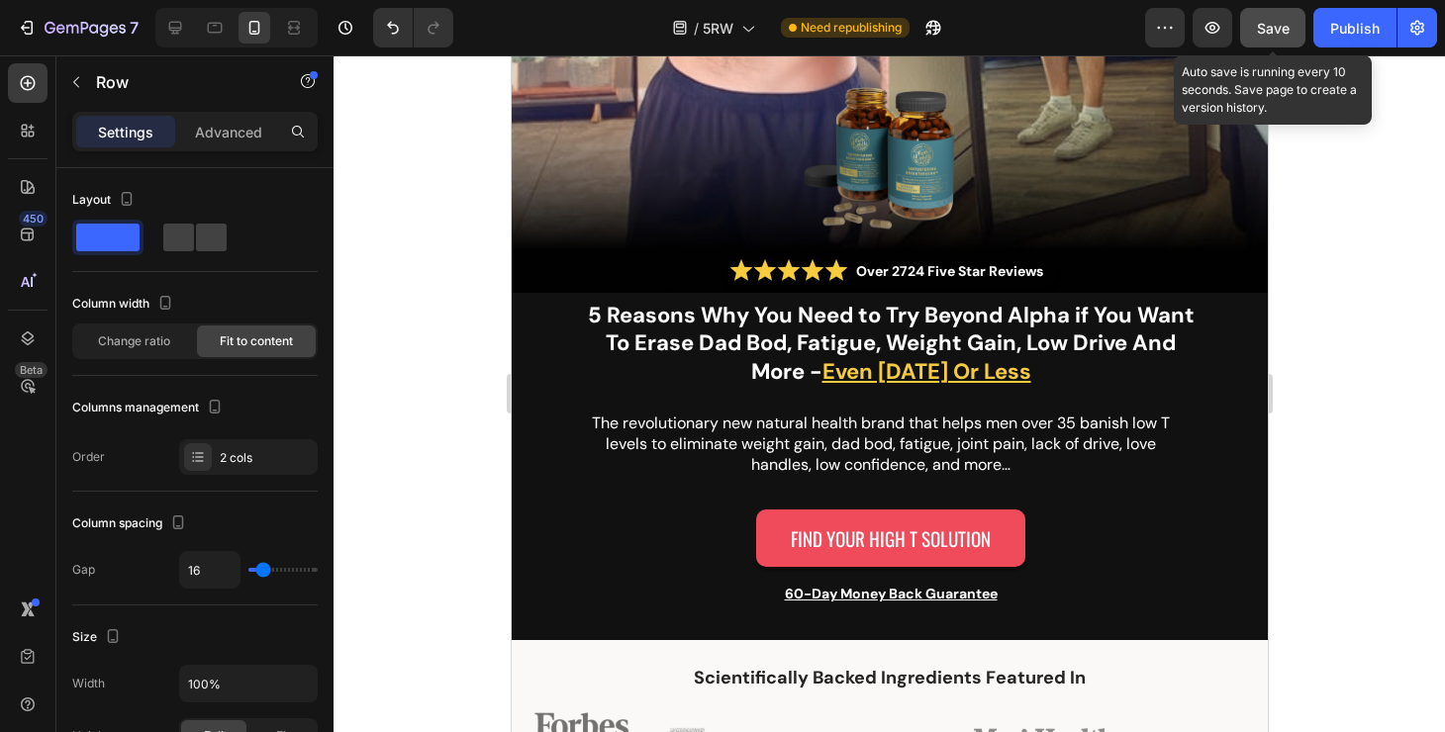
click at [1260, 30] on span "Save" at bounding box center [1273, 28] width 33 height 17
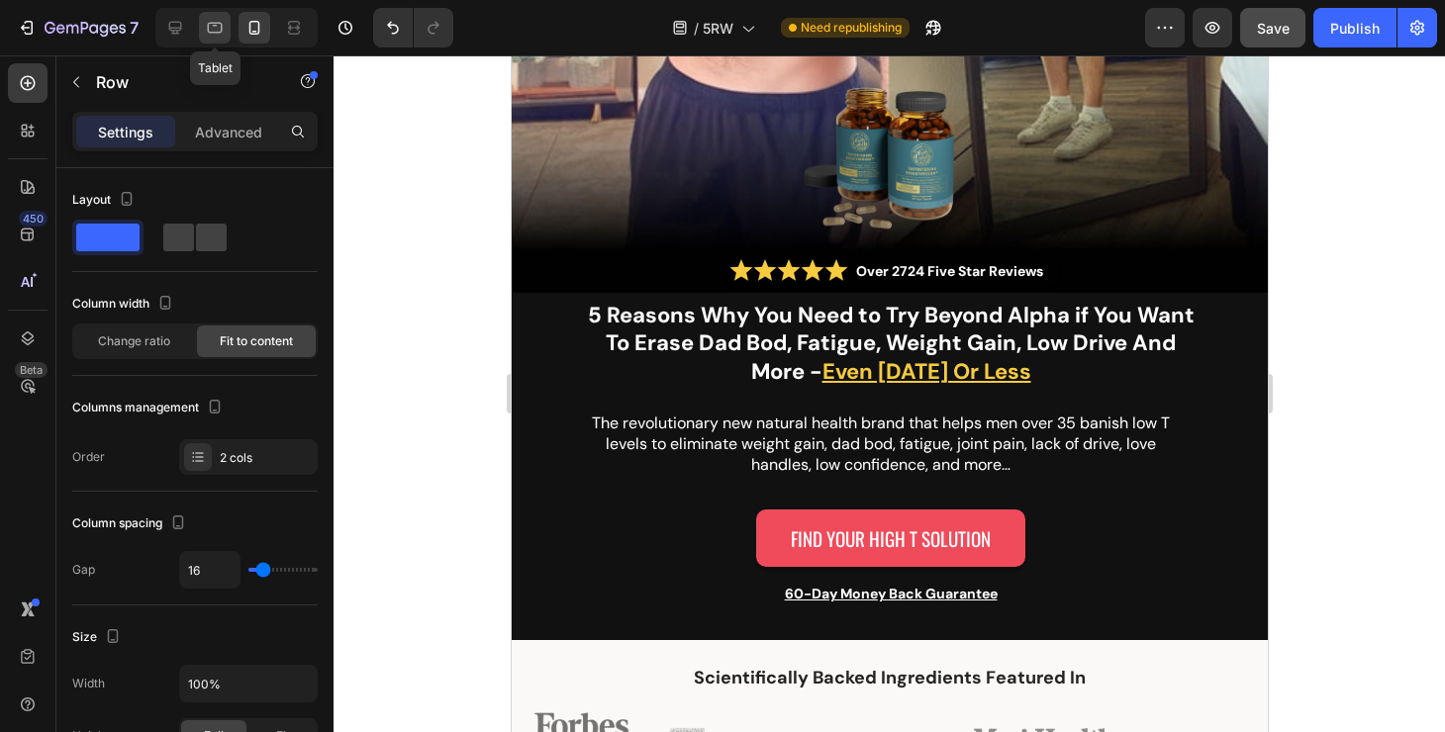
click at [211, 21] on icon at bounding box center [215, 28] width 20 height 20
type input "0"
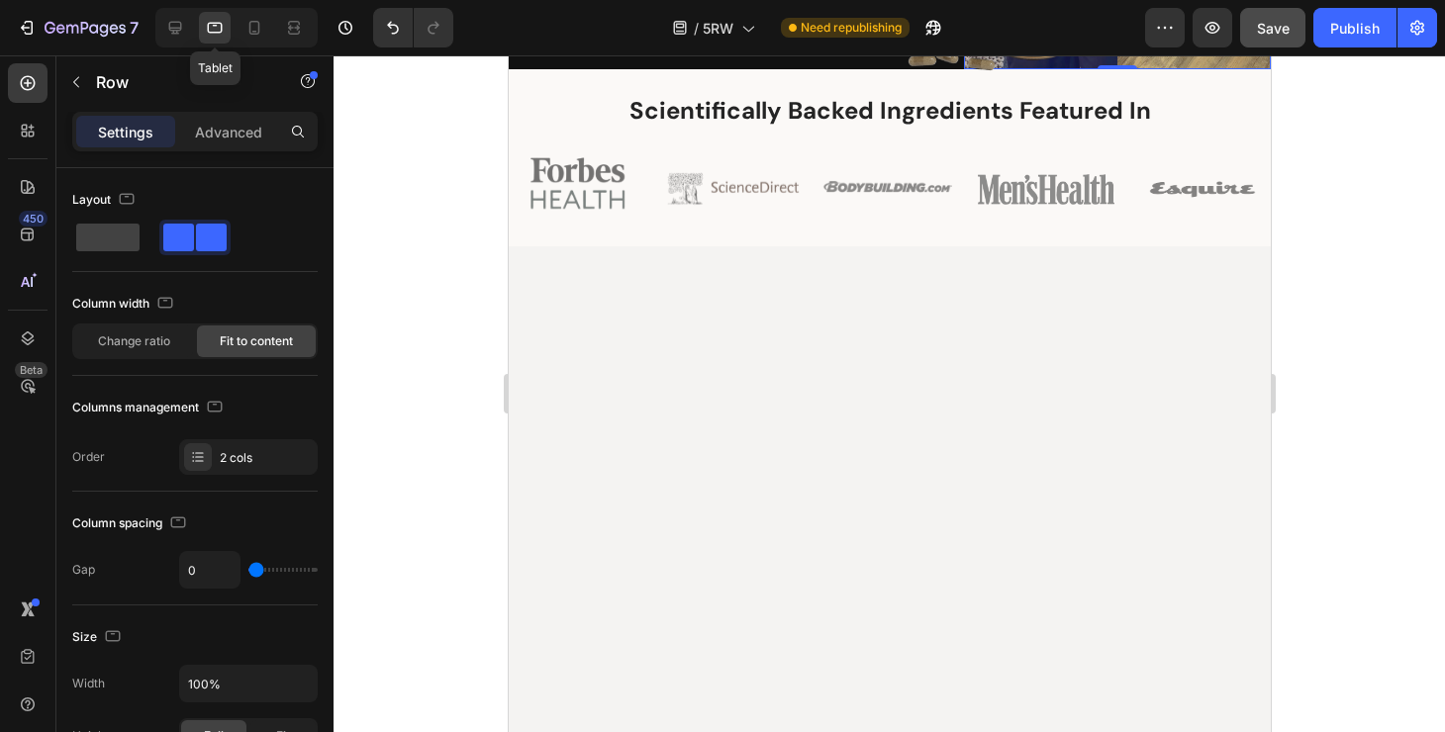
scroll to position [0, 0]
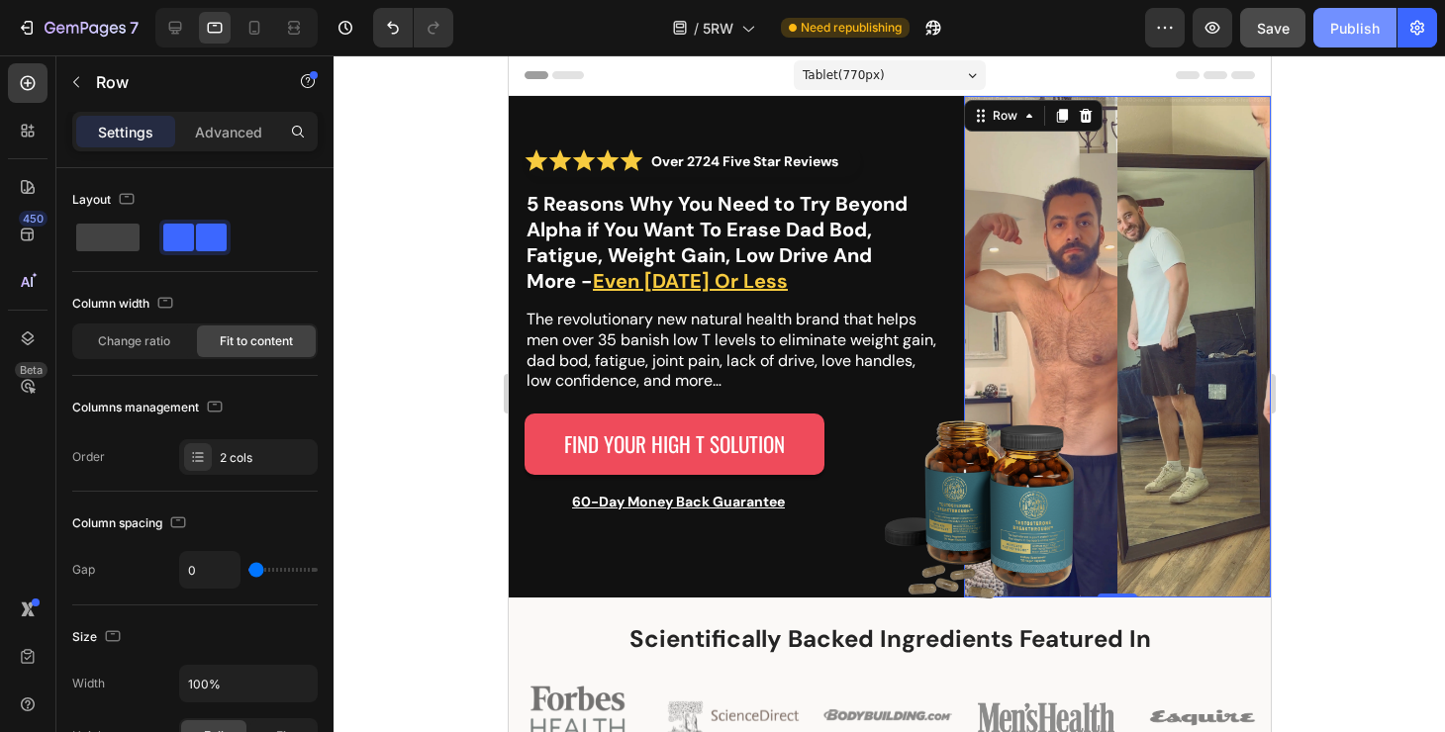
click at [1339, 36] on div "Publish" at bounding box center [1354, 28] width 49 height 21
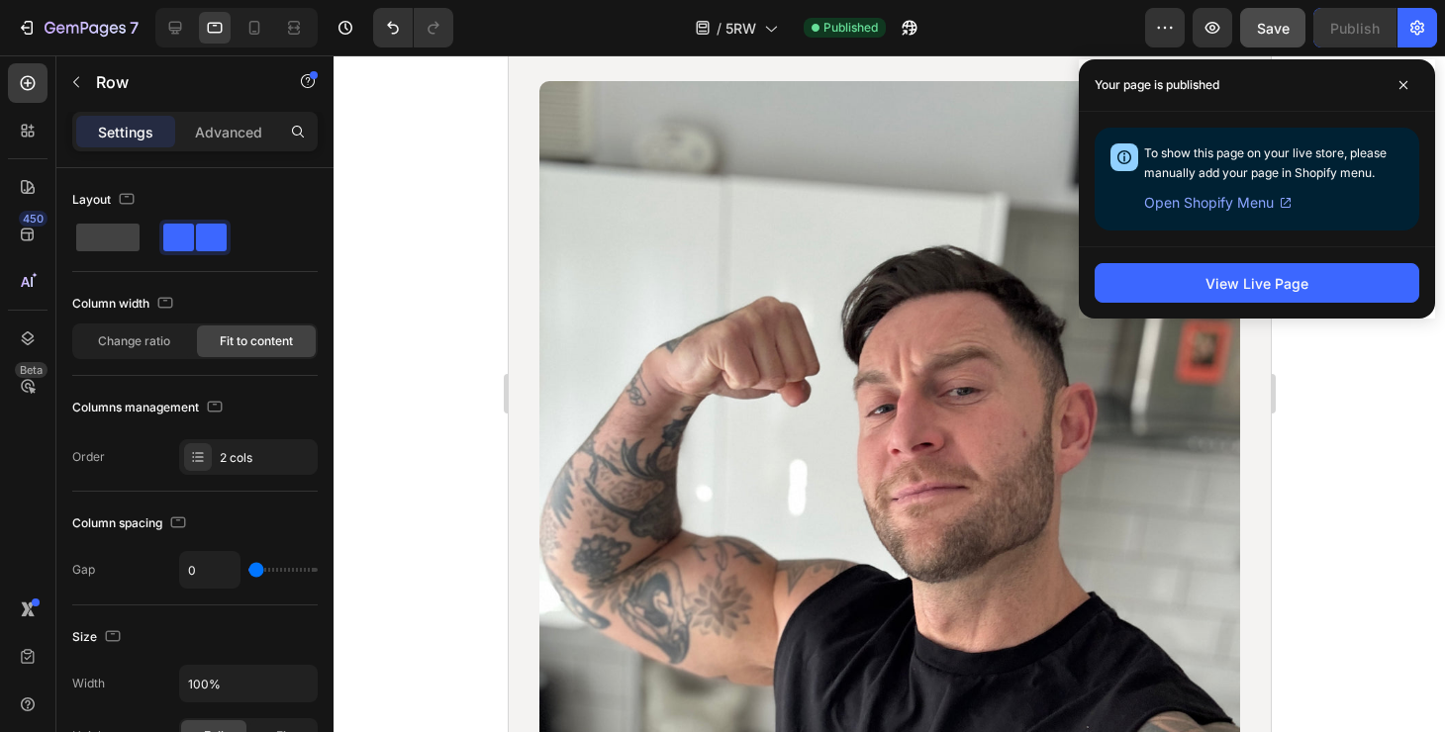
scroll to position [3492, 0]
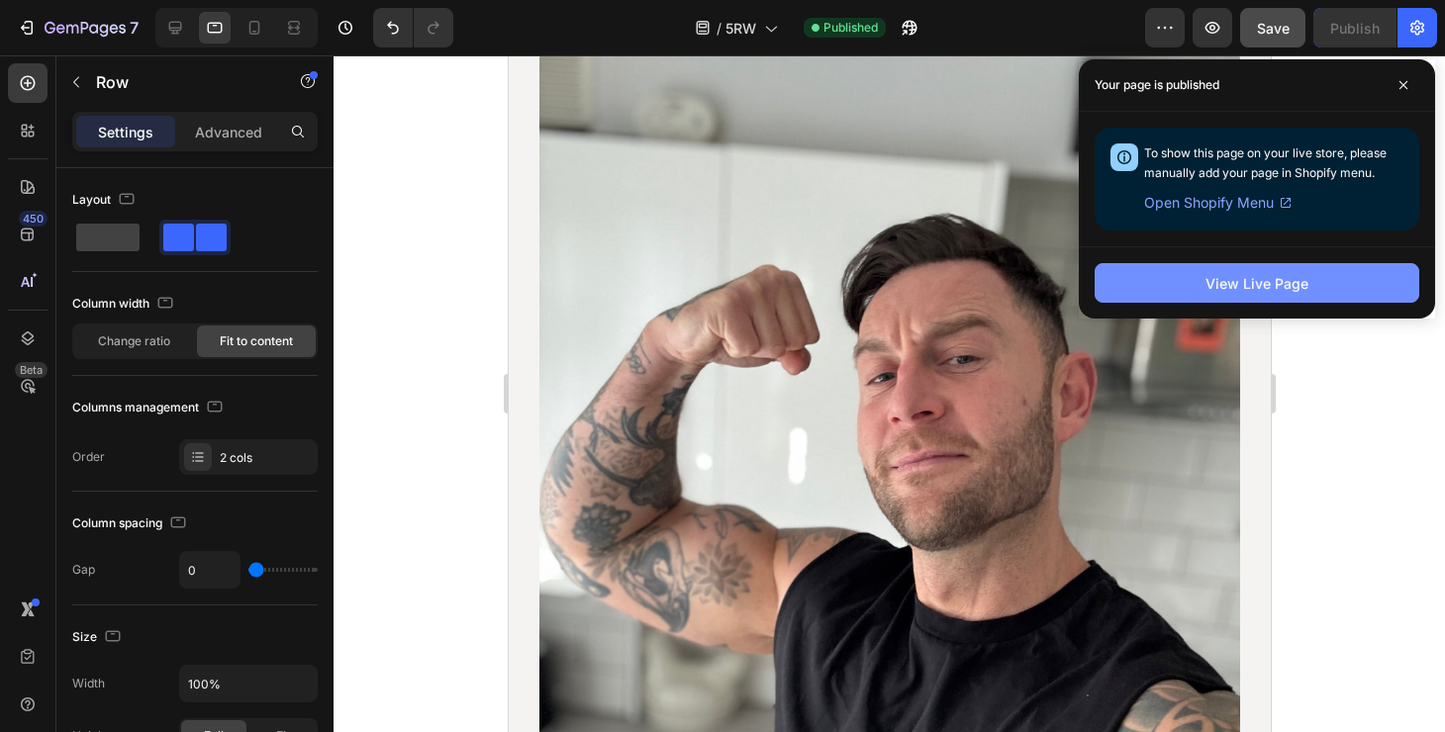
click at [1211, 295] on button "View Live Page" at bounding box center [1257, 283] width 325 height 40
